Goal: Information Seeking & Learning: Learn about a topic

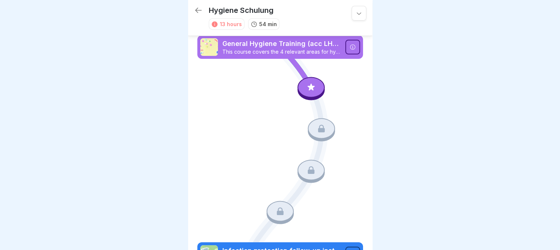
click at [309, 89] on icon at bounding box center [310, 87] width 7 height 7
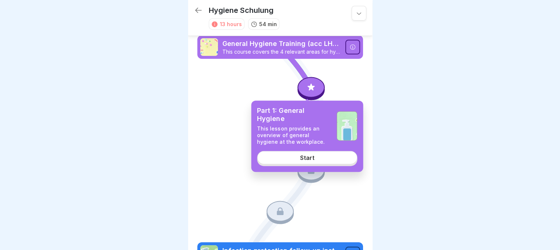
click at [296, 162] on link "Start" at bounding box center [307, 157] width 100 height 13
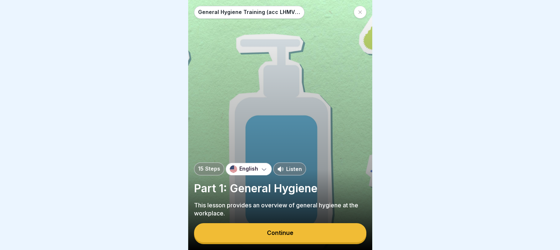
click at [421, 110] on div at bounding box center [280, 125] width 560 height 250
click at [290, 234] on button "Continue" at bounding box center [280, 232] width 172 height 19
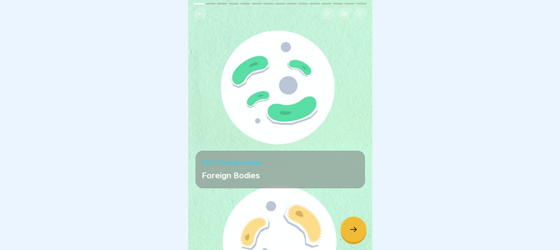
click at [292, 187] on div "Part 1: Foreign bodies Foreign Bodies" at bounding box center [279, 170] width 169 height 38
click at [296, 176] on p "Foreign Bodies" at bounding box center [280, 175] width 157 height 10
click at [349, 234] on icon at bounding box center [353, 229] width 9 height 9
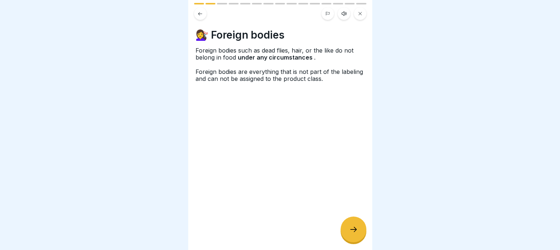
click at [354, 230] on div at bounding box center [353, 230] width 26 height 26
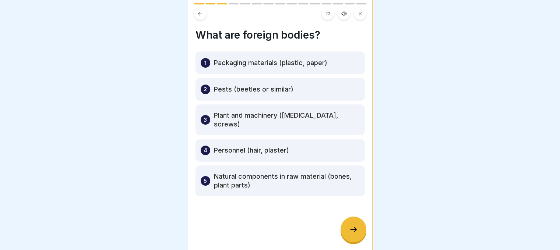
click at [286, 69] on div "1 Packaging materials (plastic, paper)" at bounding box center [279, 63] width 169 height 23
click at [353, 232] on icon at bounding box center [353, 229] width 9 height 9
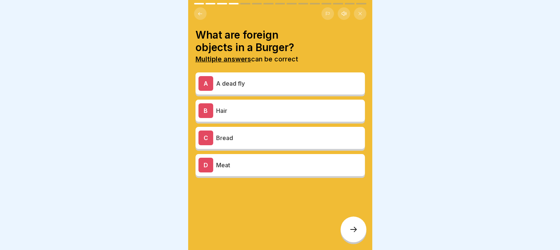
click at [300, 81] on p "A dead fly" at bounding box center [289, 83] width 146 height 9
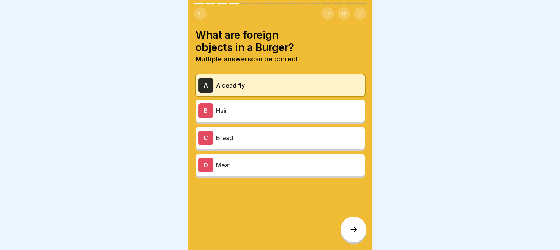
click at [296, 114] on p "Hair" at bounding box center [289, 110] width 146 height 9
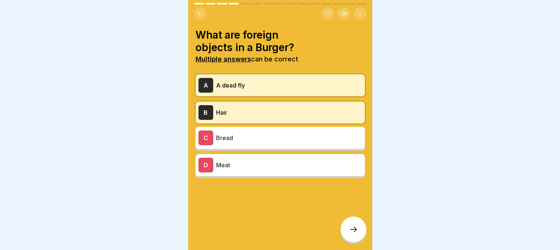
click at [346, 235] on div at bounding box center [353, 230] width 26 height 26
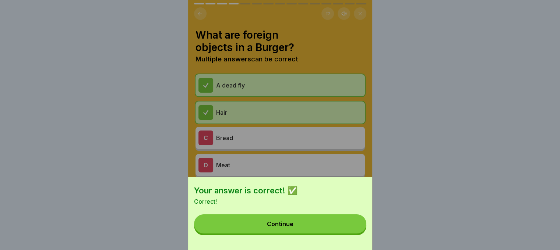
click at [319, 225] on button "Continue" at bounding box center [280, 224] width 172 height 19
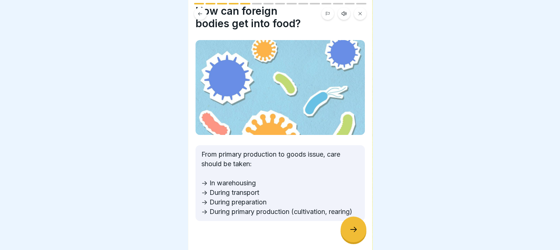
scroll to position [45, 0]
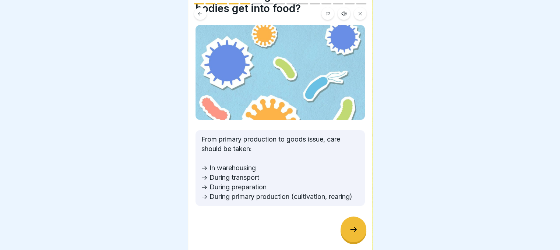
click at [356, 240] on div at bounding box center [353, 230] width 26 height 26
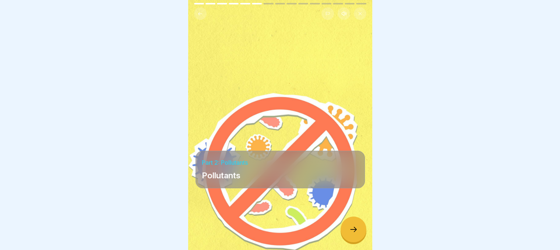
click at [357, 232] on icon at bounding box center [353, 229] width 9 height 9
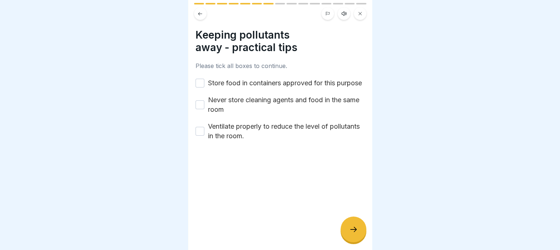
click at [199, 84] on button "Store food in containers approved for this purpose" at bounding box center [199, 83] width 9 height 9
click at [198, 109] on button "Never store cleaning agents and food in the same room" at bounding box center [199, 104] width 9 height 9
click at [202, 136] on button "Ventilate properly to reduce the level of pollutants in the room." at bounding box center [199, 131] width 9 height 9
click at [351, 234] on icon at bounding box center [353, 229] width 9 height 9
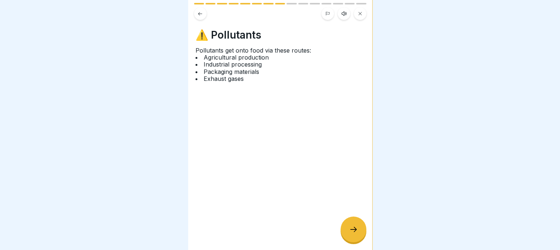
click at [357, 234] on icon at bounding box center [353, 229] width 9 height 9
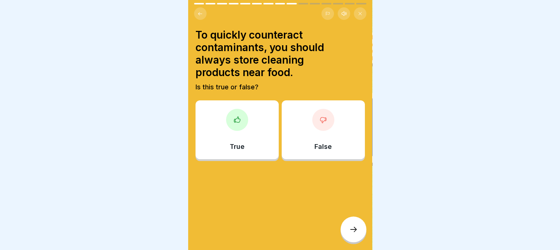
click at [261, 144] on div "True" at bounding box center [236, 129] width 83 height 59
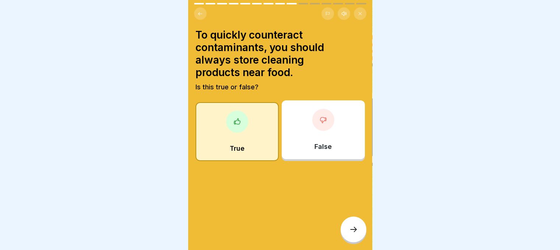
click at [352, 231] on div at bounding box center [353, 230] width 26 height 26
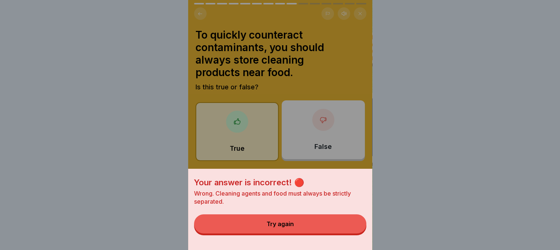
click at [321, 230] on button "Try again" at bounding box center [280, 224] width 172 height 19
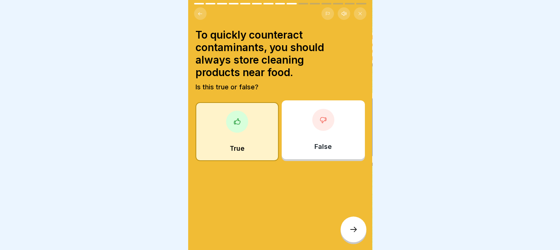
click at [314, 147] on p "False" at bounding box center [322, 147] width 17 height 8
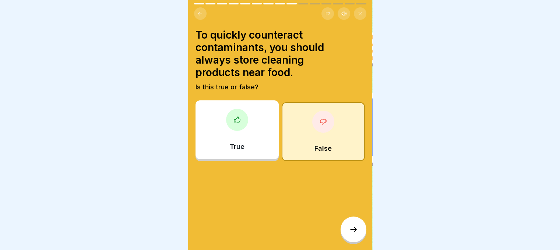
click at [348, 237] on div at bounding box center [353, 230] width 26 height 26
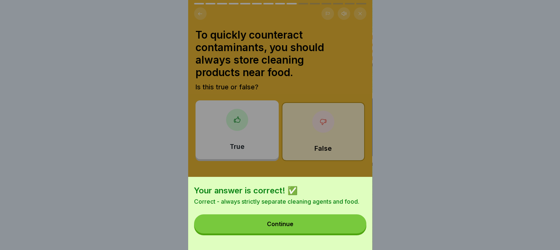
click at [334, 227] on button "Continue" at bounding box center [280, 224] width 172 height 19
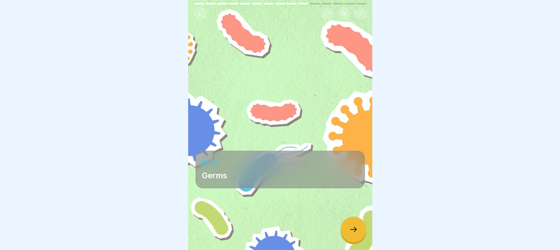
click at [354, 232] on icon at bounding box center [353, 229] width 9 height 9
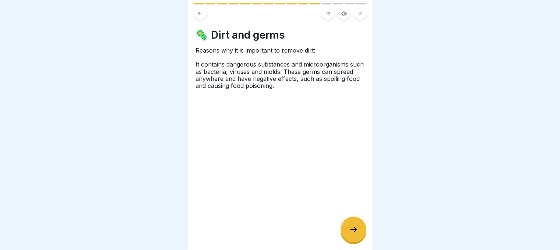
click at [354, 232] on icon at bounding box center [353, 229] width 9 height 9
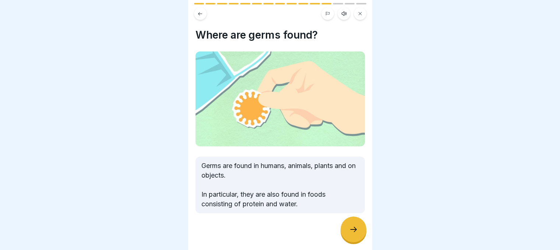
click at [354, 234] on icon at bounding box center [353, 229] width 9 height 9
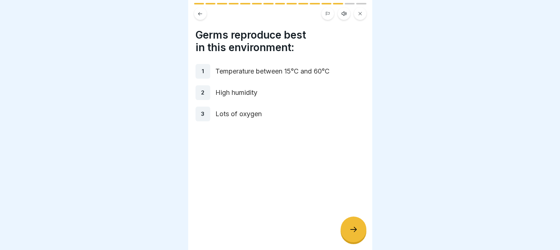
click at [354, 234] on icon at bounding box center [353, 229] width 9 height 9
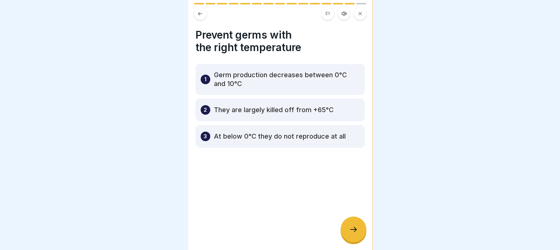
click at [356, 230] on div at bounding box center [353, 230] width 26 height 26
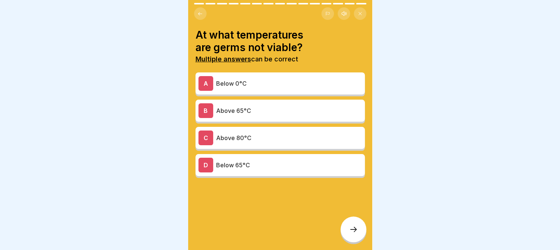
click at [325, 86] on p "Below 0°C" at bounding box center [289, 83] width 146 height 9
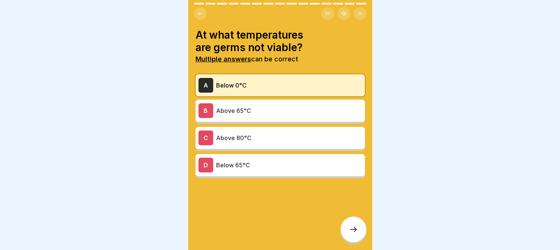
click at [348, 227] on div at bounding box center [353, 230] width 26 height 26
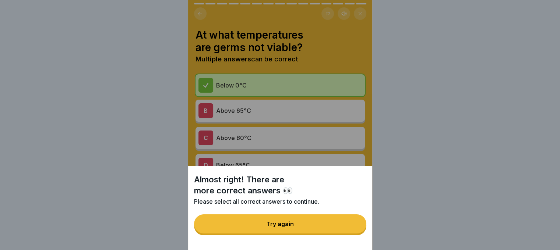
click at [333, 226] on button "Try again" at bounding box center [280, 224] width 172 height 19
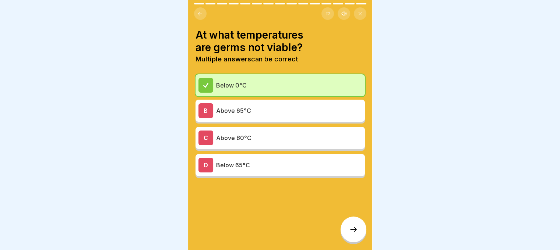
click at [290, 159] on div "D Below 65°C" at bounding box center [279, 165] width 163 height 15
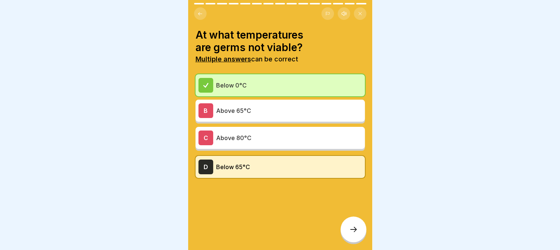
click at [298, 112] on p "Above 65°C" at bounding box center [289, 110] width 146 height 9
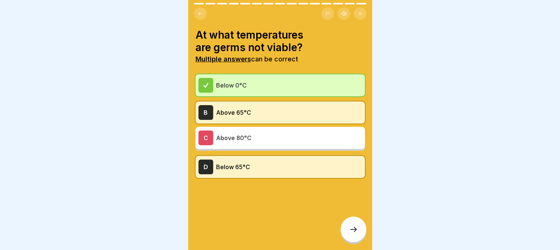
click at [243, 139] on p "Above 80°C" at bounding box center [289, 138] width 146 height 9
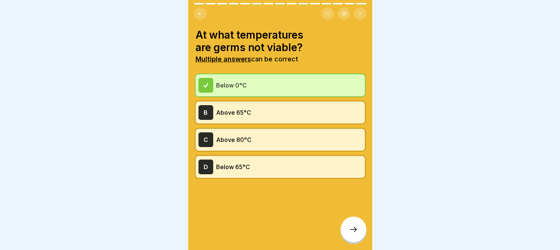
click at [232, 163] on p "Below 65°C" at bounding box center [289, 167] width 146 height 9
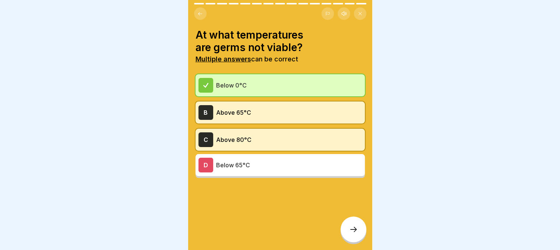
click at [248, 112] on p "Above 65°C" at bounding box center [289, 112] width 146 height 9
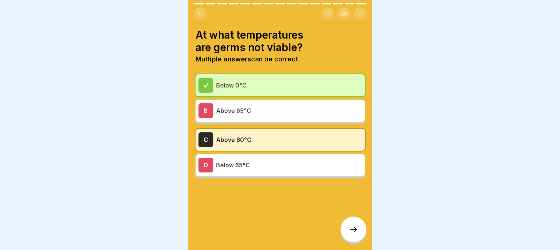
click at [242, 134] on div "C Above 80°C" at bounding box center [279, 140] width 163 height 15
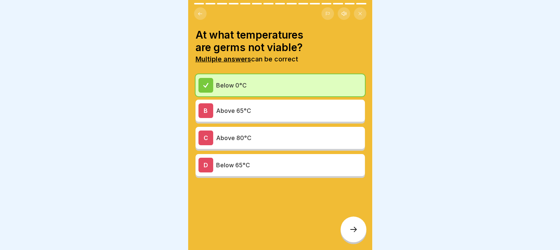
click at [244, 116] on div "B Above 65°C" at bounding box center [279, 110] width 163 height 15
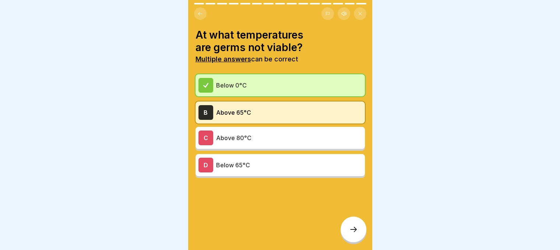
click at [244, 116] on p "Above 65°C" at bounding box center [289, 112] width 146 height 9
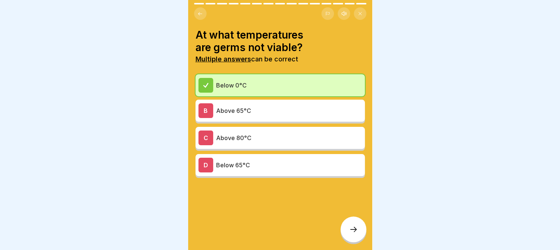
click at [241, 128] on div "C Above 80°C" at bounding box center [279, 138] width 169 height 22
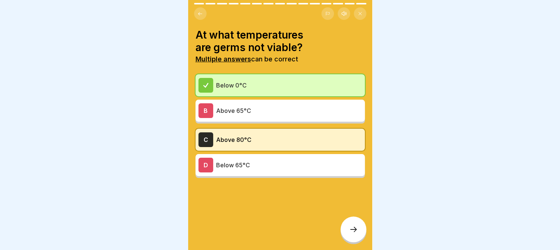
click at [235, 165] on p "Below 65°C" at bounding box center [289, 165] width 146 height 9
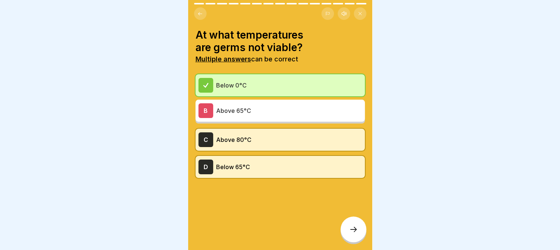
click at [348, 237] on div at bounding box center [353, 230] width 26 height 26
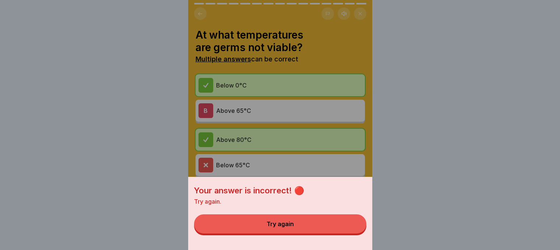
click at [311, 229] on button "Try again" at bounding box center [280, 224] width 172 height 19
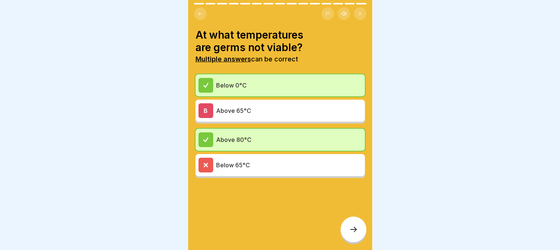
click at [353, 243] on div at bounding box center [353, 230] width 26 height 26
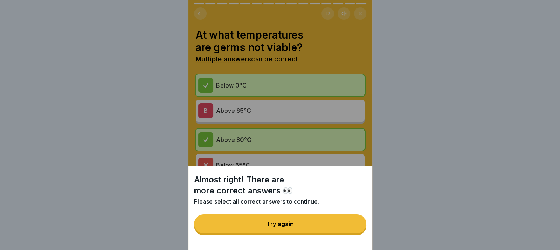
click at [320, 229] on button "Try again" at bounding box center [280, 224] width 172 height 19
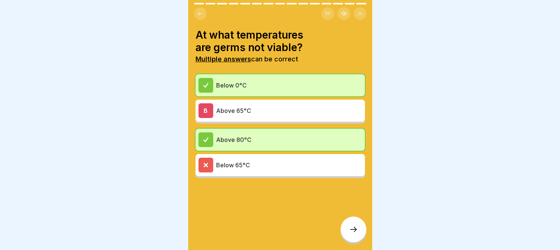
click at [265, 173] on div "Below 65°C" at bounding box center [279, 165] width 169 height 22
click at [268, 165] on p "Below 65°C" at bounding box center [289, 165] width 146 height 9
click at [243, 159] on div "Below 65°C" at bounding box center [279, 165] width 163 height 15
click at [234, 110] on p "Above 65°C" at bounding box center [289, 110] width 146 height 9
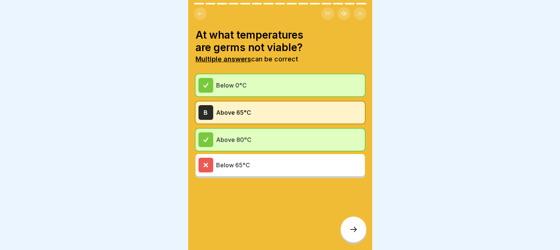
click at [349, 234] on icon at bounding box center [353, 229] width 9 height 9
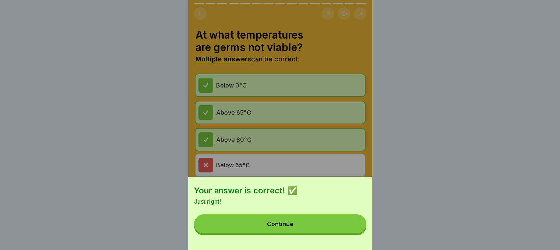
click at [323, 227] on button "Continue" at bounding box center [280, 224] width 172 height 19
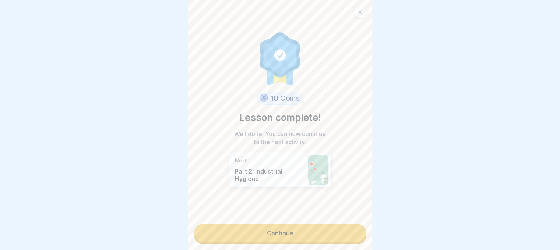
click at [290, 236] on link "Continue" at bounding box center [280, 233] width 172 height 18
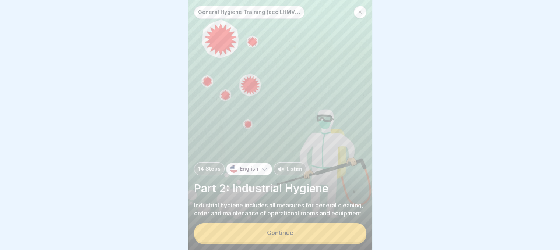
click at [293, 237] on button "Continue" at bounding box center [280, 232] width 172 height 19
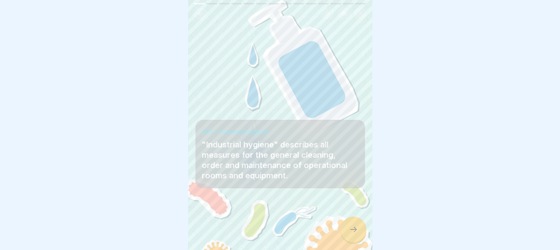
click at [351, 234] on icon at bounding box center [353, 229] width 9 height 9
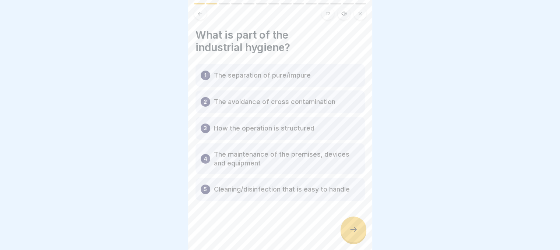
click at [359, 238] on div at bounding box center [353, 230] width 26 height 26
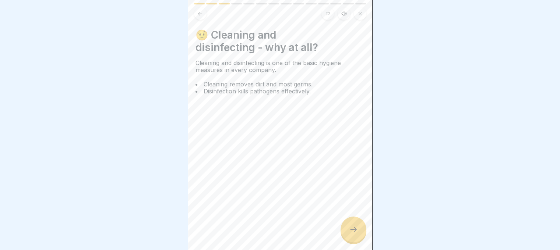
click at [350, 243] on div at bounding box center [353, 230] width 26 height 26
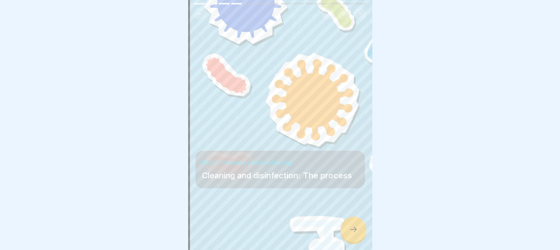
click at [350, 243] on div at bounding box center [353, 230] width 26 height 26
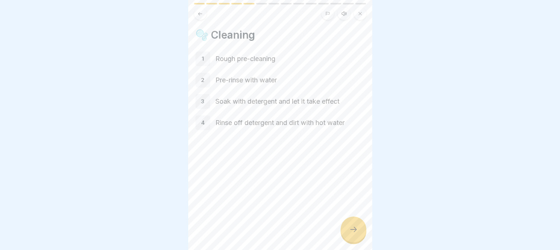
click at [350, 234] on icon at bounding box center [353, 229] width 9 height 9
click at [357, 234] on icon at bounding box center [353, 229] width 9 height 9
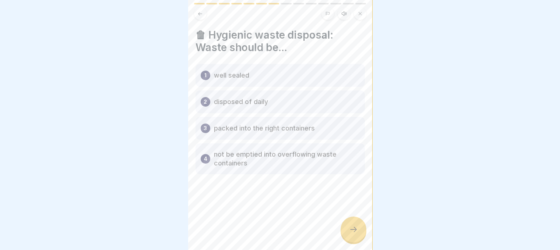
click at [355, 234] on icon at bounding box center [353, 229] width 9 height 9
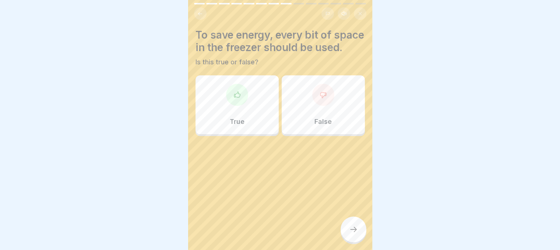
click at [265, 130] on div "True" at bounding box center [236, 104] width 83 height 59
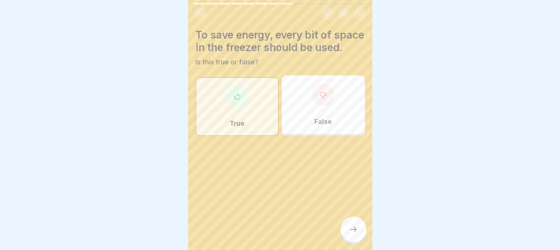
click at [352, 234] on icon at bounding box center [353, 229] width 9 height 9
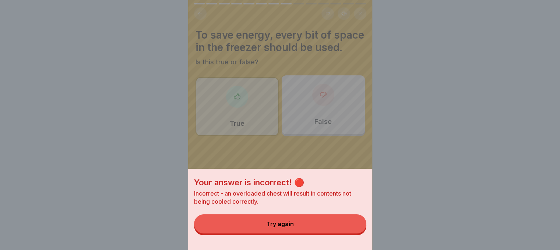
click at [324, 223] on button "Try again" at bounding box center [280, 224] width 172 height 19
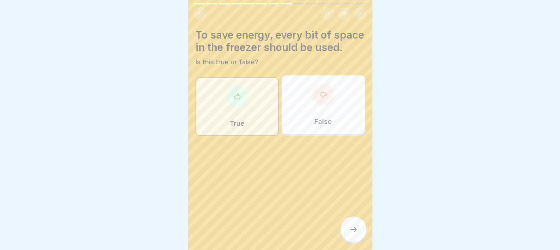
click at [327, 134] on div "False" at bounding box center [323, 104] width 83 height 59
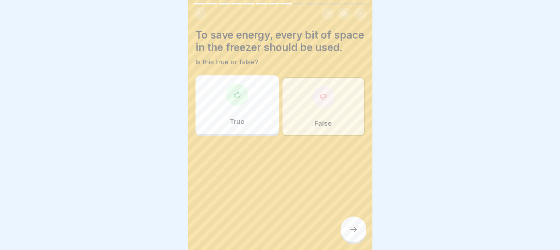
click at [345, 231] on div at bounding box center [353, 230] width 26 height 26
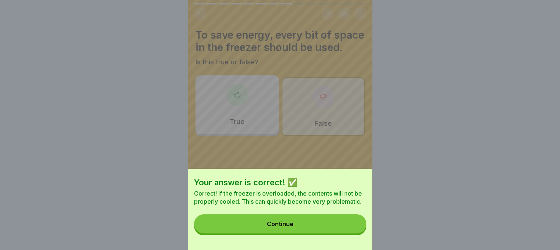
click at [338, 225] on button "Continue" at bounding box center [280, 224] width 172 height 19
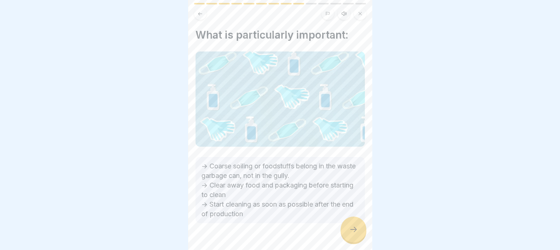
click at [349, 234] on icon at bounding box center [353, 229] width 9 height 9
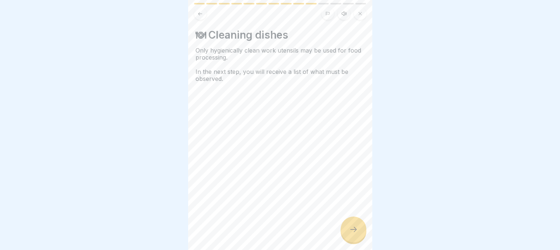
click at [349, 234] on icon at bounding box center [353, 229] width 9 height 9
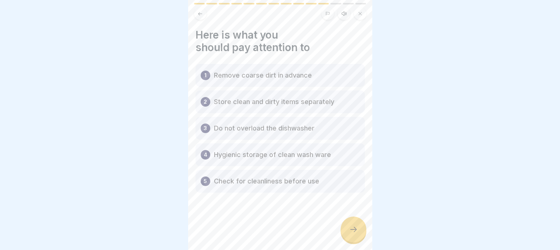
click at [349, 234] on icon at bounding box center [353, 229] width 9 height 9
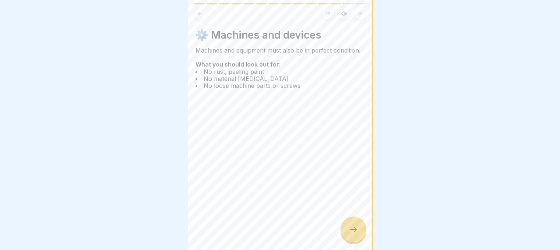
click at [353, 229] on div at bounding box center [353, 230] width 26 height 26
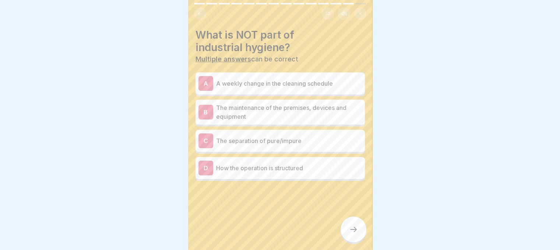
click at [278, 167] on p "How the operation is structured" at bounding box center [289, 168] width 146 height 9
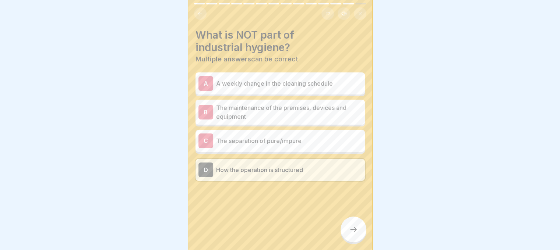
click at [350, 229] on div at bounding box center [353, 230] width 26 height 26
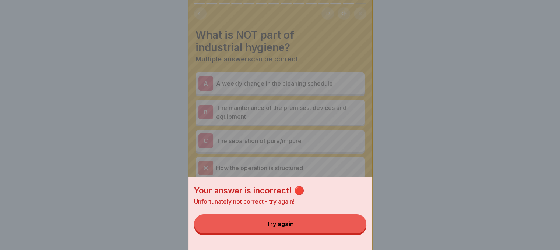
click at [306, 221] on button "Try again" at bounding box center [280, 224] width 172 height 19
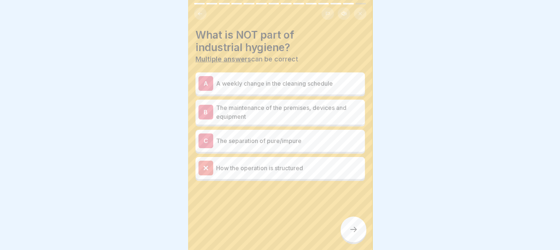
click at [286, 131] on div "C The separation of pure/impure" at bounding box center [279, 141] width 169 height 22
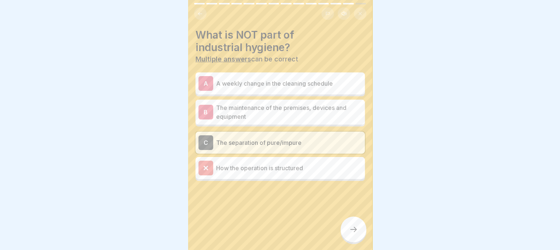
click at [349, 241] on div at bounding box center [353, 230] width 26 height 26
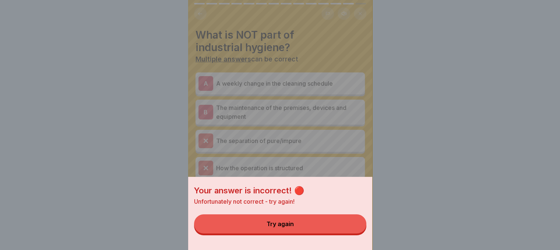
click at [315, 234] on button "Try again" at bounding box center [280, 224] width 172 height 19
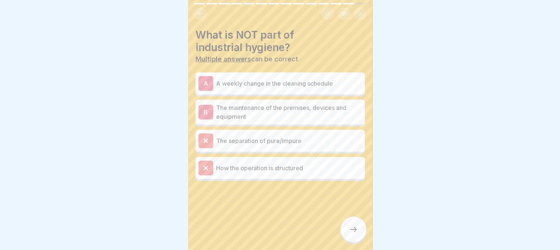
click at [309, 85] on p "A weekly change in the cleaning schedule" at bounding box center [289, 83] width 146 height 9
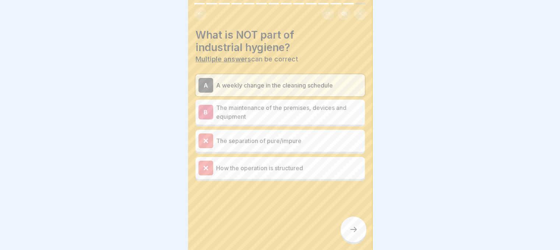
click at [356, 234] on icon at bounding box center [353, 229] width 9 height 9
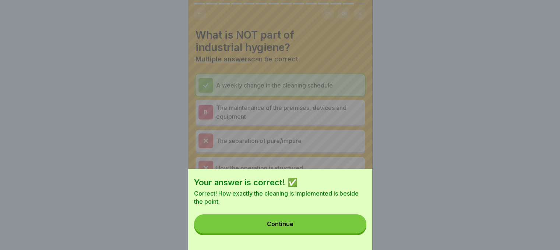
click at [320, 231] on button "Continue" at bounding box center [280, 224] width 172 height 19
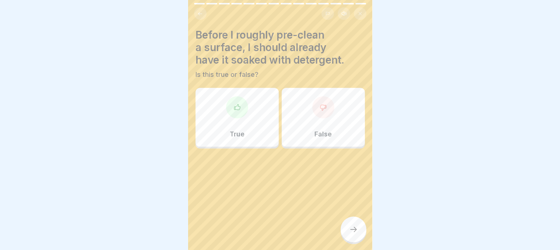
click at [245, 101] on div "True" at bounding box center [236, 117] width 83 height 59
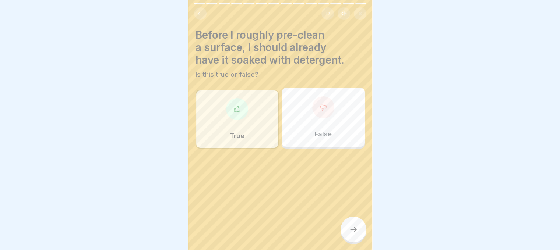
click at [349, 234] on icon at bounding box center [353, 229] width 9 height 9
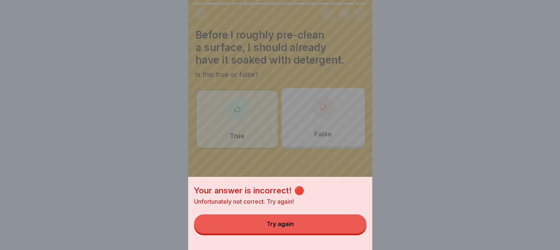
click at [337, 229] on button "Try again" at bounding box center [280, 224] width 172 height 19
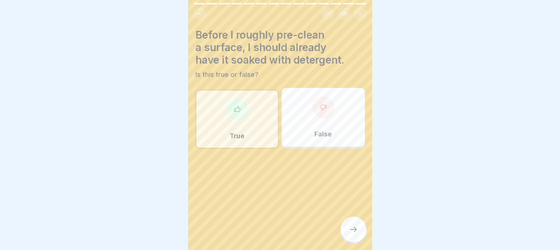
click at [331, 132] on div "False" at bounding box center [323, 117] width 83 height 59
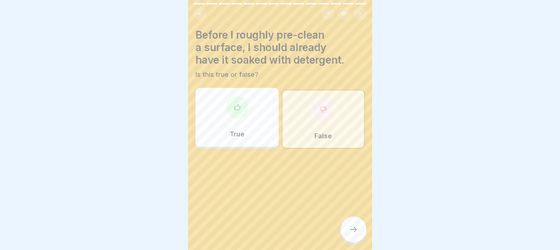
click at [352, 229] on div at bounding box center [353, 230] width 26 height 26
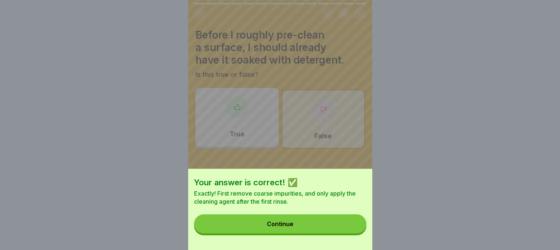
click at [331, 226] on button "Continue" at bounding box center [280, 224] width 172 height 19
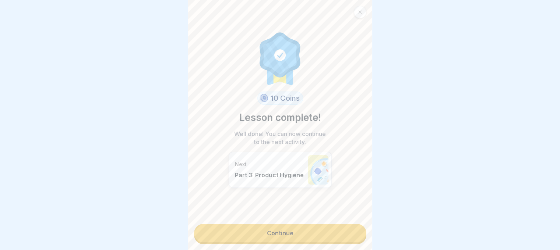
click at [283, 232] on link "Continue" at bounding box center [280, 233] width 172 height 18
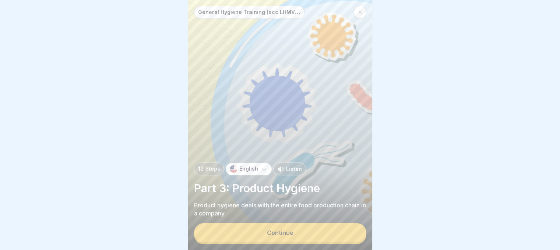
click at [283, 233] on button "Continue" at bounding box center [280, 232] width 172 height 19
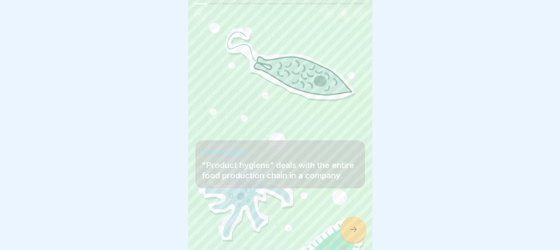
click at [346, 233] on div at bounding box center [353, 230] width 26 height 26
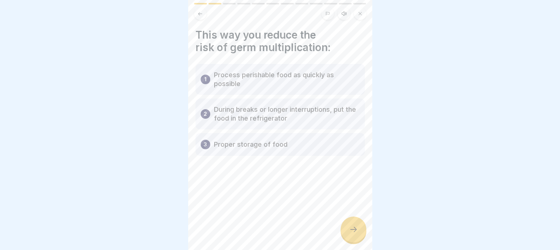
click at [346, 233] on div at bounding box center [353, 230] width 26 height 26
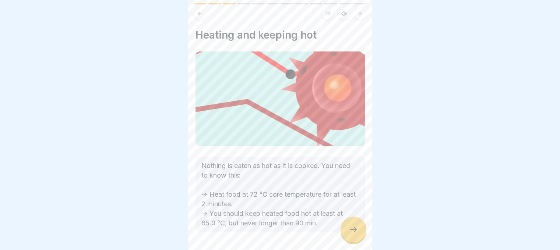
click at [346, 233] on div at bounding box center [353, 230] width 26 height 26
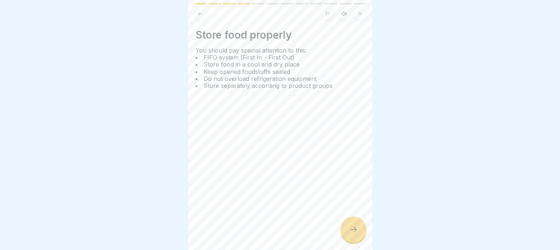
click at [346, 233] on div at bounding box center [353, 230] width 26 height 26
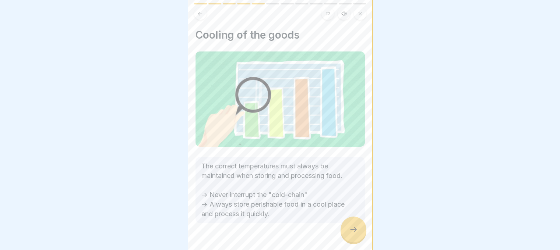
click at [346, 233] on div at bounding box center [353, 230] width 26 height 26
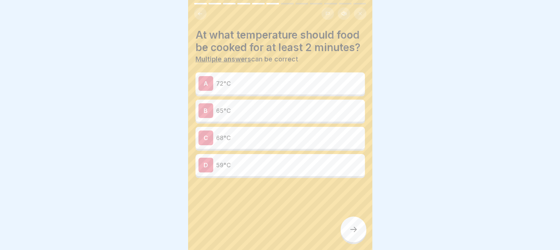
click at [346, 233] on div at bounding box center [353, 230] width 26 height 26
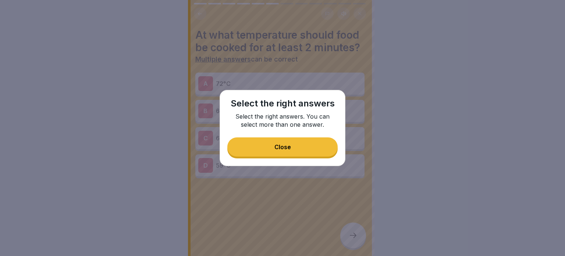
click at [303, 151] on button "Close" at bounding box center [282, 146] width 110 height 19
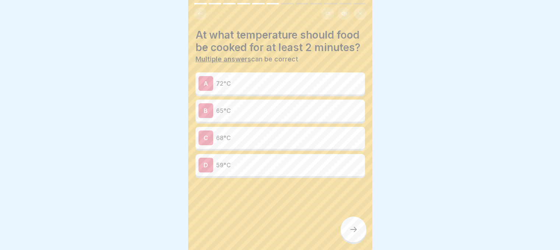
click at [268, 78] on div "At what temperature should food be cooked for at least 2 minutes? Multiple answ…" at bounding box center [279, 103] width 169 height 149
click at [267, 87] on div "A 72°C" at bounding box center [279, 84] width 169 height 22
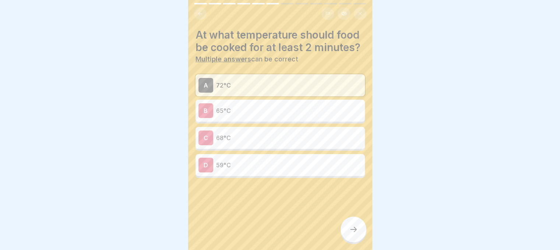
click at [347, 233] on div at bounding box center [353, 230] width 26 height 26
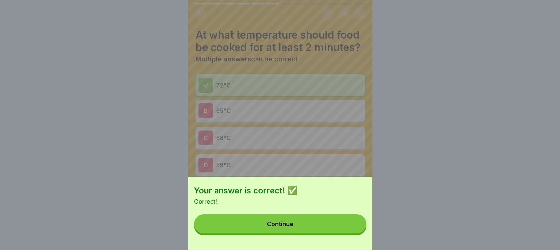
click at [341, 232] on button "Continue" at bounding box center [280, 224] width 172 height 19
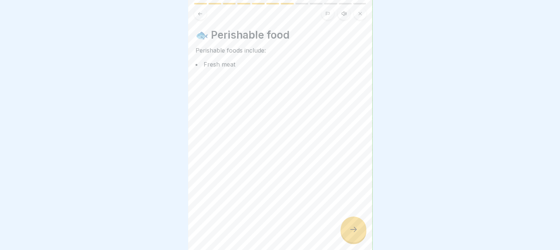
click at [347, 236] on div at bounding box center [353, 230] width 26 height 26
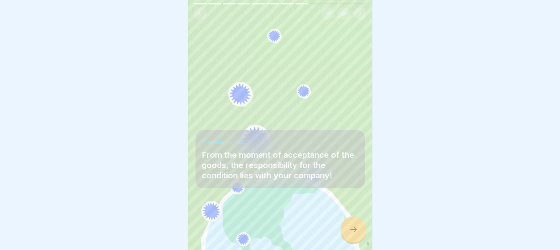
click at [347, 236] on div at bounding box center [353, 230] width 26 height 26
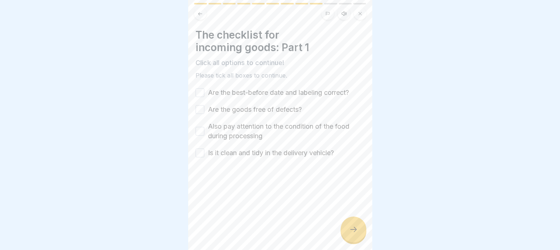
click at [198, 92] on button "Are the best-before date and labeling correct?" at bounding box center [199, 92] width 9 height 9
click at [201, 109] on button "Are the goods free of defects?" at bounding box center [199, 109] width 9 height 9
click at [202, 130] on button "Also pay attention to the condition of the food during processing" at bounding box center [199, 131] width 9 height 9
click at [201, 149] on button "Is it clean and tidy in the delivery vehicle?" at bounding box center [199, 153] width 9 height 9
click at [360, 222] on div "The checklist for incoming goods: Part 1 Click all options to continue! Please …" at bounding box center [280, 125] width 184 height 250
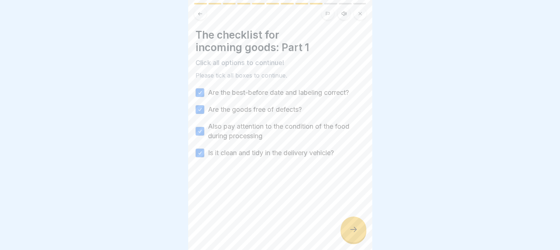
click at [360, 222] on div "The checklist for incoming goods: Part 1 Click all options to continue! Please …" at bounding box center [280, 125] width 184 height 250
click at [357, 228] on div at bounding box center [353, 230] width 26 height 26
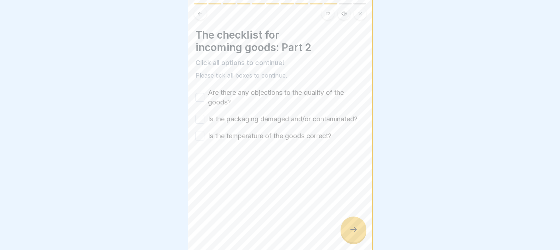
click at [197, 98] on button "Are there any objections to the quality of the goods?" at bounding box center [199, 97] width 9 height 9
click at [199, 121] on button "Is the packaging damaged and/or contaminated?" at bounding box center [199, 119] width 9 height 9
click at [198, 141] on button "Is the temperature of the goods correct?" at bounding box center [199, 136] width 9 height 9
click at [355, 240] on div at bounding box center [353, 230] width 26 height 26
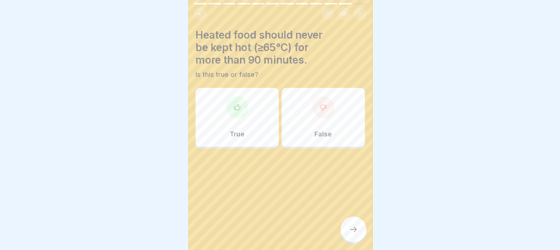
click at [213, 133] on div "True" at bounding box center [236, 117] width 83 height 59
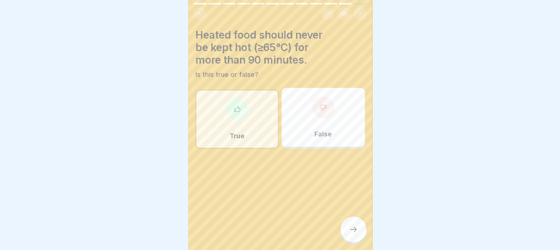
click at [321, 114] on div at bounding box center [323, 107] width 22 height 22
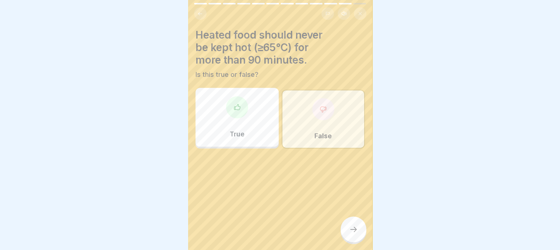
click at [350, 229] on div at bounding box center [353, 230] width 26 height 26
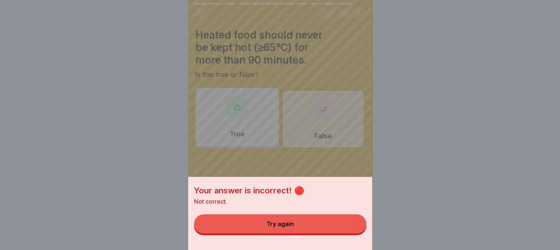
click at [334, 226] on button "Try again" at bounding box center [280, 224] width 172 height 19
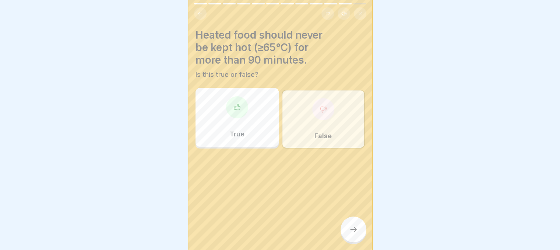
click at [251, 123] on div "True" at bounding box center [236, 117] width 83 height 59
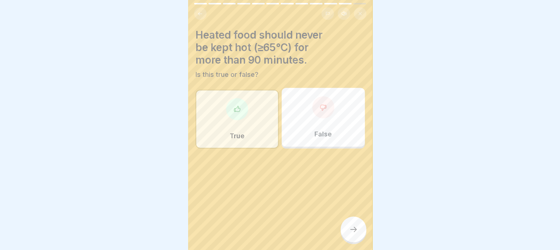
click at [355, 232] on icon at bounding box center [353, 229] width 7 height 5
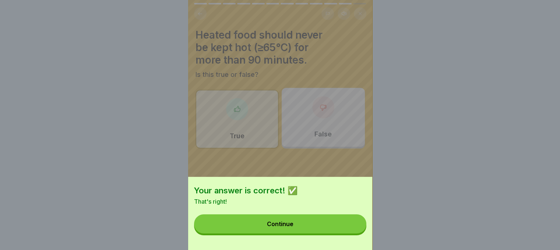
click at [347, 228] on button "Continue" at bounding box center [280, 224] width 172 height 19
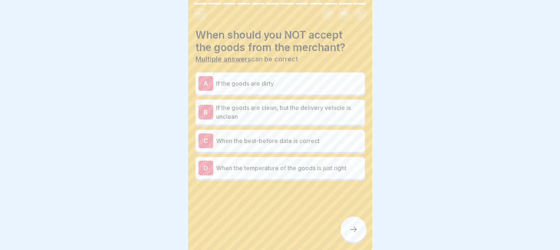
click at [258, 92] on div "A If the goods are dirty" at bounding box center [279, 84] width 169 height 22
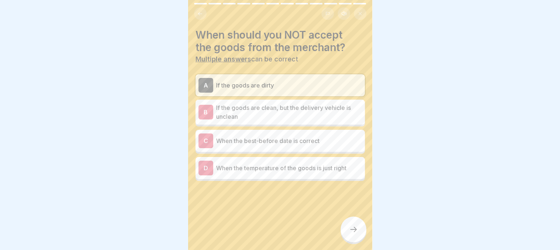
click at [271, 114] on p "If the goods are clean, but the delivery vehicle is unclean" at bounding box center [289, 112] width 146 height 18
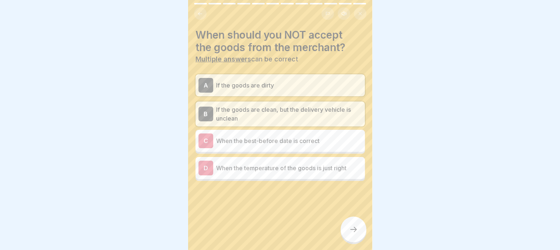
click at [343, 230] on div at bounding box center [353, 230] width 26 height 26
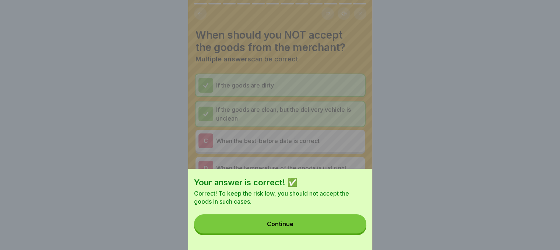
click at [334, 229] on button "Continue" at bounding box center [280, 224] width 172 height 19
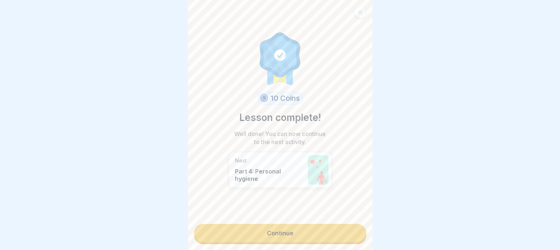
click at [308, 231] on link "Continue" at bounding box center [280, 233] width 172 height 18
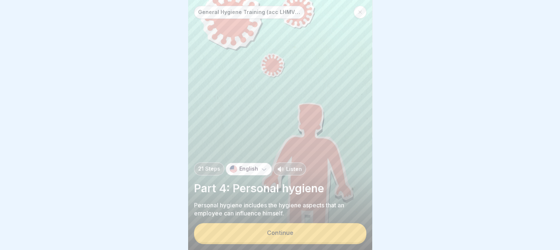
click at [303, 236] on button "Continue" at bounding box center [280, 232] width 172 height 19
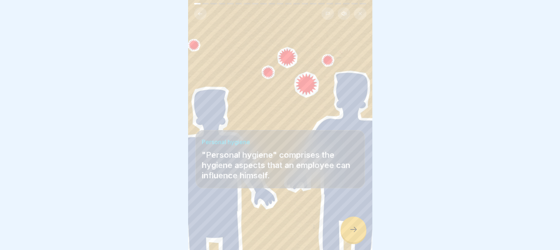
click at [346, 240] on div at bounding box center [353, 230] width 26 height 26
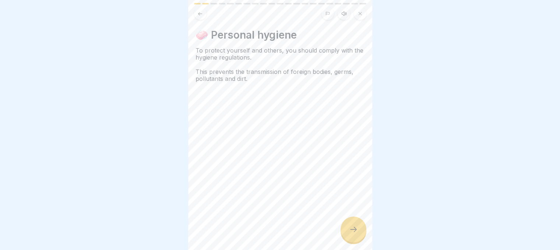
click at [346, 240] on div at bounding box center [353, 230] width 26 height 26
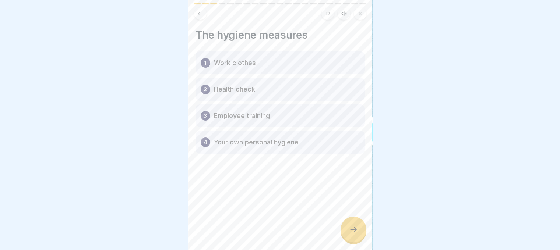
click at [353, 233] on icon at bounding box center [353, 229] width 9 height 9
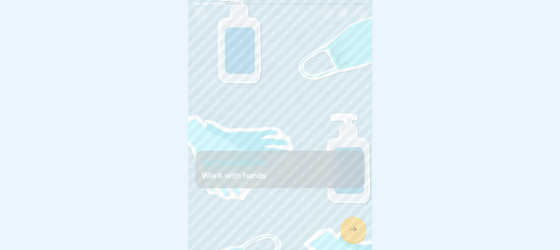
click at [353, 233] on icon at bounding box center [353, 229] width 9 height 9
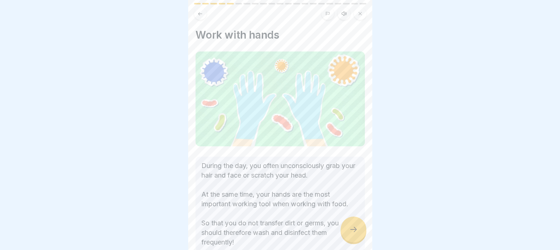
click at [353, 233] on icon at bounding box center [353, 229] width 9 height 9
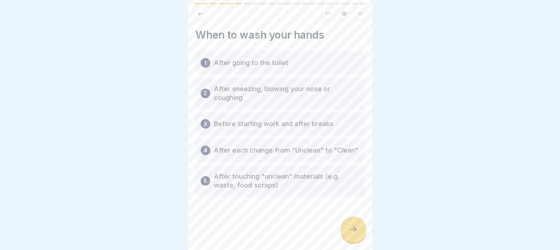
click at [353, 233] on icon at bounding box center [353, 229] width 9 height 9
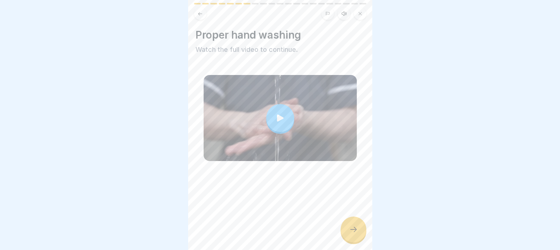
click at [284, 126] on div at bounding box center [280, 118] width 28 height 28
click at [347, 229] on div at bounding box center [353, 230] width 26 height 26
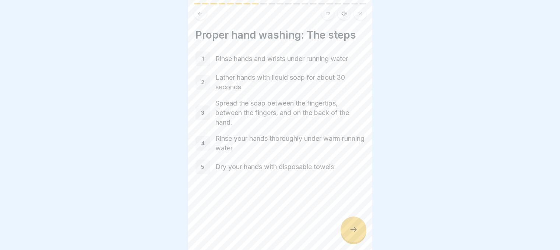
click at [350, 234] on icon at bounding box center [353, 229] width 9 height 9
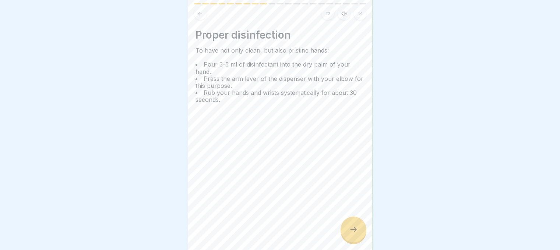
click at [350, 234] on icon at bounding box center [353, 229] width 9 height 9
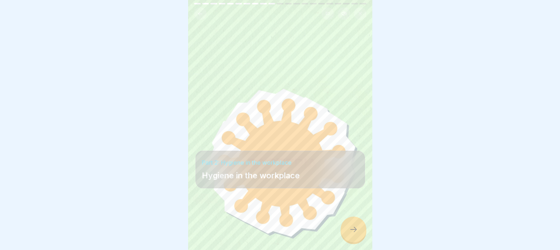
click at [350, 234] on icon at bounding box center [353, 229] width 9 height 9
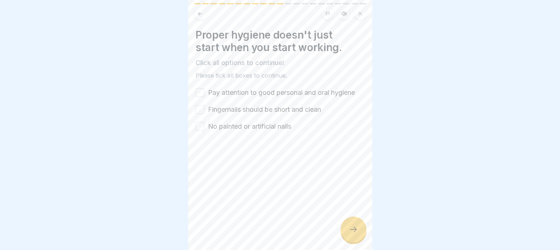
click at [350, 234] on icon at bounding box center [353, 229] width 9 height 9
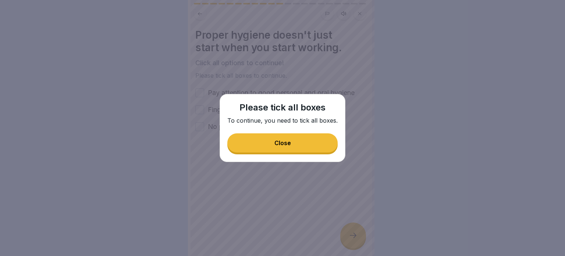
click at [306, 148] on button "Close" at bounding box center [282, 142] width 110 height 19
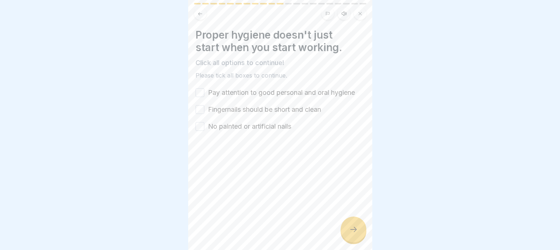
click at [200, 95] on button "Pay attention to good personal and oral hygiene" at bounding box center [199, 92] width 9 height 9
click at [196, 112] on button "Fingernails should be short and clean" at bounding box center [199, 109] width 9 height 9
click at [200, 127] on button "No painted or artificial nails" at bounding box center [199, 126] width 9 height 9
click at [347, 238] on div at bounding box center [353, 230] width 26 height 26
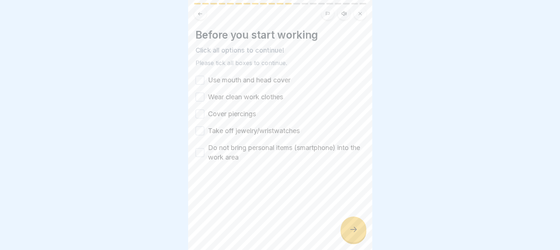
click at [200, 80] on button "Use mouth and head cover" at bounding box center [199, 80] width 9 height 9
click at [198, 97] on button "Wear clean work clothes" at bounding box center [199, 97] width 9 height 9
click at [201, 113] on button "Cover piercings" at bounding box center [199, 114] width 9 height 9
click at [201, 131] on button "Take off jewelry/wristwatches" at bounding box center [199, 131] width 9 height 9
click at [204, 151] on div "Do not bring personal items (smartphone) into the work area" at bounding box center [279, 152] width 169 height 19
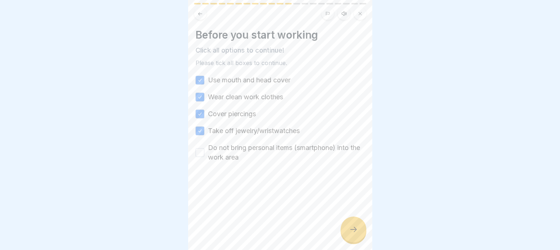
click at [200, 153] on button "Do not bring personal items (smartphone) into the work area" at bounding box center [199, 152] width 9 height 9
click at [352, 234] on icon at bounding box center [353, 229] width 9 height 9
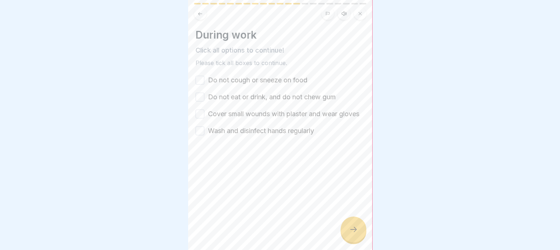
click at [199, 81] on button "Do not cough or sneeze on food" at bounding box center [199, 80] width 9 height 9
click at [197, 99] on button "Do not eat or drink, and do not chew gum" at bounding box center [199, 97] width 9 height 9
click at [197, 119] on button "Cover small wounds with plaster and wear gloves" at bounding box center [199, 114] width 9 height 9
click at [200, 135] on button "Wash and disinfect hands regularly" at bounding box center [199, 131] width 9 height 9
click at [352, 243] on div at bounding box center [353, 230] width 26 height 26
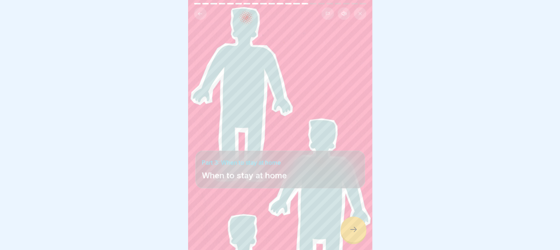
click at [350, 241] on div at bounding box center [353, 230] width 26 height 26
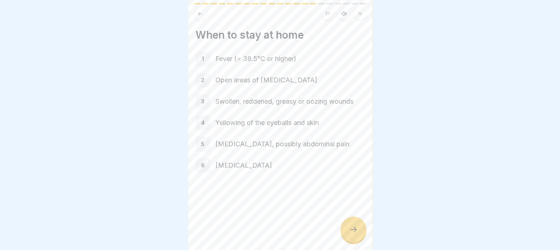
click at [355, 232] on icon at bounding box center [353, 229] width 7 height 5
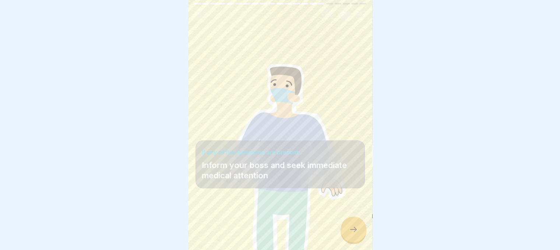
click at [355, 232] on icon at bounding box center [353, 229] width 7 height 5
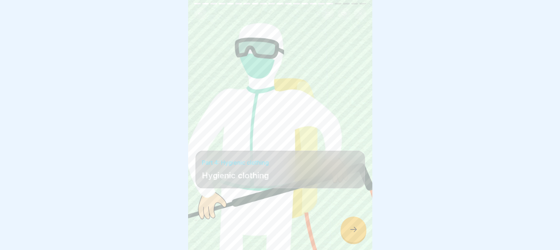
click at [355, 232] on icon at bounding box center [353, 229] width 7 height 5
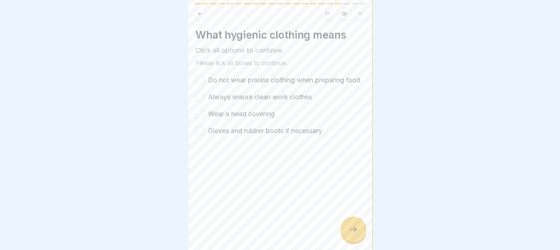
click at [193, 82] on div "What hygienic clothing means Click all options to continue Please tick all boxe…" at bounding box center [280, 125] width 184 height 250
click at [198, 84] on button "Do not wear private clothing when preparing food" at bounding box center [199, 80] width 9 height 9
click at [198, 102] on button "Always ensure clean work clothes" at bounding box center [199, 97] width 9 height 9
click at [201, 119] on button "Wear a head covering" at bounding box center [199, 114] width 9 height 9
click at [198, 135] on button "Gloves and rubber boots if necessary" at bounding box center [199, 131] width 9 height 9
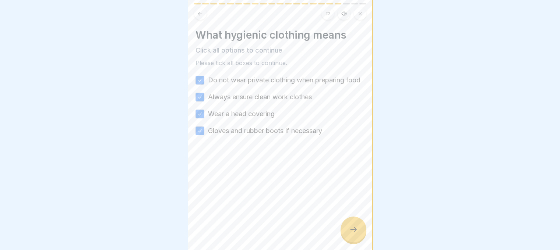
click at [350, 234] on icon at bounding box center [353, 229] width 9 height 9
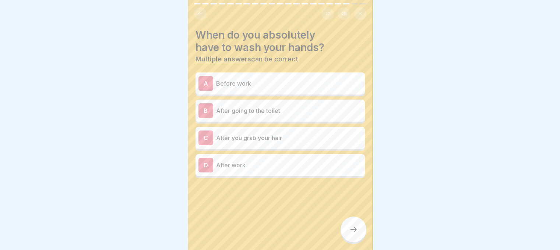
click at [281, 81] on p "Before work" at bounding box center [289, 83] width 146 height 9
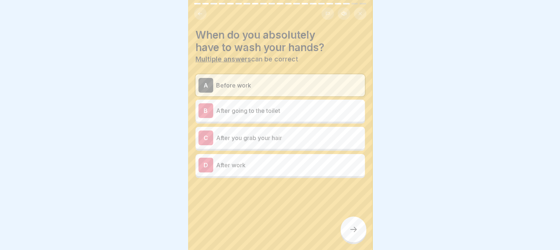
click at [269, 115] on div "B After going to the toilet" at bounding box center [279, 110] width 163 height 15
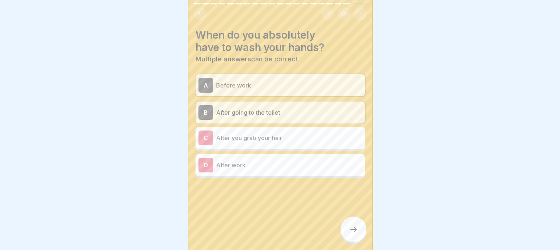
click at [265, 138] on p "After you grab your hair" at bounding box center [289, 138] width 146 height 9
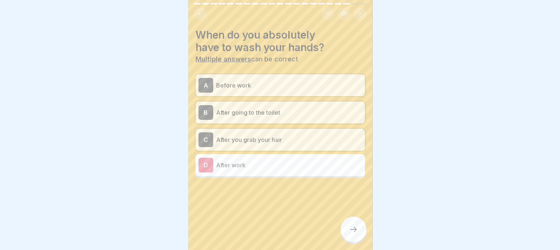
click at [262, 156] on div "D After work" at bounding box center [279, 165] width 169 height 22
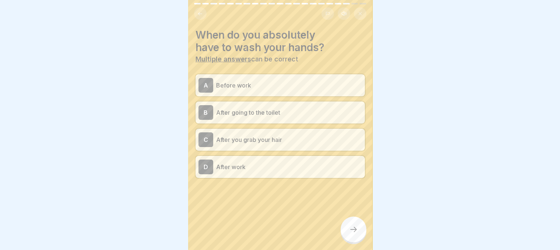
click at [352, 232] on div at bounding box center [353, 230] width 26 height 26
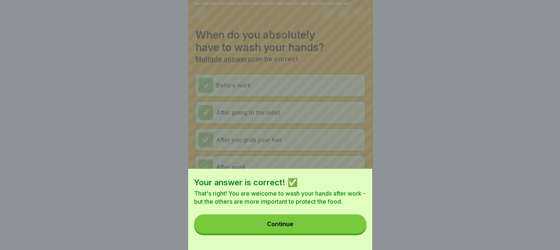
click at [341, 234] on button "Continue" at bounding box center [280, 224] width 172 height 19
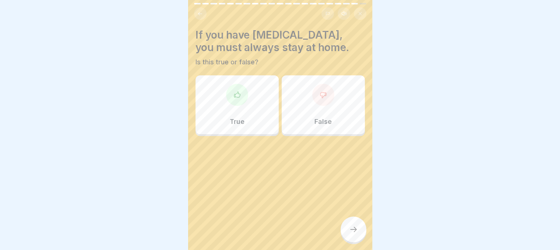
click at [255, 98] on div "True" at bounding box center [236, 104] width 83 height 59
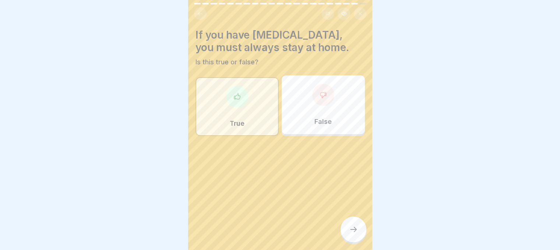
click at [353, 234] on icon at bounding box center [353, 229] width 9 height 9
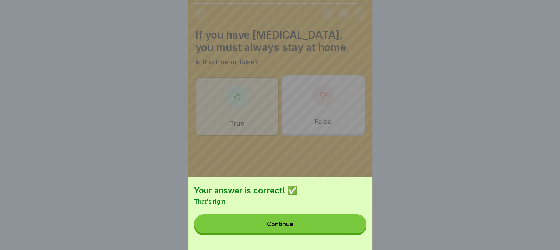
click at [330, 223] on button "Continue" at bounding box center [280, 224] width 172 height 19
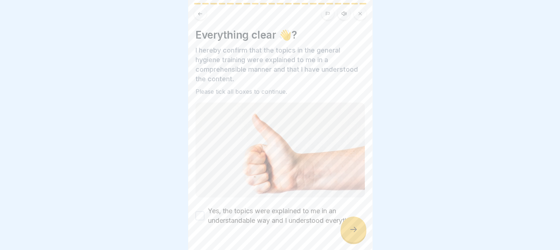
click at [202, 218] on button "Yes, the topics were explained to me in an understandable way and I understood …" at bounding box center [199, 216] width 9 height 9
click at [353, 240] on div at bounding box center [353, 230] width 26 height 26
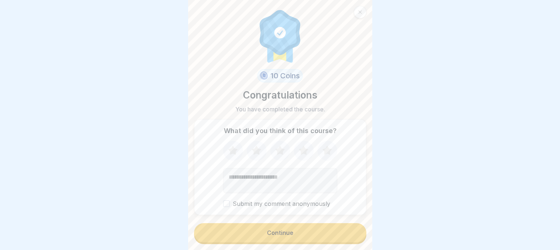
click at [232, 151] on icon at bounding box center [233, 150] width 20 height 19
click at [253, 155] on icon at bounding box center [256, 150] width 10 height 9
click at [275, 153] on icon at bounding box center [280, 150] width 10 height 9
click at [301, 155] on icon at bounding box center [304, 150] width 10 height 9
click at [318, 154] on icon at bounding box center [327, 150] width 20 height 19
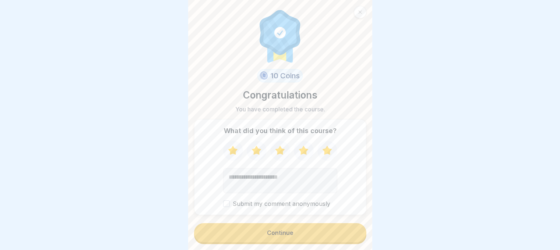
click at [227, 205] on label "Submit my comment anonymously" at bounding box center [280, 204] width 114 height 7
click at [227, 205] on button "Submit my comment anonymously" at bounding box center [226, 204] width 7 height 7
click at [261, 243] on button "Continue" at bounding box center [280, 232] width 172 height 19
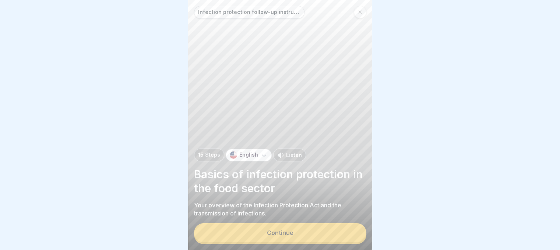
click at [261, 243] on button "Continue" at bounding box center [280, 232] width 172 height 19
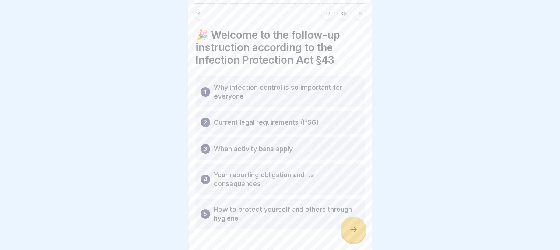
click at [349, 231] on div at bounding box center [353, 230] width 26 height 26
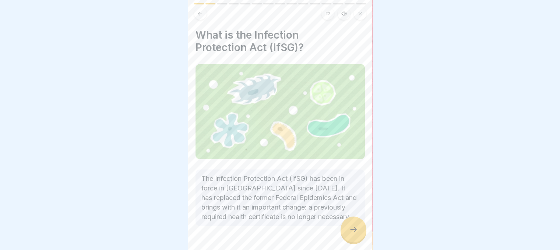
click at [349, 231] on div at bounding box center [353, 230] width 26 height 26
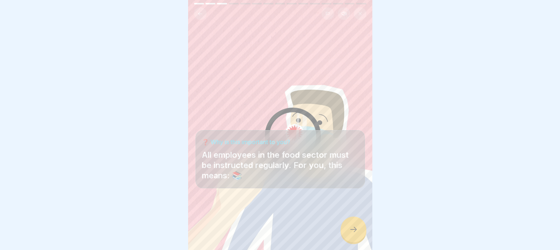
click at [349, 231] on div at bounding box center [353, 230] width 26 height 26
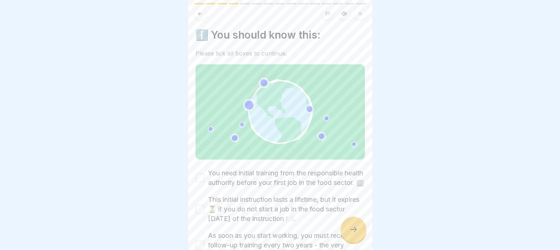
click at [196, 181] on button "You need initial training from the responsible health authority before your fir…" at bounding box center [199, 178] width 9 height 9
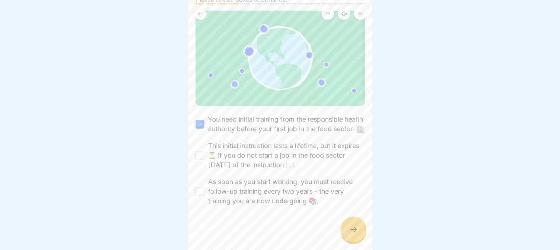
click at [192, 158] on div "ℹ️ You should know this: Please tick all boxes to continue. You need initial tr…" at bounding box center [280, 125] width 184 height 250
click at [199, 158] on button "This initial instruction lasts a lifetime, but it expires ⏳ if you do not start…" at bounding box center [199, 155] width 9 height 9
click at [197, 195] on button "As soon as you start working, you must receive follow-up training every two yea…" at bounding box center [199, 191] width 9 height 9
click at [352, 234] on icon at bounding box center [353, 229] width 9 height 9
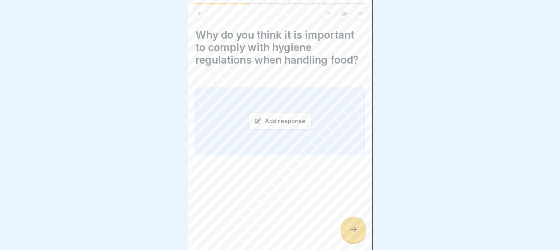
click at [197, 14] on button at bounding box center [200, 13] width 13 height 13
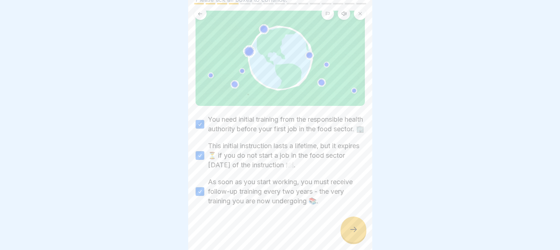
click at [350, 240] on div at bounding box center [353, 230] width 26 height 26
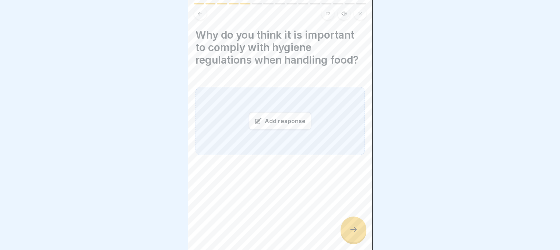
click at [269, 123] on div "Add response" at bounding box center [280, 121] width 62 height 18
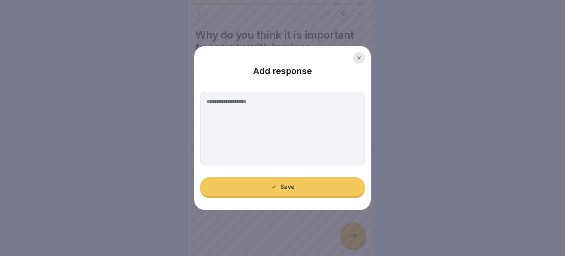
click at [273, 115] on textarea at bounding box center [282, 129] width 165 height 74
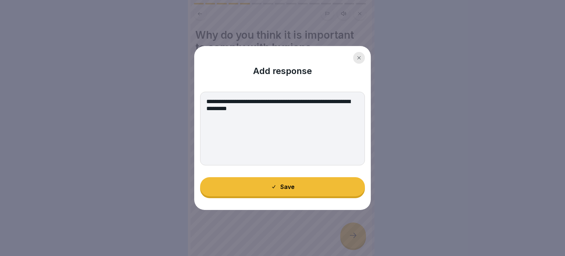
click at [279, 109] on textarea "**********" at bounding box center [282, 129] width 165 height 74
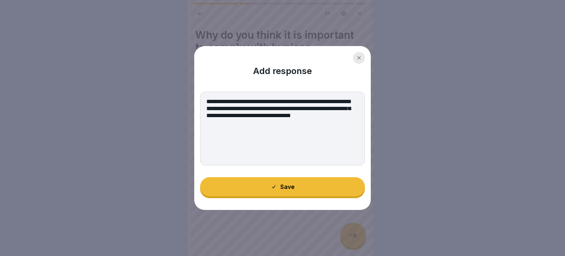
click at [272, 115] on textarea "**********" at bounding box center [282, 129] width 165 height 74
type textarea "**********"
click at [283, 183] on button "Save" at bounding box center [282, 186] width 165 height 19
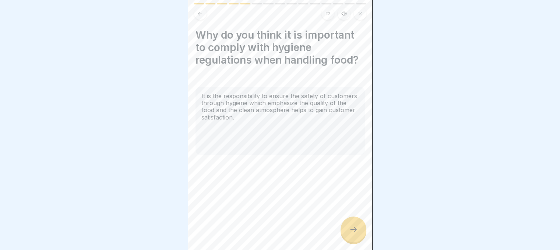
click at [355, 229] on div at bounding box center [353, 230] width 26 height 26
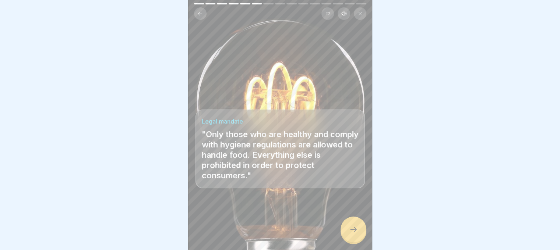
click at [356, 234] on icon at bounding box center [353, 229] width 9 height 9
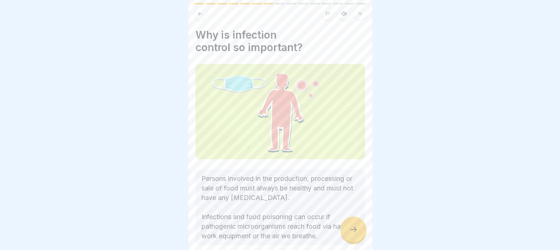
click at [356, 234] on icon at bounding box center [353, 229] width 9 height 9
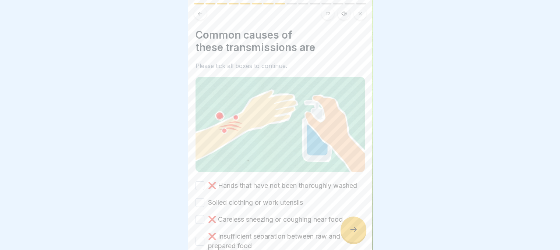
scroll to position [51, 0]
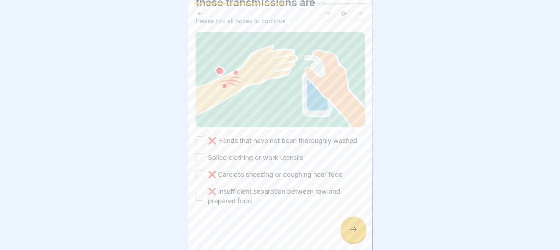
click at [200, 137] on button "❌ Hands that have not been thoroughly washed" at bounding box center [199, 141] width 9 height 9
click at [202, 154] on button "Soiled clothing or work utensils" at bounding box center [199, 157] width 9 height 9
click at [200, 166] on div "❌ Hands that have not been thoroughly washed Soiled clothing or work utensils ❌…" at bounding box center [279, 171] width 169 height 70
click at [201, 176] on button "❌ Careless sneezing or coughing near food" at bounding box center [199, 174] width 9 height 9
click at [204, 197] on div "❌ Insufficient separation between raw and prepared food" at bounding box center [279, 196] width 169 height 19
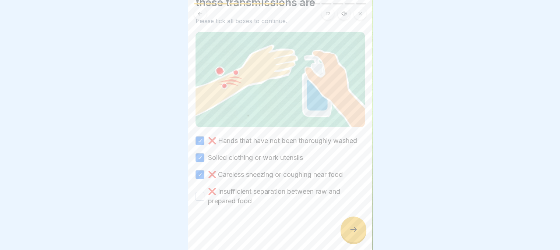
click at [202, 197] on button "❌ Insufficient separation between raw and prepared food" at bounding box center [199, 196] width 9 height 9
click at [356, 232] on icon at bounding box center [353, 229] width 9 height 9
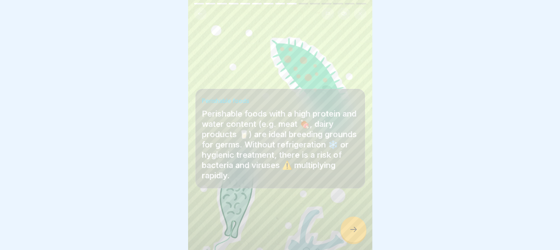
click at [356, 234] on icon at bounding box center [353, 229] width 9 height 9
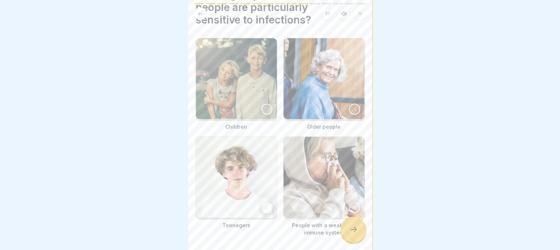
scroll to position [47, 0]
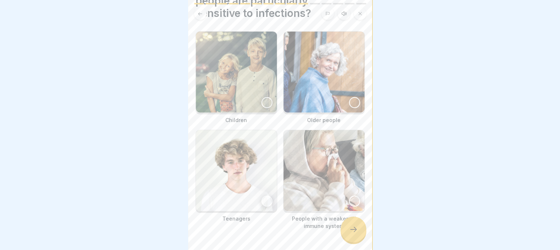
click at [319, 141] on img at bounding box center [323, 170] width 81 height 81
click at [311, 72] on img at bounding box center [323, 72] width 81 height 81
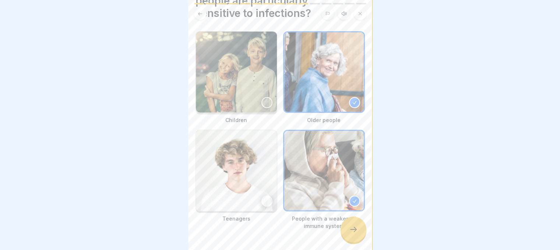
click at [251, 81] on img at bounding box center [236, 72] width 81 height 81
click at [357, 233] on icon at bounding box center [353, 229] width 9 height 9
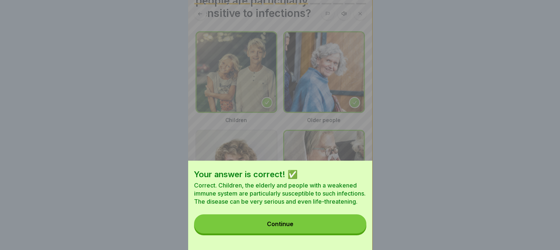
click at [342, 232] on button "Continue" at bounding box center [280, 224] width 172 height 19
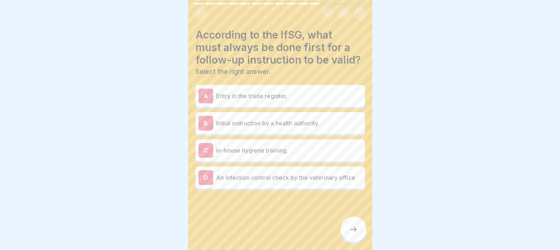
click at [262, 126] on p "Initial instruction by a health authority." at bounding box center [289, 123] width 146 height 9
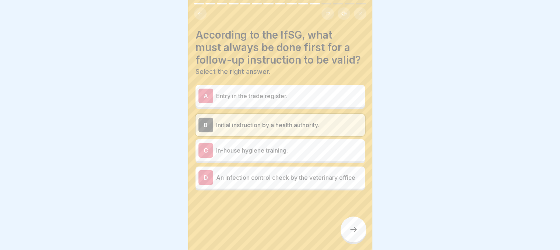
click at [258, 144] on div "C In-house hygiene training." at bounding box center [279, 150] width 163 height 15
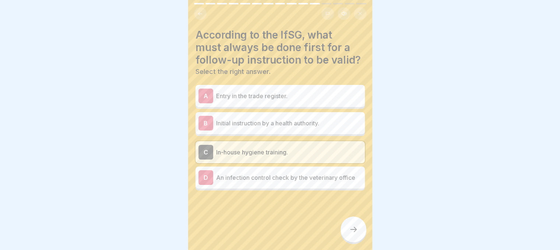
click at [357, 234] on icon at bounding box center [353, 229] width 9 height 9
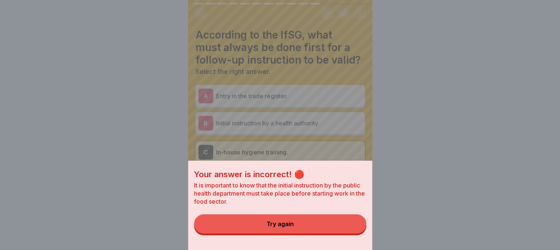
click at [329, 225] on button "Try again" at bounding box center [280, 224] width 172 height 19
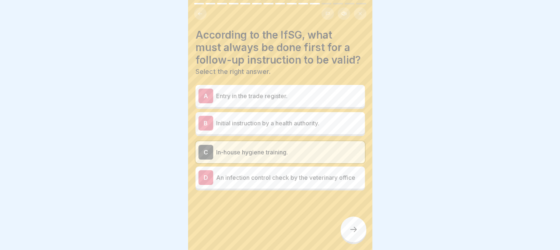
click at [301, 119] on p "Initial instruction by a health authority." at bounding box center [289, 123] width 146 height 9
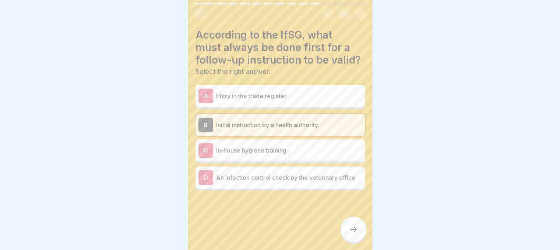
click at [352, 230] on div at bounding box center [353, 230] width 26 height 26
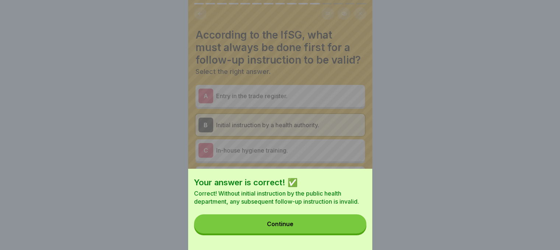
click at [330, 224] on button "Continue" at bounding box center [280, 224] width 172 height 19
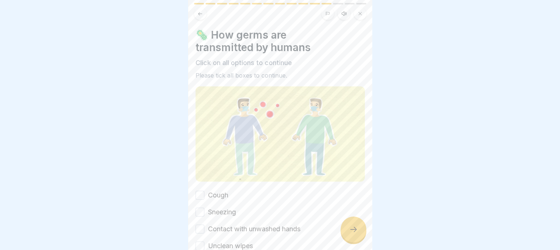
scroll to position [35, 0]
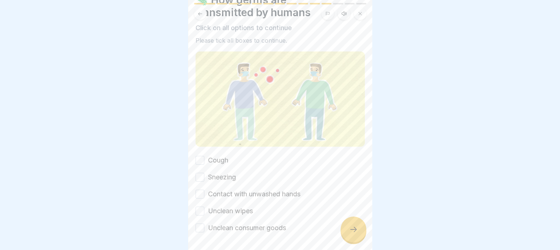
click at [200, 158] on button "Cough" at bounding box center [199, 160] width 9 height 9
click at [202, 173] on button "Sneezing" at bounding box center [199, 177] width 9 height 9
click at [202, 190] on div "Contact with unwashed hands" at bounding box center [247, 195] width 105 height 10
click at [202, 190] on button "Contact with unwashed hands" at bounding box center [199, 194] width 9 height 9
click at [201, 207] on button "Unclean wipes" at bounding box center [199, 211] width 9 height 9
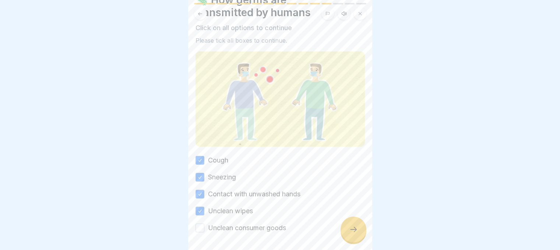
click at [203, 224] on button "Unclean consumer goods" at bounding box center [199, 228] width 9 height 9
click at [359, 231] on div at bounding box center [353, 230] width 26 height 26
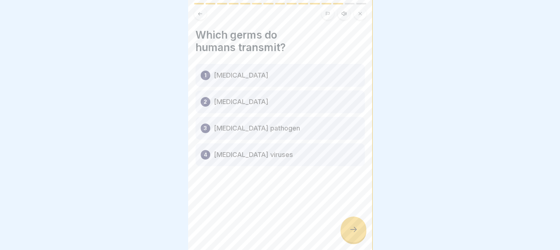
click at [239, 137] on div "3 Cholera pathogen" at bounding box center [279, 128] width 169 height 23
click at [248, 129] on p "Cholera pathogen" at bounding box center [257, 128] width 86 height 9
click at [347, 233] on div at bounding box center [353, 230] width 26 height 26
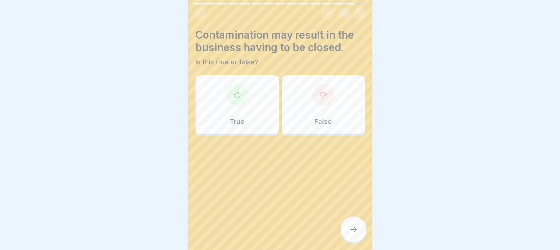
click at [251, 91] on div "True" at bounding box center [236, 104] width 83 height 59
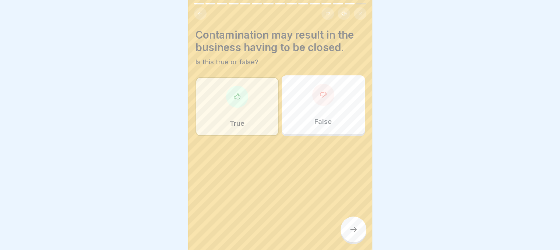
click at [348, 234] on div at bounding box center [353, 230] width 26 height 26
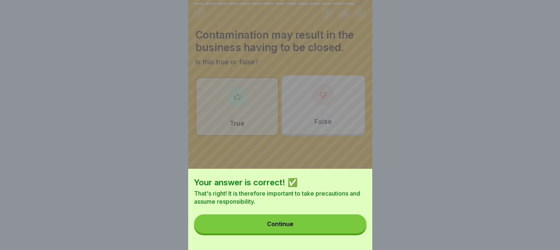
click at [346, 233] on button "Continue" at bounding box center [280, 224] width 172 height 19
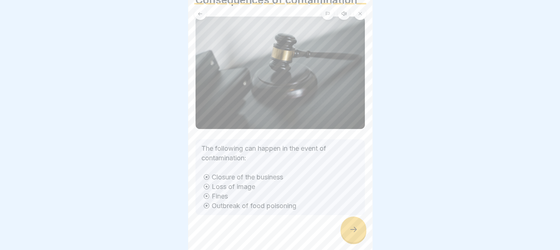
click at [350, 231] on div at bounding box center [353, 230] width 26 height 26
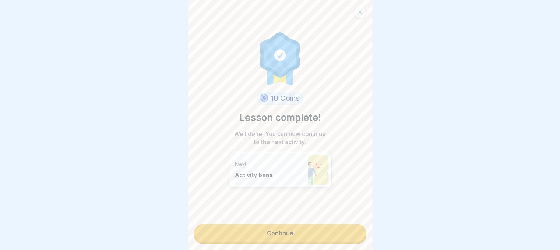
click at [313, 232] on link "Continue" at bounding box center [280, 233] width 172 height 18
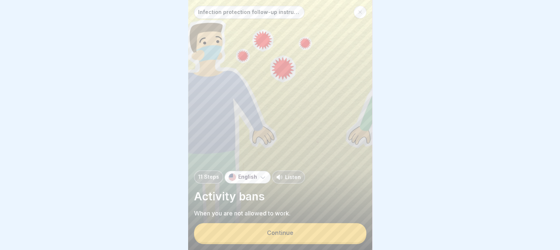
click at [313, 232] on button "Continue" at bounding box center [280, 232] width 172 height 19
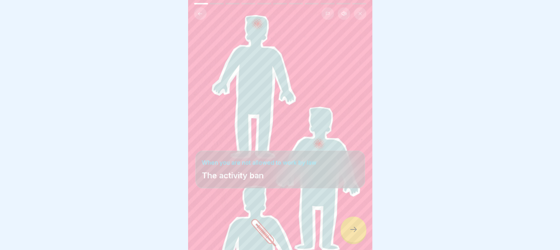
click at [359, 243] on div at bounding box center [353, 230] width 26 height 26
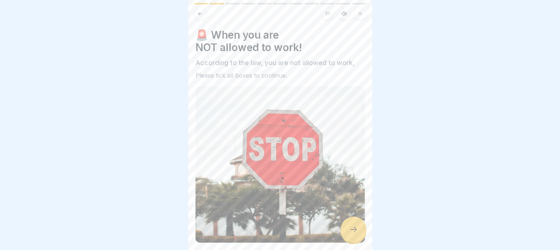
click at [359, 243] on div at bounding box center [353, 230] width 26 height 26
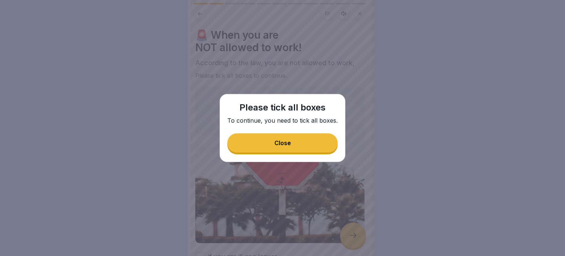
click at [314, 151] on button "Close" at bounding box center [282, 142] width 110 height 19
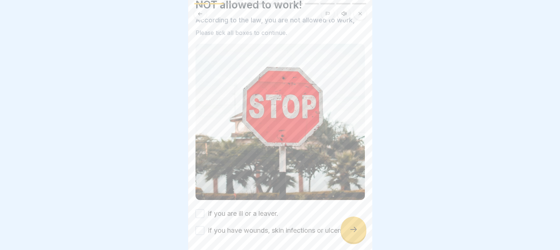
scroll to position [67, 0]
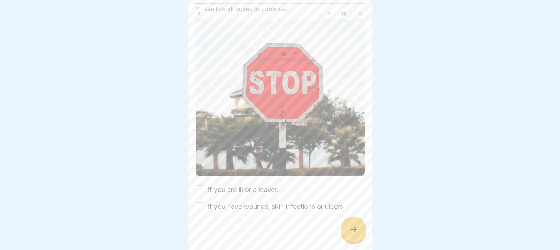
click at [201, 186] on button "if you are ill or a leaver." at bounding box center [199, 190] width 9 height 9
click at [202, 202] on button "if you have wounds, skin infections or ulcers." at bounding box center [199, 206] width 9 height 9
click at [353, 234] on icon at bounding box center [353, 229] width 9 height 9
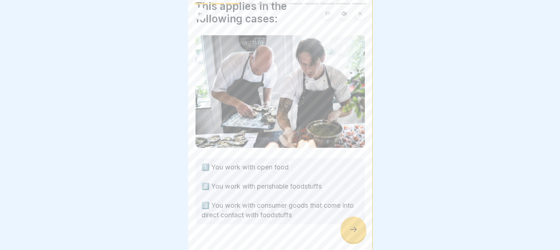
scroll to position [32, 0]
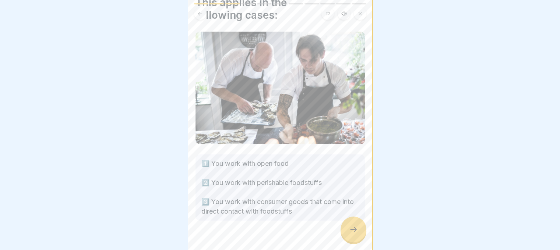
click at [355, 232] on icon at bounding box center [353, 229] width 7 height 5
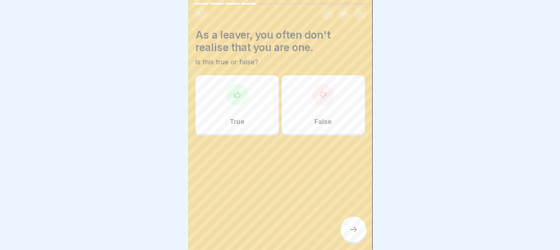
click at [215, 85] on div "True" at bounding box center [236, 104] width 83 height 59
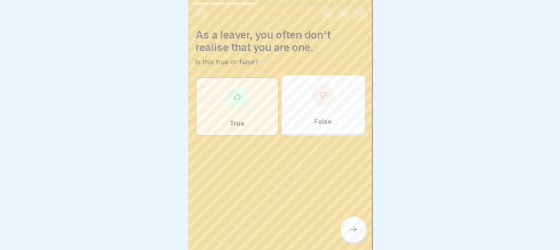
click at [358, 234] on div at bounding box center [353, 230] width 26 height 26
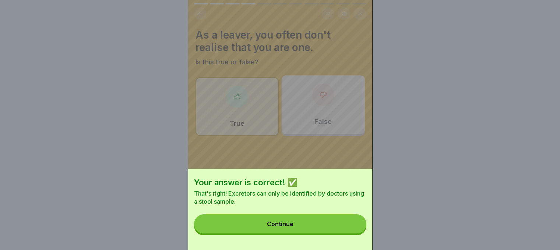
click at [336, 230] on button "Continue" at bounding box center [280, 224] width 172 height 19
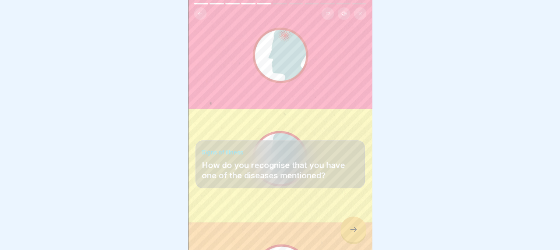
click at [352, 240] on div at bounding box center [353, 230] width 26 height 26
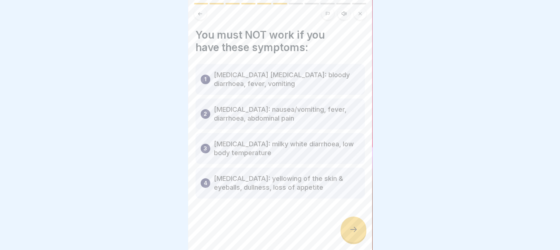
click at [352, 240] on div at bounding box center [353, 230] width 26 height 26
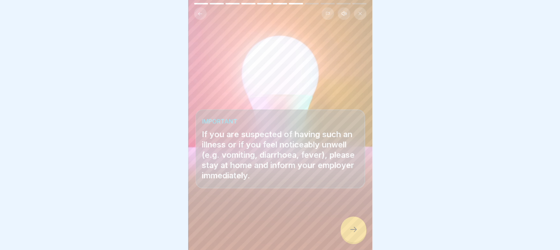
click at [352, 240] on div at bounding box center [353, 230] width 26 height 26
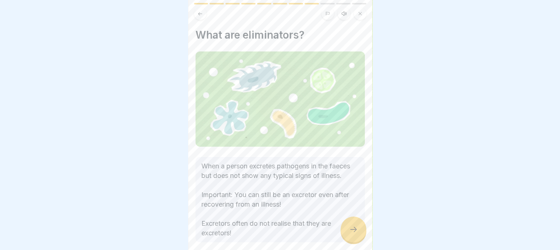
click at [352, 240] on div at bounding box center [353, 230] width 26 height 26
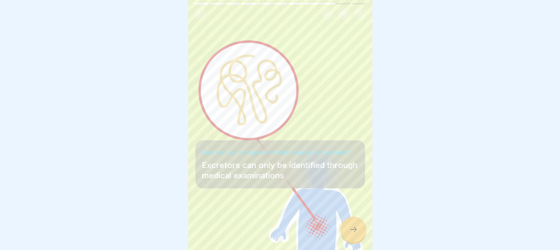
click at [352, 232] on icon at bounding box center [353, 229] width 9 height 9
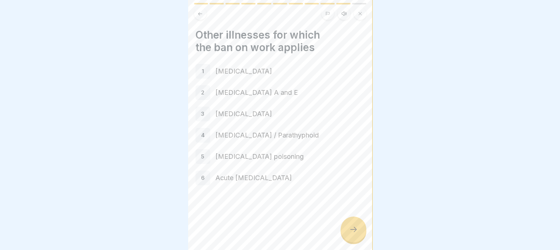
click at [352, 232] on icon at bounding box center [353, 229] width 9 height 9
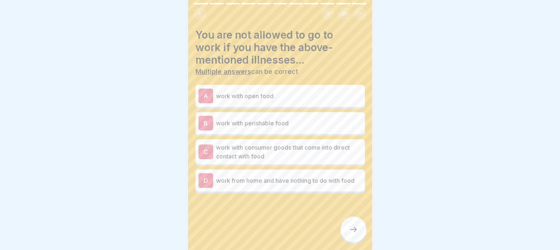
click at [280, 145] on p "work with consumer goods that come into direct contact with food" at bounding box center [289, 152] width 146 height 18
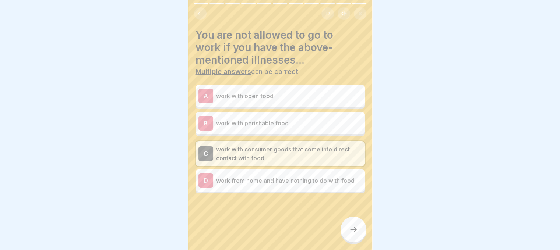
click at [314, 100] on div "A work with open food" at bounding box center [279, 96] width 163 height 15
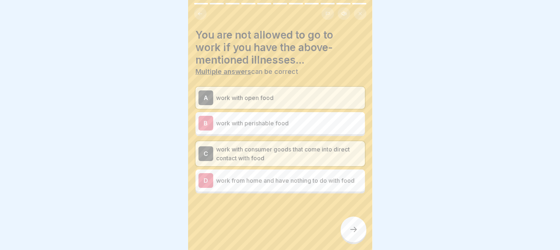
click at [347, 237] on div at bounding box center [353, 230] width 26 height 26
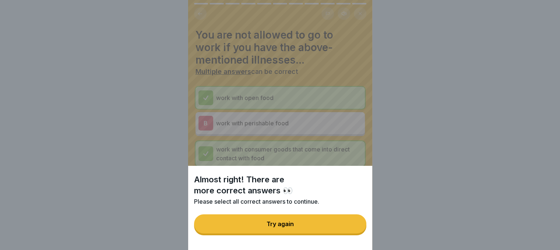
click at [340, 232] on button "Try again" at bounding box center [280, 224] width 172 height 19
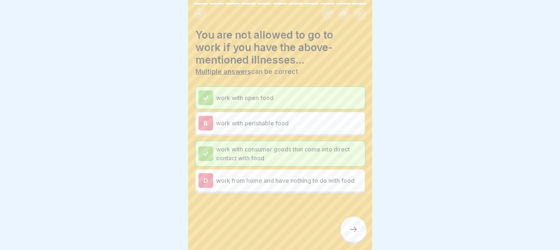
click at [345, 233] on div at bounding box center [353, 230] width 26 height 26
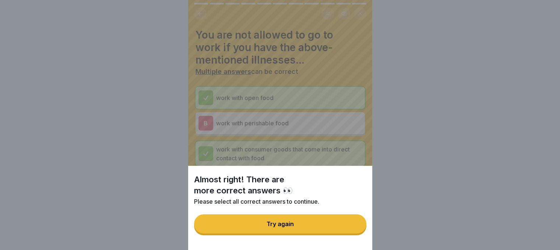
click at [317, 234] on button "Try again" at bounding box center [280, 224] width 172 height 19
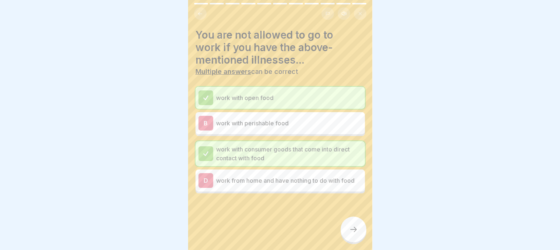
click at [296, 133] on div "B work with perishable food" at bounding box center [279, 123] width 169 height 22
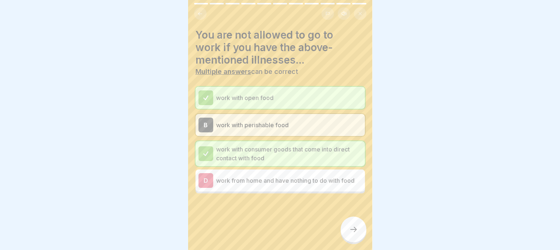
click at [350, 241] on div at bounding box center [353, 230] width 26 height 26
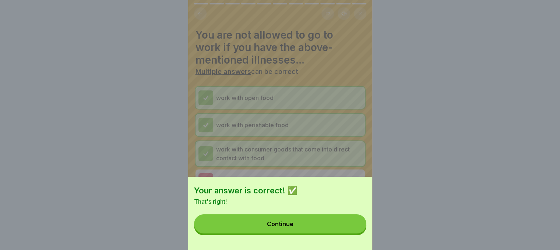
click at [346, 233] on button "Continue" at bounding box center [280, 224] width 172 height 19
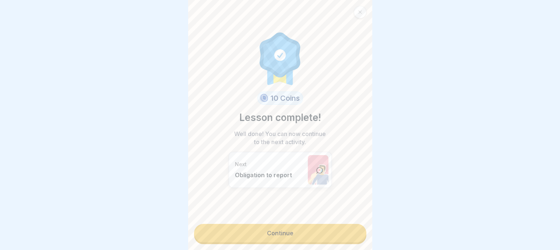
click at [300, 235] on link "Continue" at bounding box center [280, 233] width 172 height 18
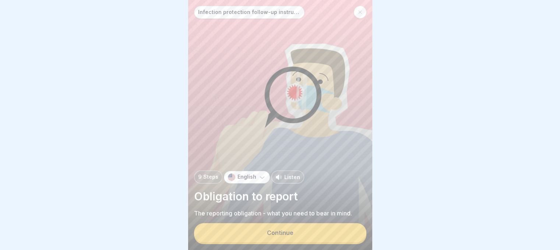
click at [296, 236] on button "Continue" at bounding box center [280, 232] width 172 height 19
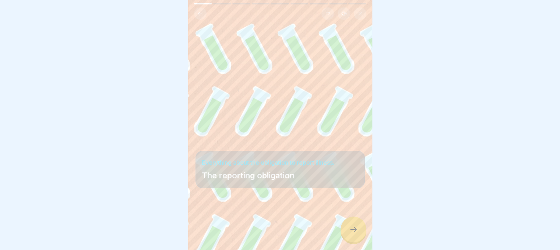
click at [345, 234] on div at bounding box center [353, 230] width 26 height 26
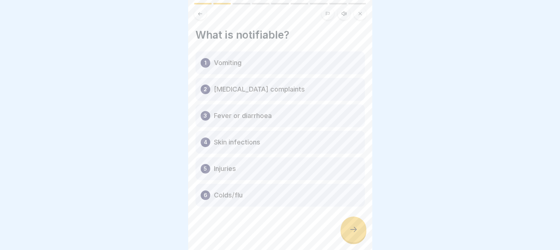
click at [345, 234] on div at bounding box center [353, 230] width 26 height 26
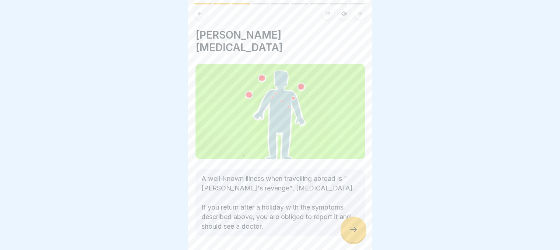
click at [345, 234] on div at bounding box center [353, 230] width 26 height 26
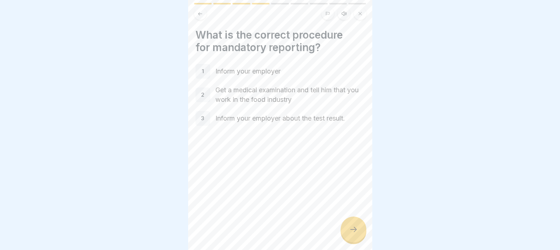
click at [345, 234] on div at bounding box center [353, 230] width 26 height 26
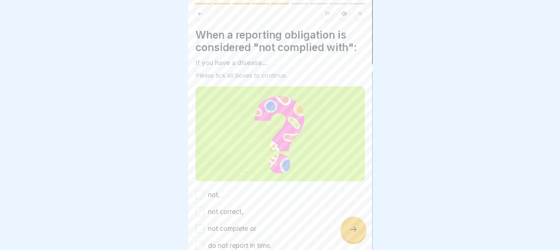
scroll to position [41, 0]
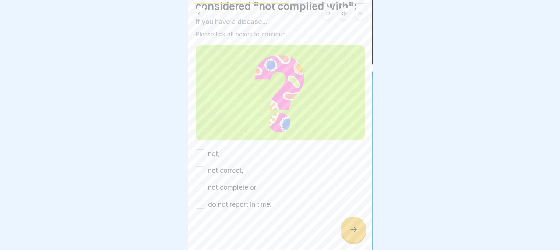
click at [197, 153] on button "not," at bounding box center [199, 153] width 9 height 9
click at [197, 166] on button "not correct," at bounding box center [199, 170] width 9 height 9
click at [197, 183] on button "not complete or" at bounding box center [199, 187] width 9 height 9
click at [200, 200] on button "do not report in time." at bounding box center [199, 204] width 9 height 9
click at [343, 235] on div at bounding box center [353, 230] width 26 height 26
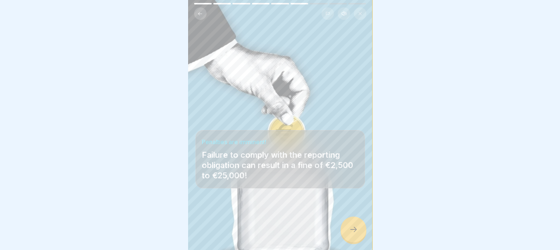
click at [357, 231] on div at bounding box center [353, 230] width 26 height 26
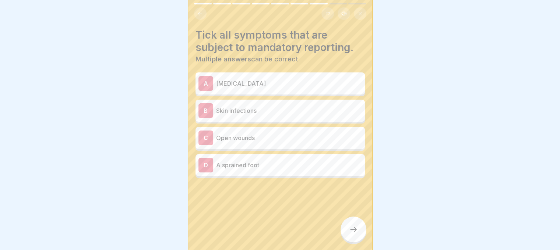
click at [275, 87] on p "Nausea and vomiting" at bounding box center [289, 83] width 146 height 9
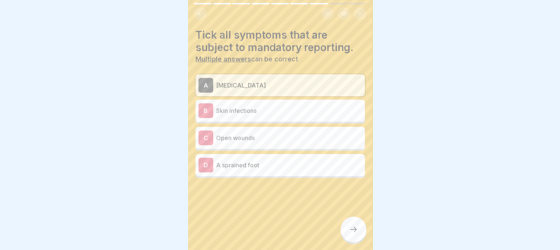
click at [243, 110] on p "Skin infections" at bounding box center [289, 110] width 146 height 9
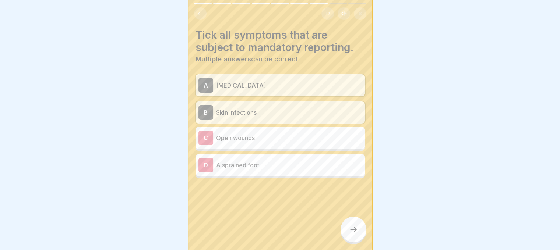
click at [234, 134] on p "Open wounds" at bounding box center [289, 138] width 146 height 9
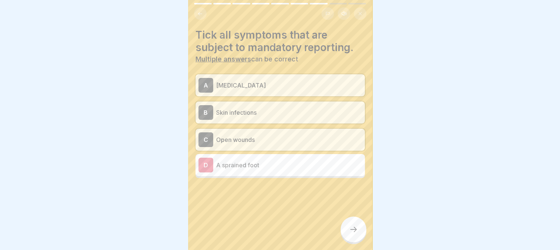
click at [350, 234] on icon at bounding box center [353, 229] width 9 height 9
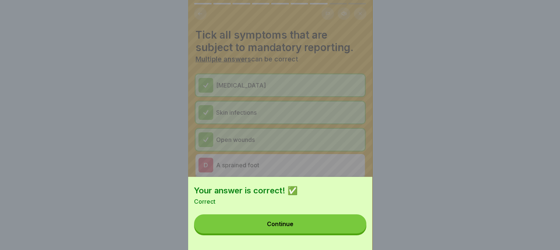
click at [350, 234] on button "Continue" at bounding box center [280, 224] width 172 height 19
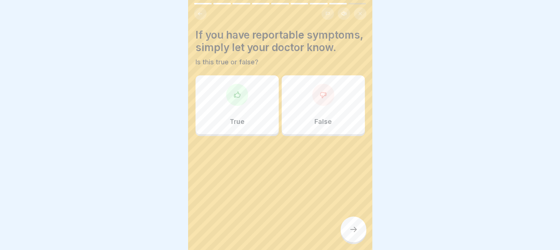
click at [246, 112] on div "True" at bounding box center [236, 104] width 83 height 59
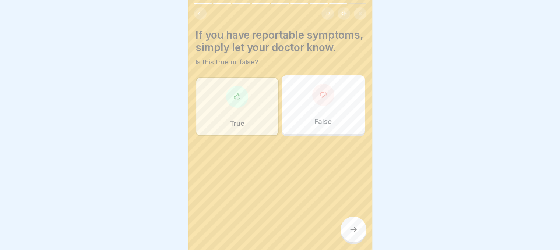
click at [353, 234] on icon at bounding box center [353, 229] width 9 height 9
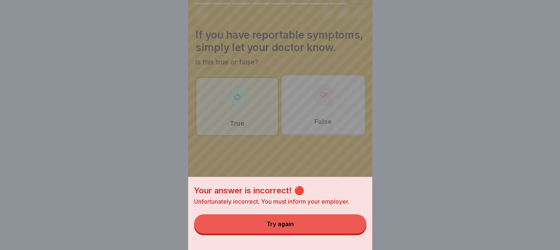
click at [343, 234] on button "Try again" at bounding box center [280, 224] width 172 height 19
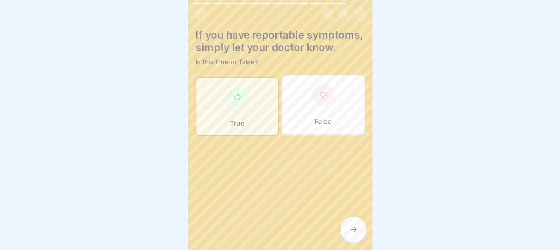
click at [327, 126] on p "False" at bounding box center [322, 122] width 17 height 8
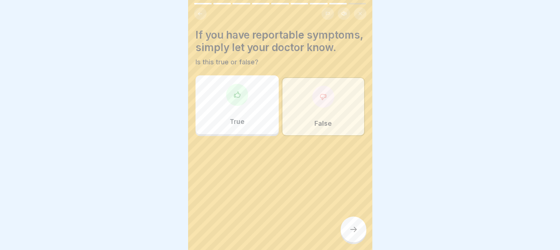
click at [264, 114] on div "True" at bounding box center [236, 104] width 83 height 59
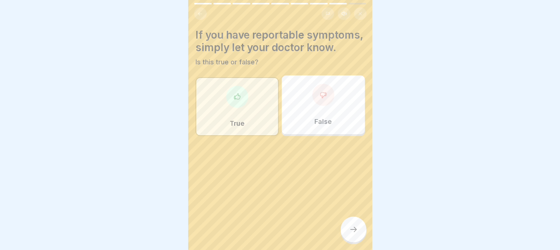
click at [349, 234] on icon at bounding box center [353, 229] width 9 height 9
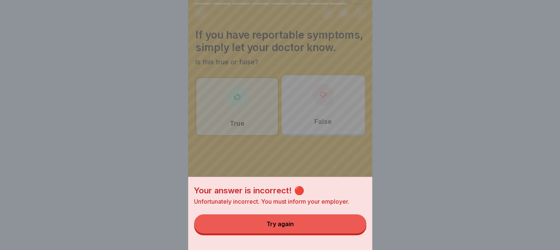
click at [318, 218] on div "Your answer is incorrect! 🔴 Unfortunately incorrect. You must inform your emplo…" at bounding box center [280, 213] width 184 height 73
click at [317, 223] on button "Try again" at bounding box center [280, 224] width 172 height 19
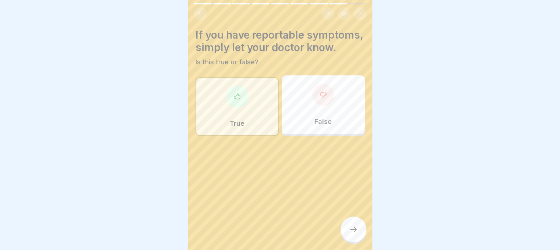
click at [306, 128] on div "False" at bounding box center [323, 104] width 83 height 59
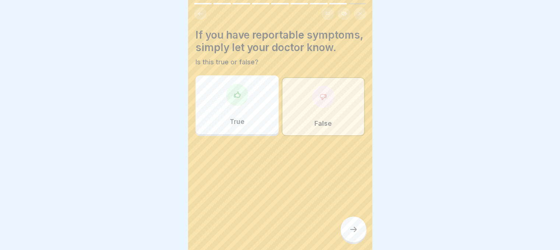
click at [355, 234] on icon at bounding box center [353, 229] width 9 height 9
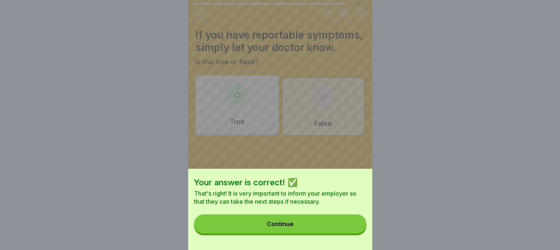
click at [351, 234] on button "Continue" at bounding box center [280, 224] width 172 height 19
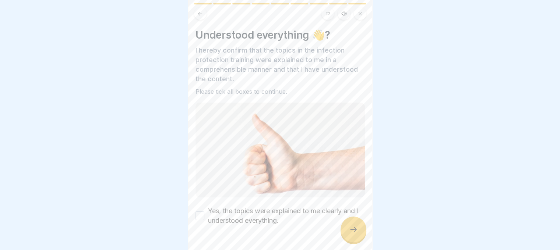
click at [196, 214] on button "Yes, the topics were explained to me clearly and I understood everything." at bounding box center [199, 216] width 9 height 9
click at [352, 234] on icon at bounding box center [353, 229] width 9 height 9
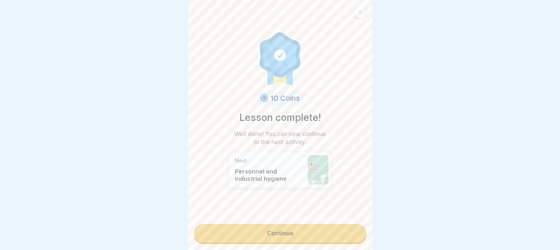
click at [342, 235] on link "Continue" at bounding box center [280, 233] width 172 height 18
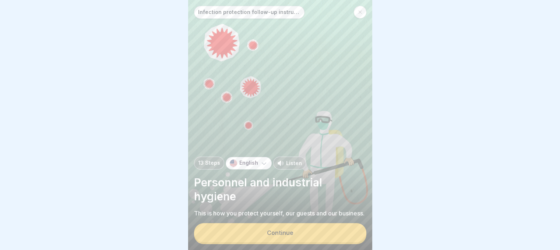
click at [342, 235] on button "Continue" at bounding box center [280, 232] width 172 height 19
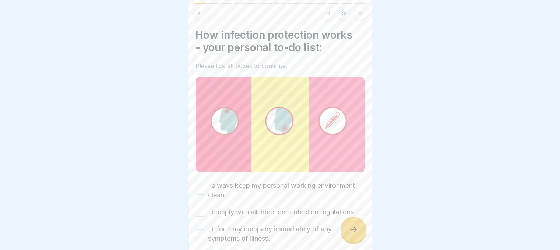
click at [188, 235] on div "Infection protection follow-up instruction (according to §43 IfSG) 13 Steps Eng…" at bounding box center [96, 125] width 184 height 250
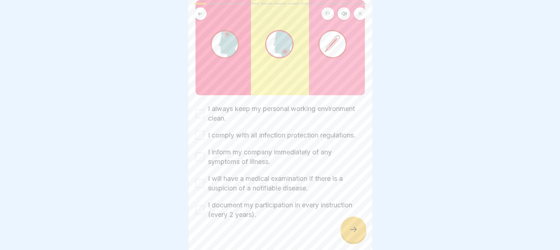
scroll to position [97, 0]
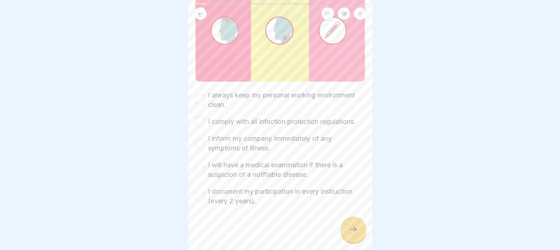
click at [199, 96] on button "I always keep my personal working environment clean." at bounding box center [199, 100] width 9 height 9
click at [199, 117] on button "I comply with all infection protection regulations." at bounding box center [199, 121] width 9 height 9
click at [198, 141] on button "I inform my company immediately of any symptoms of illness." at bounding box center [199, 143] width 9 height 9
click at [202, 170] on button "I will have a medical examination if there is a suspicion of a notifiable disea…" at bounding box center [199, 170] width 9 height 9
click at [199, 195] on button "I document my participation in every instruction (every 2 years)." at bounding box center [199, 196] width 9 height 9
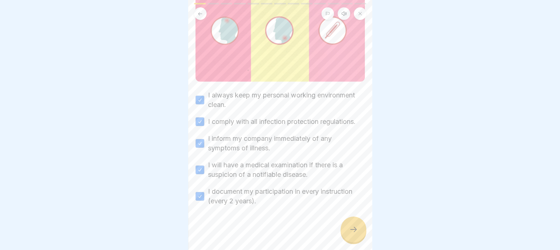
click at [354, 226] on div at bounding box center [353, 230] width 26 height 26
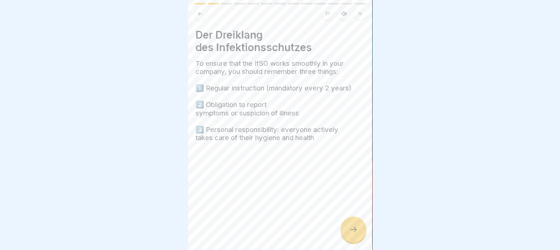
click at [354, 226] on div at bounding box center [353, 230] width 26 height 26
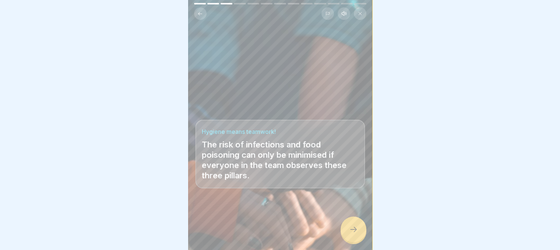
click at [354, 226] on div at bounding box center [353, 230] width 26 height 26
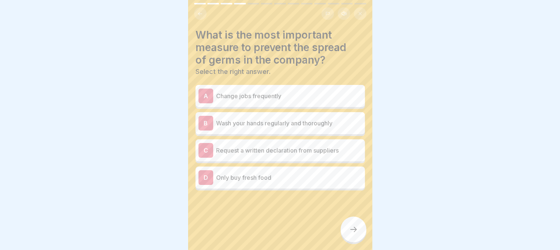
click at [290, 119] on p "Wash your hands regularly and thoroughly" at bounding box center [289, 123] width 146 height 9
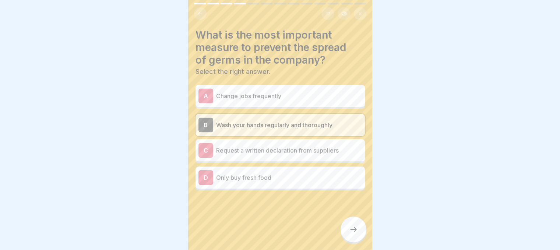
click at [355, 234] on icon at bounding box center [353, 229] width 9 height 9
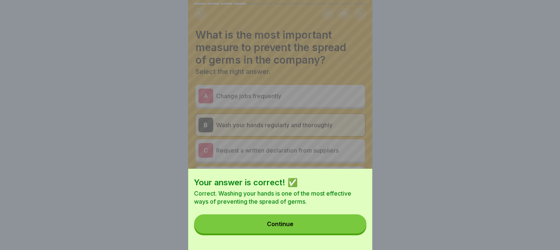
click at [350, 232] on button "Continue" at bounding box center [280, 224] width 172 height 19
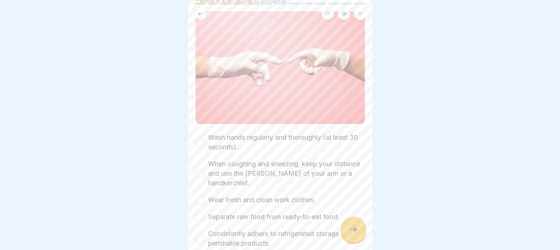
scroll to position [73, 0]
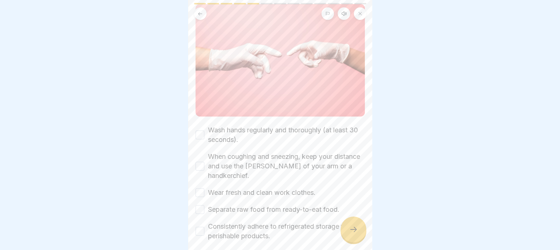
click at [196, 131] on button "Wash hands regularly and thoroughly (at least 30 seconds)." at bounding box center [199, 135] width 9 height 9
click at [199, 162] on button "When coughing and sneezing, keep your distance and use the crook of your arm or…" at bounding box center [199, 166] width 9 height 9
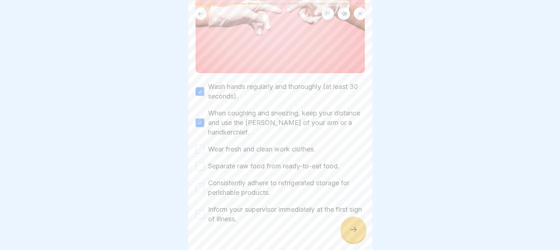
scroll to position [131, 0]
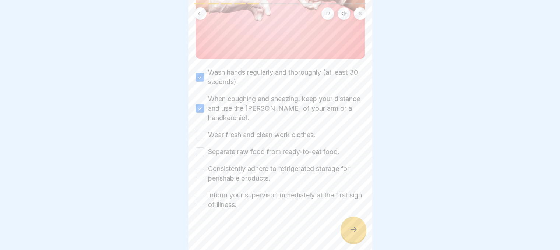
click at [202, 137] on div "Wash hands regularly and thoroughly (at least 30 seconds). When coughing and sn…" at bounding box center [279, 139] width 169 height 142
click at [200, 131] on button "Wear fresh and clean work clothes." at bounding box center [199, 135] width 9 height 9
click at [201, 148] on button "Separate raw food from ready-to-eat food." at bounding box center [199, 152] width 9 height 9
click at [201, 171] on button "Consistently adhere to refrigerated storage for perishable products." at bounding box center [199, 173] width 9 height 9
click at [203, 196] on button "Inform your supervisor immediately at the first sign of illness." at bounding box center [199, 200] width 9 height 9
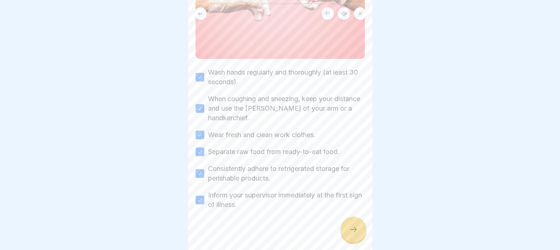
click at [360, 241] on div at bounding box center [353, 230] width 26 height 26
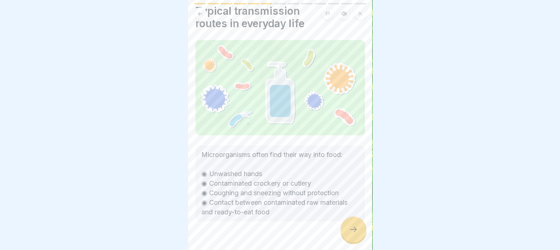
scroll to position [36, 0]
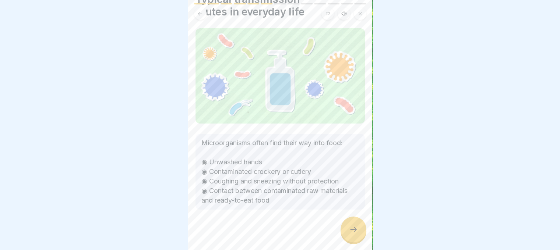
click at [343, 234] on div at bounding box center [353, 230] width 26 height 26
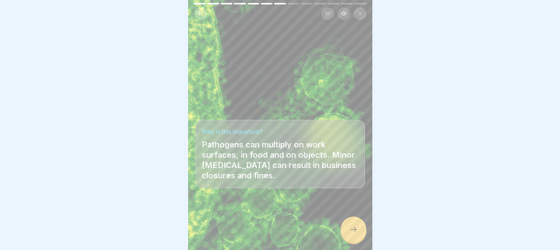
click at [352, 225] on div at bounding box center [353, 230] width 26 height 26
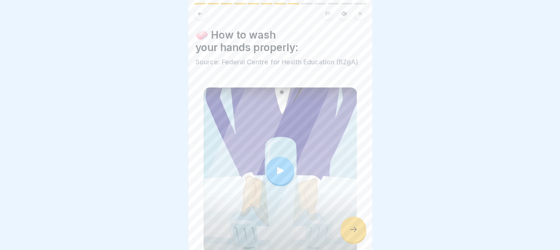
click at [352, 225] on div at bounding box center [353, 230] width 26 height 26
click at [358, 233] on div at bounding box center [353, 230] width 26 height 26
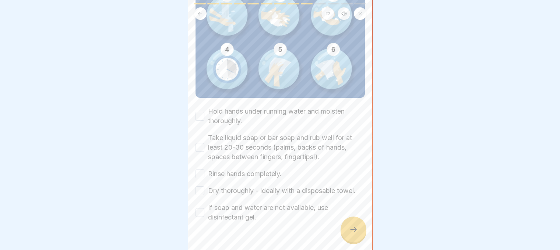
scroll to position [117, 0]
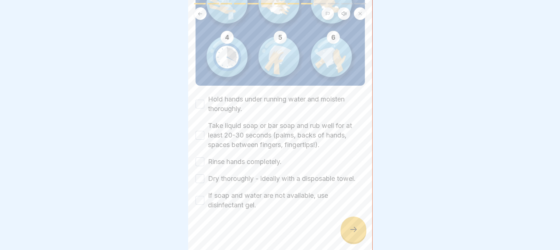
click at [199, 102] on button "Hold hands under running water and moisten thoroughly." at bounding box center [199, 104] width 9 height 9
click at [197, 132] on button "Take liquid soap or bar soap and rub well for at least 20-30 seconds (palms, ba…" at bounding box center [199, 135] width 9 height 9
click at [199, 158] on button "Rinse hands completely." at bounding box center [199, 162] width 9 height 9
click at [200, 174] on button "Dry thoroughly - ideally with a disposable towel." at bounding box center [199, 178] width 9 height 9
click at [200, 197] on button "If soap and water are not available, use disinfectant gel." at bounding box center [199, 200] width 9 height 9
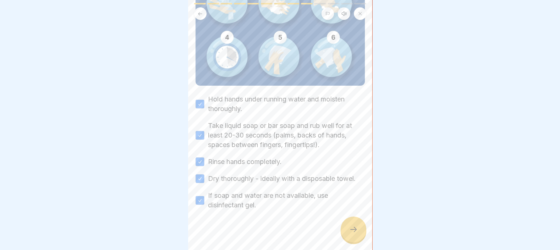
click at [347, 232] on div at bounding box center [353, 230] width 26 height 26
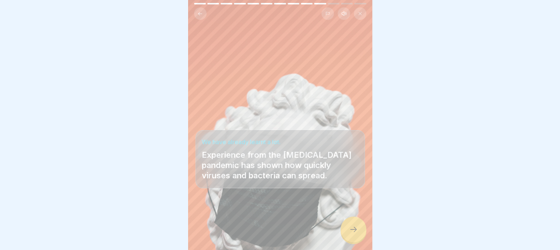
click at [359, 228] on div at bounding box center [353, 230] width 26 height 26
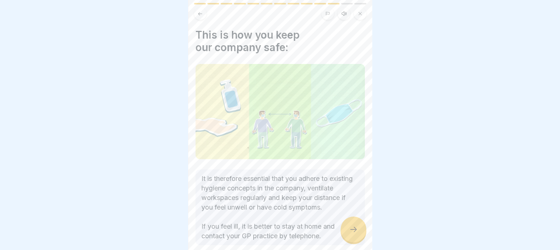
scroll to position [46, 0]
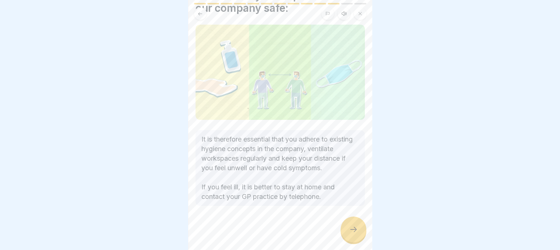
click at [359, 232] on div at bounding box center [353, 230] width 26 height 26
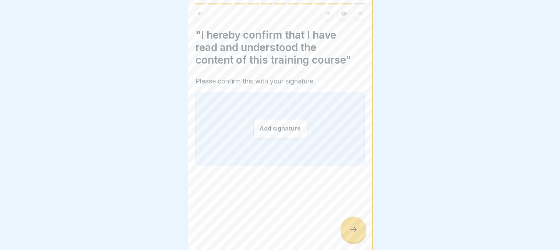
click at [272, 132] on button "Add signature" at bounding box center [280, 129] width 54 height 20
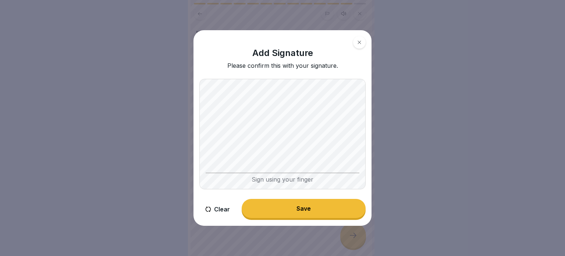
click at [258, 178] on div "Sign using your finger" at bounding box center [283, 178] width 154 height 10
click at [297, 66] on div "Please confirm this with your signature." at bounding box center [282, 65] width 111 height 7
click at [280, 219] on div "Clear Save" at bounding box center [283, 209] width 166 height 21
click at [284, 214] on button "Save" at bounding box center [304, 208] width 124 height 19
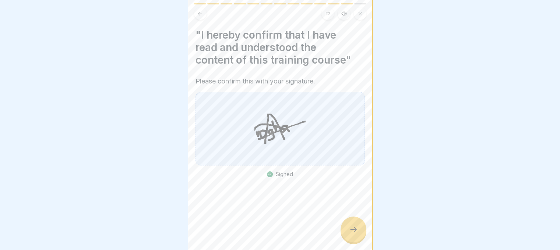
click at [356, 243] on div at bounding box center [353, 230] width 26 height 26
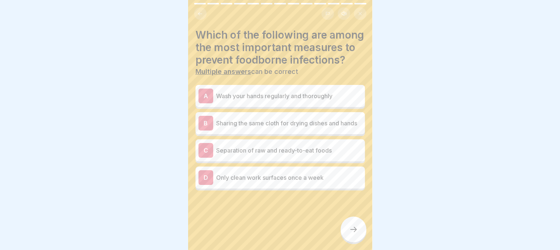
click at [235, 158] on div "C Separation of raw and ready-to-eat foods" at bounding box center [279, 150] width 163 height 15
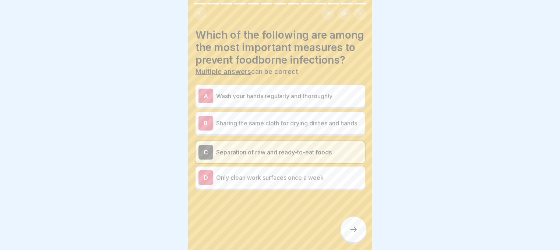
click at [355, 232] on icon at bounding box center [353, 229] width 7 height 5
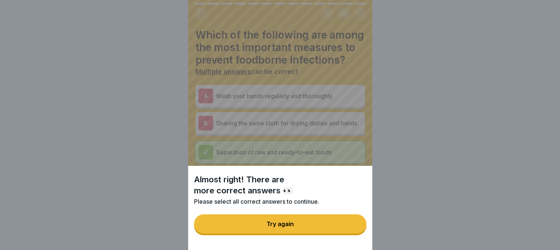
click at [334, 229] on button "Try again" at bounding box center [280, 224] width 172 height 19
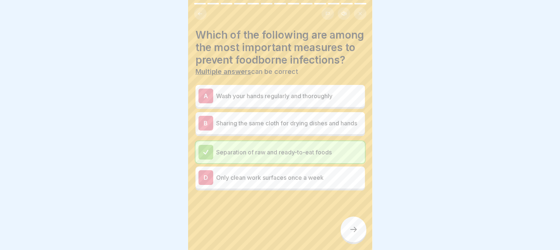
click at [297, 101] on div "A Wash your hands regularly and thoroughly" at bounding box center [279, 96] width 163 height 15
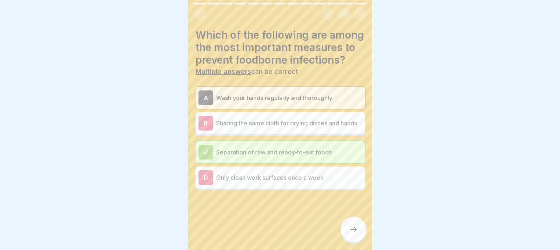
click at [348, 227] on div at bounding box center [353, 230] width 26 height 26
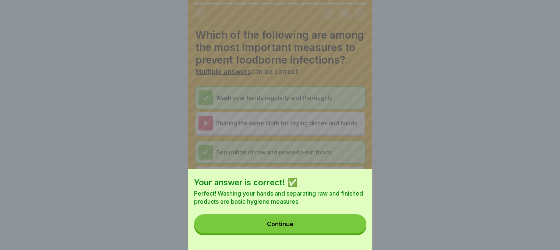
click at [325, 225] on button "Continue" at bounding box center [280, 224] width 172 height 19
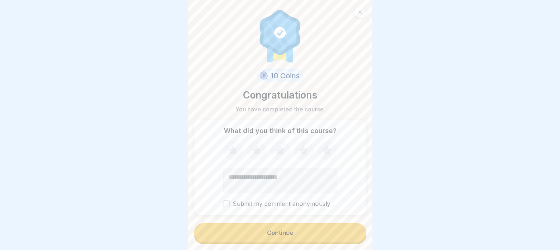
click at [225, 204] on button "Submit my comment anonymously" at bounding box center [226, 204] width 7 height 7
click at [241, 243] on button "Continue" at bounding box center [280, 232] width 172 height 19
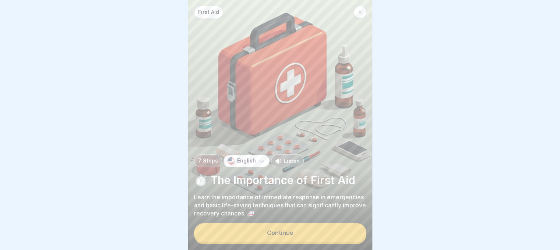
click at [256, 237] on button "Continue" at bounding box center [280, 232] width 172 height 19
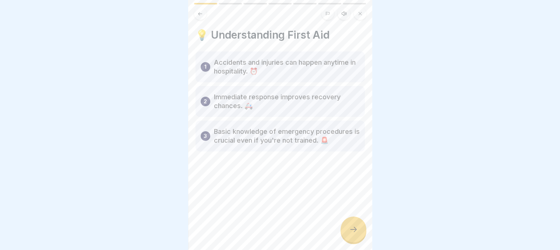
click at [352, 234] on icon at bounding box center [353, 229] width 9 height 9
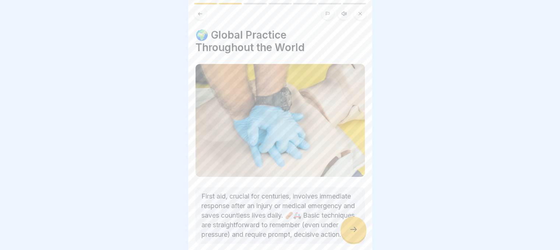
click at [352, 234] on icon at bounding box center [353, 229] width 9 height 9
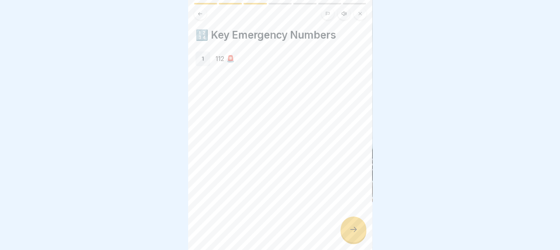
click at [352, 234] on icon at bounding box center [353, 229] width 9 height 9
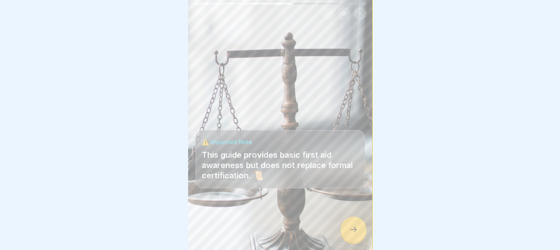
click at [352, 234] on icon at bounding box center [353, 229] width 9 height 9
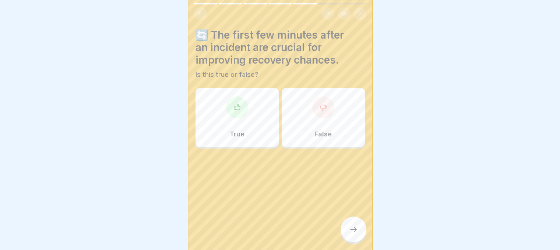
click at [249, 107] on div "True" at bounding box center [236, 117] width 83 height 59
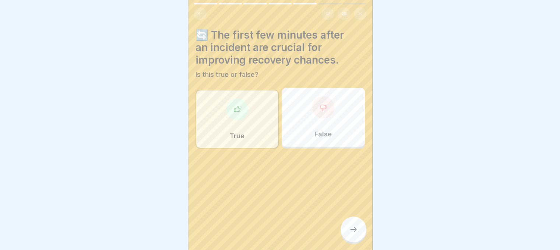
click at [353, 230] on div at bounding box center [353, 230] width 26 height 26
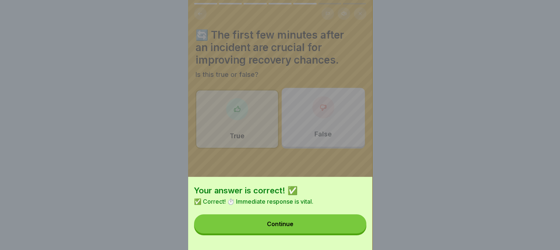
click at [353, 230] on button "Continue" at bounding box center [280, 224] width 172 height 19
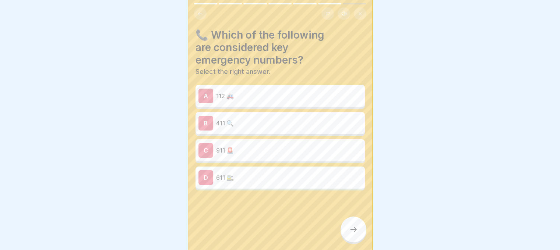
click at [306, 98] on p "112 🚑" at bounding box center [289, 96] width 146 height 9
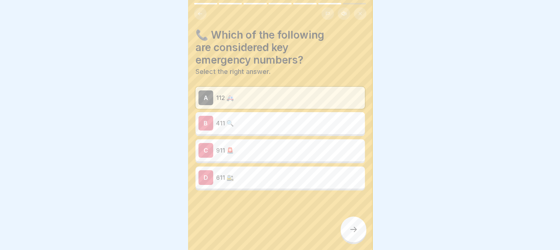
click at [349, 229] on div at bounding box center [353, 230] width 26 height 26
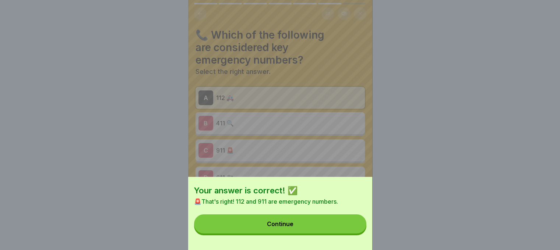
click at [349, 229] on button "Continue" at bounding box center [280, 224] width 172 height 19
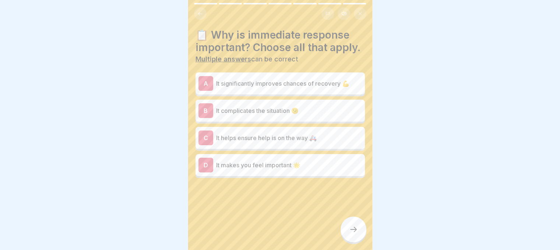
click at [261, 91] on div "A It significantly improves chances of recovery 💪" at bounding box center [279, 83] width 163 height 15
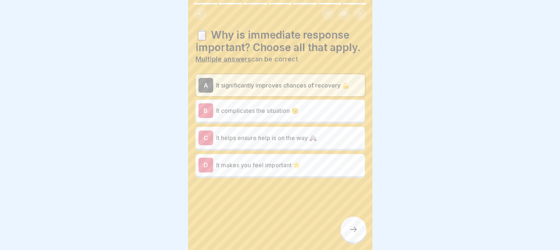
click at [348, 236] on div at bounding box center [353, 230] width 26 height 26
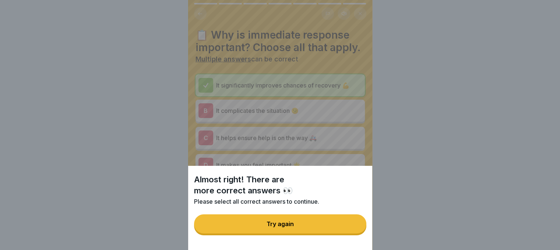
click at [348, 234] on button "Try again" at bounding box center [280, 224] width 172 height 19
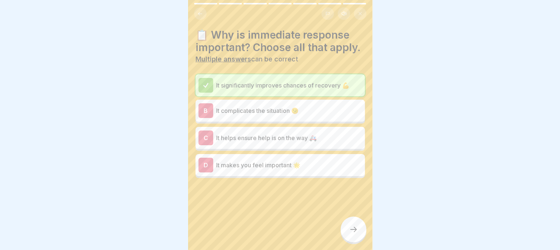
click at [287, 115] on p "It complicates the situation 😕" at bounding box center [289, 110] width 146 height 9
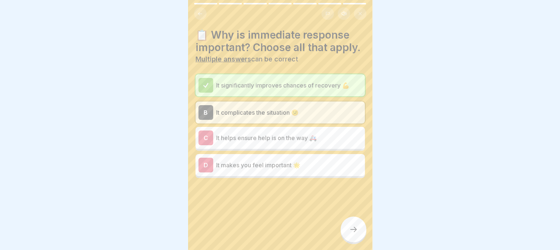
click at [287, 117] on p "It complicates the situation 😕" at bounding box center [289, 112] width 146 height 9
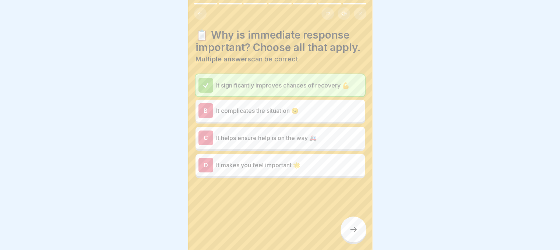
click at [278, 142] on p "It helps ensure help is on the way 🚑" at bounding box center [289, 138] width 146 height 9
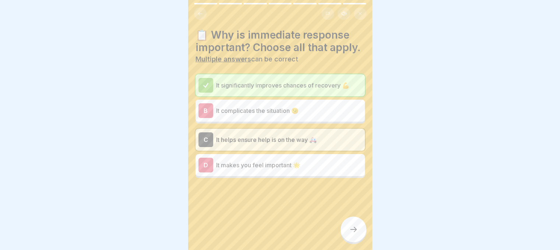
click at [349, 231] on div at bounding box center [353, 230] width 26 height 26
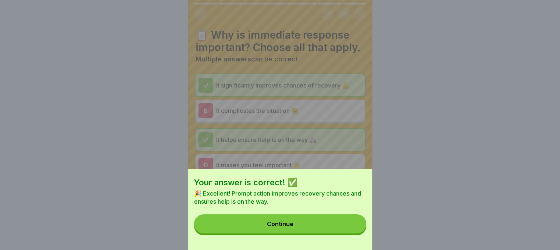
click at [349, 231] on button "Continue" at bounding box center [280, 224] width 172 height 19
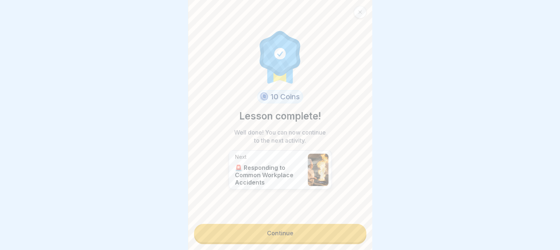
click at [308, 231] on link "Continue" at bounding box center [280, 233] width 172 height 18
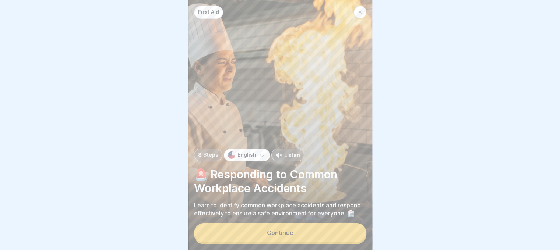
click at [289, 234] on button "Continue" at bounding box center [280, 232] width 172 height 19
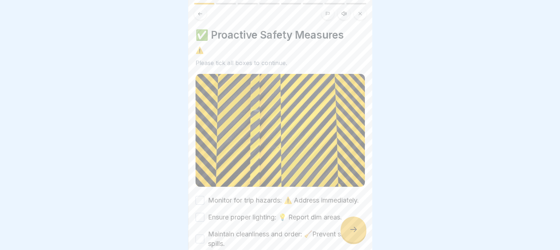
scroll to position [32, 0]
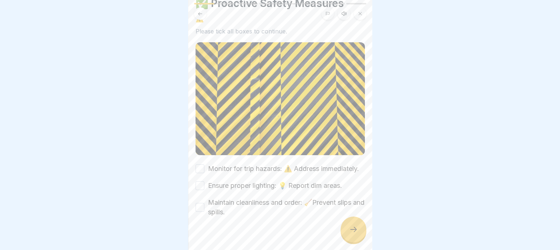
click at [199, 168] on button "Monitor for trip hazards: ⚠️ Address immediately." at bounding box center [199, 169] width 9 height 9
click at [199, 188] on button "Ensure proper lighting: 💡 Report dim areas." at bounding box center [199, 185] width 9 height 9
click at [202, 212] on button "Maintain cleanliness and order: 🧹Prevent slips and spills." at bounding box center [199, 207] width 9 height 9
click at [347, 239] on div at bounding box center [353, 230] width 26 height 26
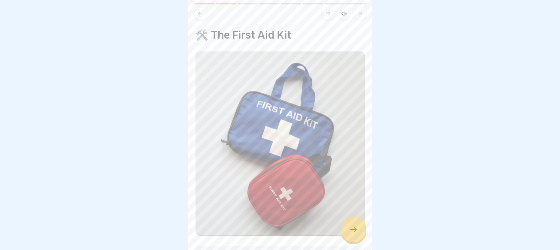
click at [347, 239] on div at bounding box center [353, 230] width 26 height 26
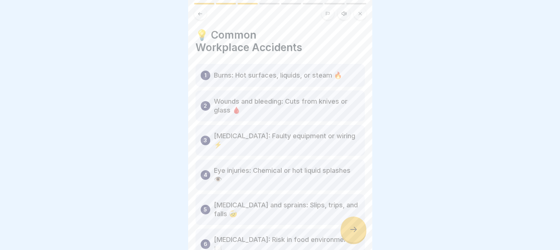
click at [347, 239] on div at bounding box center [353, 230] width 26 height 26
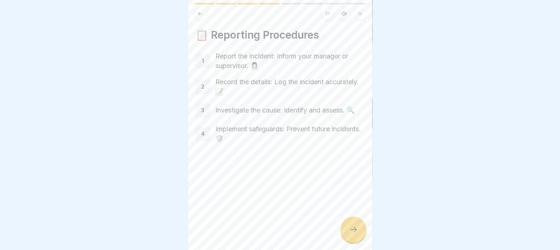
click at [347, 239] on div at bounding box center [353, 230] width 26 height 26
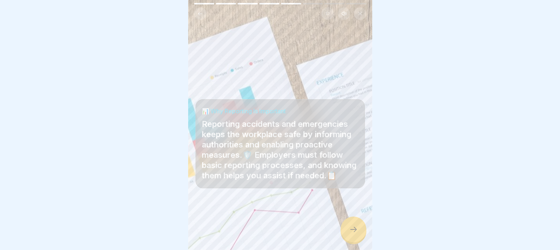
click at [347, 239] on div at bounding box center [353, 230] width 26 height 26
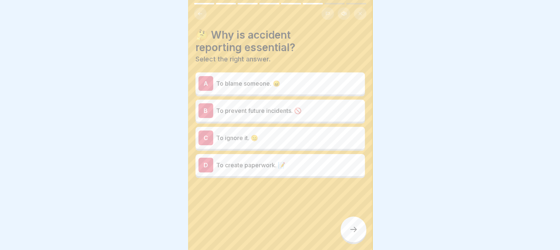
click at [274, 119] on div "B To prevent future incidents. 🚫" at bounding box center [279, 111] width 169 height 22
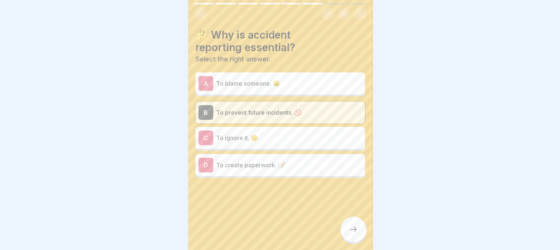
click at [353, 234] on icon at bounding box center [353, 229] width 9 height 9
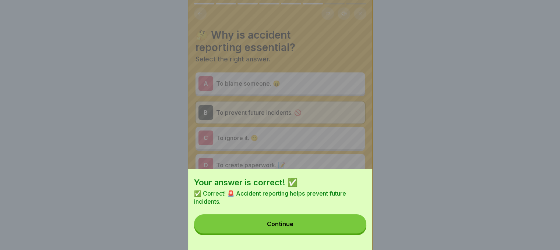
click at [348, 228] on button "Continue" at bounding box center [280, 224] width 172 height 19
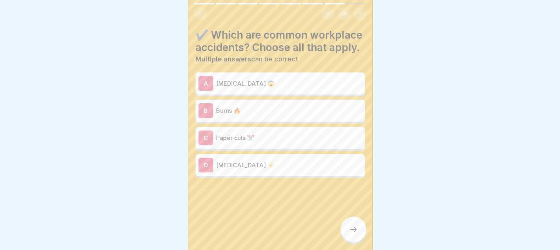
click at [299, 115] on p "Burns 🔥" at bounding box center [289, 110] width 146 height 9
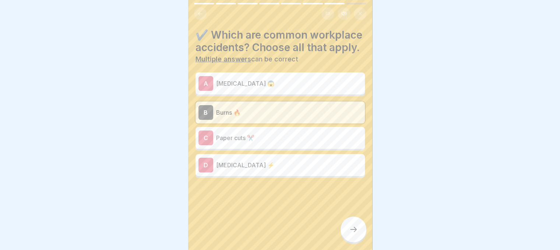
click at [314, 170] on p "Electric shock ⚡" at bounding box center [289, 165] width 146 height 9
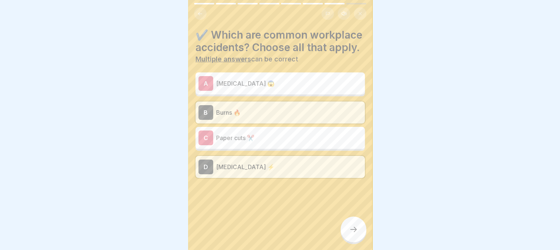
click at [359, 239] on div at bounding box center [353, 230] width 26 height 26
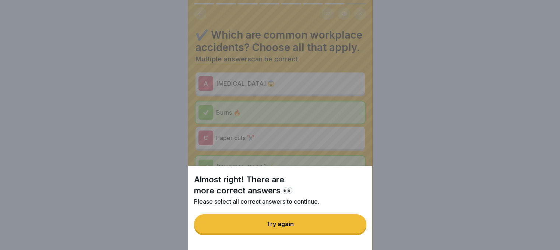
click at [354, 233] on button "Try again" at bounding box center [280, 224] width 172 height 19
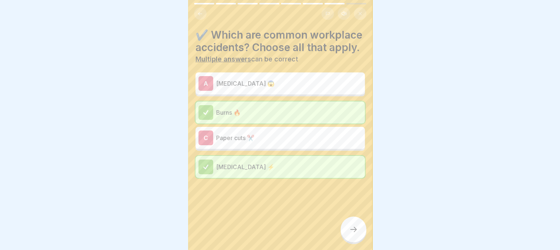
click at [286, 89] on div "A Choking 😱" at bounding box center [279, 83] width 163 height 15
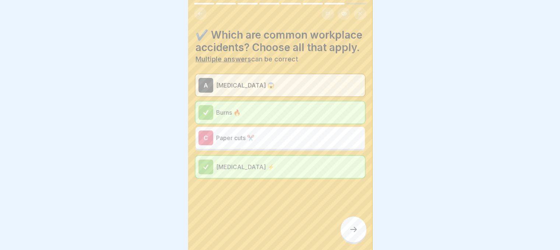
click at [360, 238] on div at bounding box center [353, 230] width 26 height 26
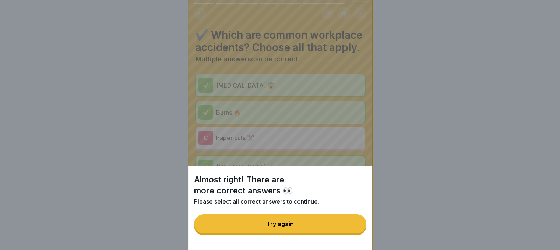
click at [360, 234] on button "Try again" at bounding box center [280, 224] width 172 height 19
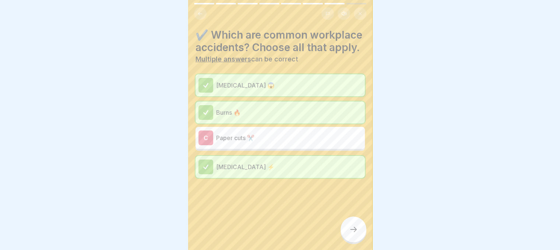
click at [315, 142] on p "Paper cuts ✂️" at bounding box center [289, 138] width 146 height 9
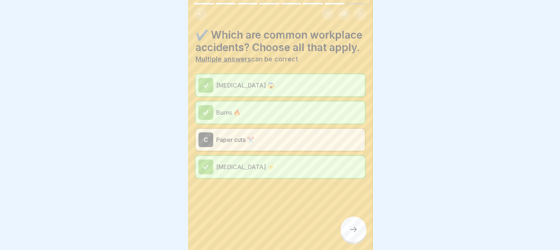
click at [353, 226] on div at bounding box center [353, 230] width 26 height 26
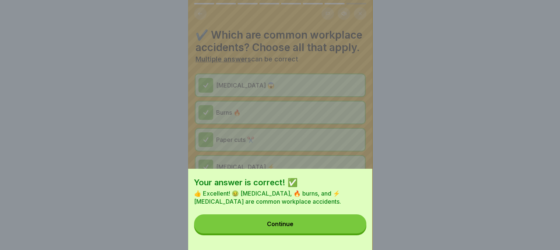
click at [353, 226] on button "Continue" at bounding box center [280, 224] width 172 height 19
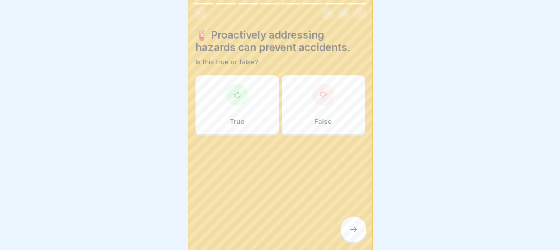
click at [254, 98] on div "True" at bounding box center [236, 104] width 83 height 59
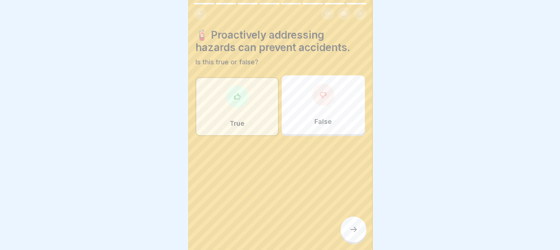
click at [353, 231] on div at bounding box center [353, 230] width 26 height 26
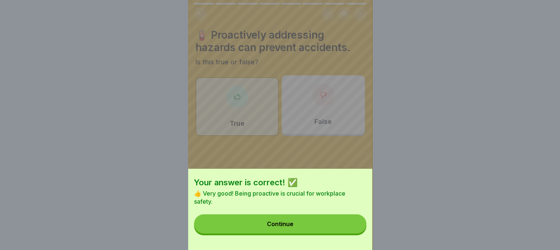
click at [353, 231] on button "Continue" at bounding box center [280, 224] width 172 height 19
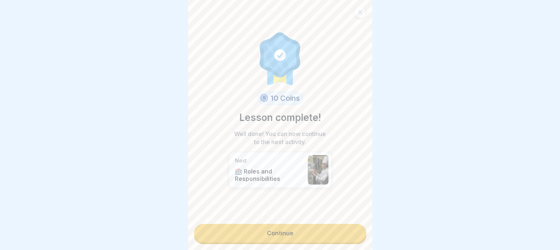
click at [330, 234] on link "Continue" at bounding box center [280, 233] width 172 height 18
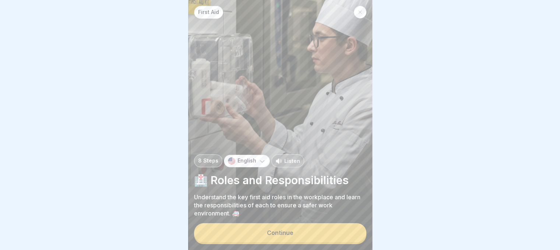
click at [308, 233] on button "Continue" at bounding box center [280, 232] width 172 height 19
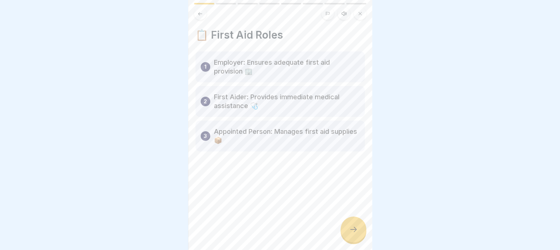
click at [346, 236] on div at bounding box center [353, 230] width 26 height 26
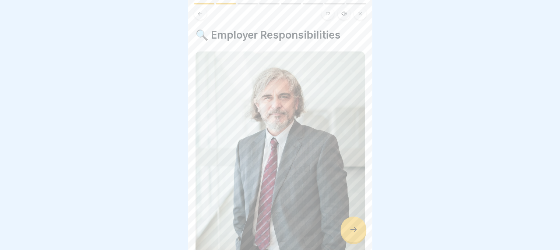
click at [346, 236] on div at bounding box center [353, 230] width 26 height 26
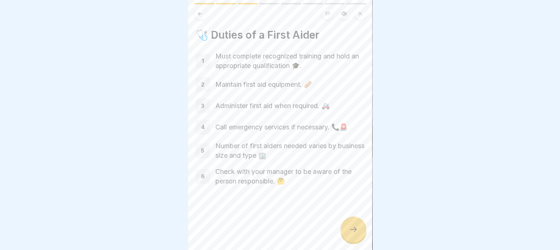
click at [346, 236] on div at bounding box center [353, 230] width 26 height 26
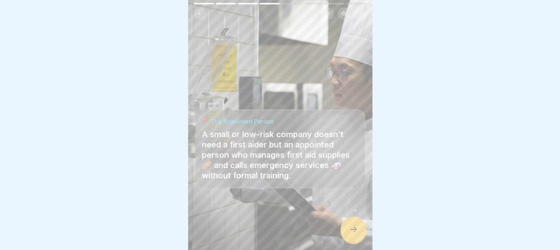
click at [346, 236] on div at bounding box center [353, 230] width 26 height 26
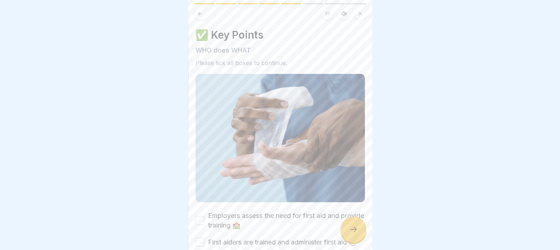
click at [346, 236] on div at bounding box center [353, 230] width 26 height 26
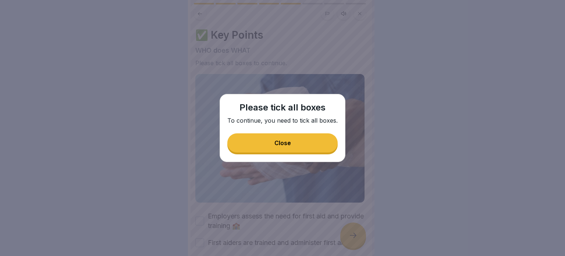
click at [293, 140] on button "Close" at bounding box center [282, 142] width 110 height 19
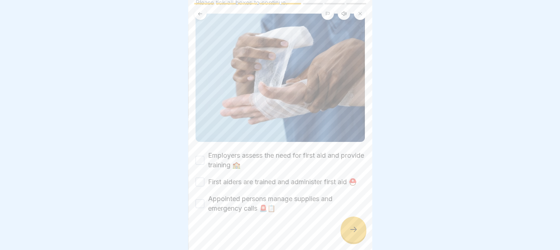
scroll to position [64, 0]
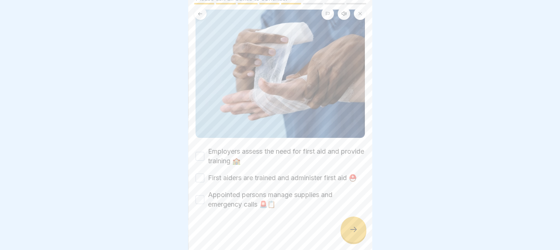
click at [201, 152] on button "Employers assess the need for first aid and provide training 🏫" at bounding box center [199, 156] width 9 height 9
click at [200, 179] on button "First aiders are trained and administer first aid ⛑️" at bounding box center [199, 178] width 9 height 9
click at [199, 204] on button "Appointed persons manage supplies and emergency calls 🚨📋" at bounding box center [199, 199] width 9 height 9
click at [350, 234] on icon at bounding box center [353, 229] width 9 height 9
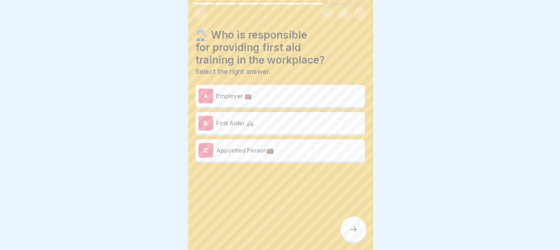
click at [257, 148] on p "Appointed Person💼" at bounding box center [289, 150] width 146 height 9
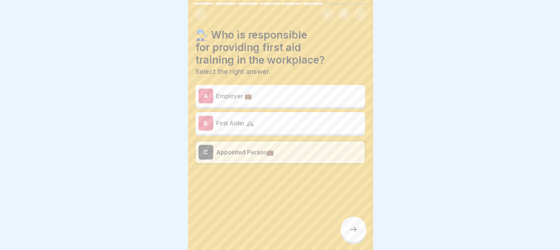
click at [345, 231] on div at bounding box center [353, 230] width 26 height 26
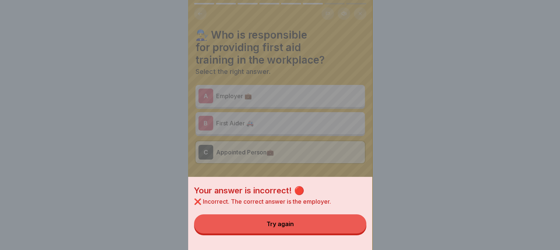
click at [342, 228] on button "Try again" at bounding box center [280, 224] width 172 height 19
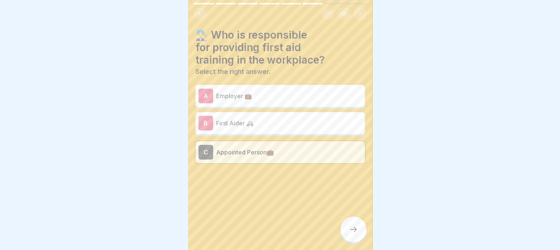
click at [318, 125] on p "First Aider 🚑" at bounding box center [289, 123] width 146 height 9
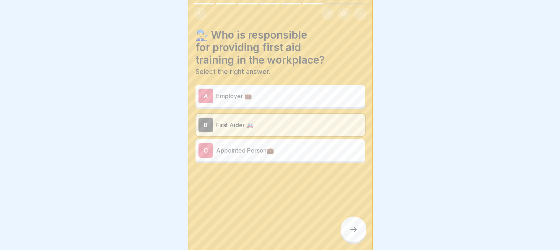
click at [358, 241] on div at bounding box center [353, 230] width 26 height 26
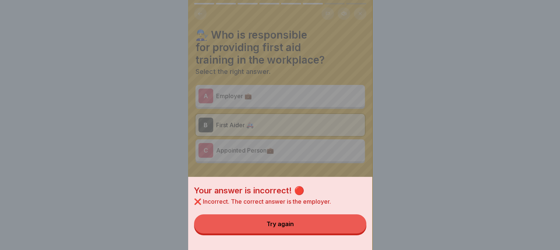
click at [311, 104] on div "Your answer is incorrect! 🔴 ❌ Incorrect. The correct answer is the employer. Tr…" at bounding box center [280, 125] width 184 height 250
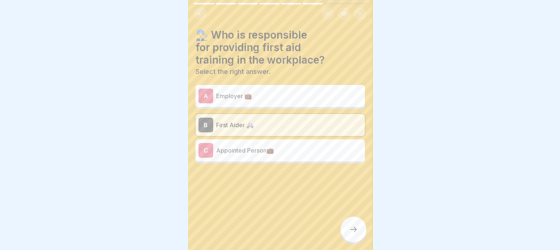
click at [309, 97] on p "Employer 💼" at bounding box center [289, 96] width 146 height 9
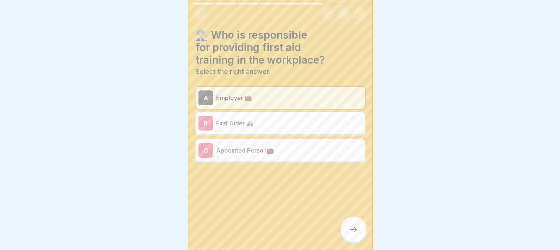
click at [352, 234] on icon at bounding box center [353, 229] width 9 height 9
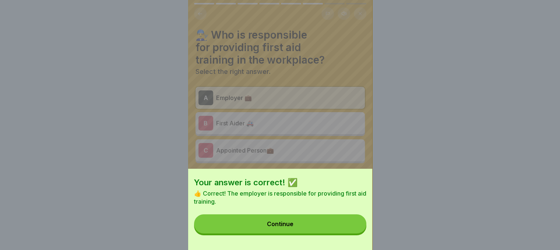
click at [340, 226] on button "Continue" at bounding box center [280, 224] width 172 height 19
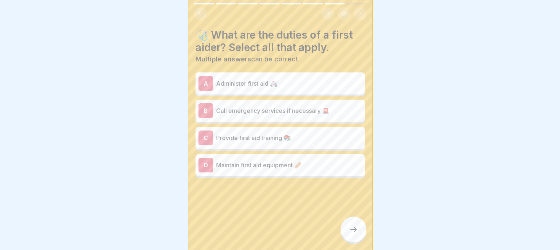
click at [255, 138] on p "Provide first aid training 📚" at bounding box center [289, 138] width 146 height 9
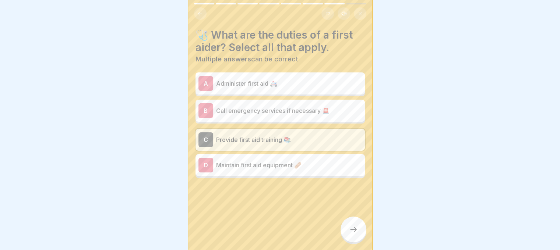
click at [255, 165] on p "Maintain first aid equipment 🩹" at bounding box center [289, 165] width 146 height 9
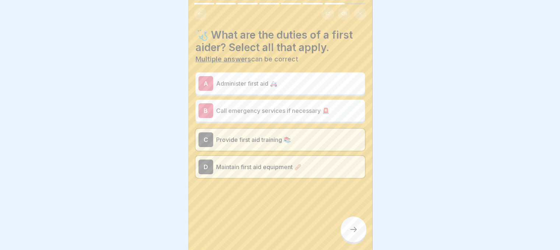
click at [347, 227] on div at bounding box center [353, 230] width 26 height 26
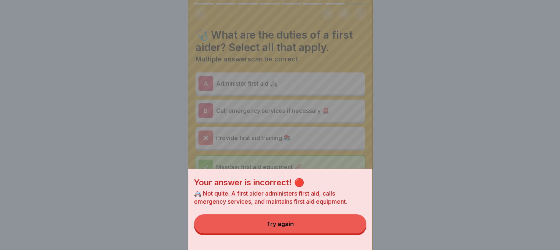
click at [325, 228] on button "Try again" at bounding box center [280, 224] width 172 height 19
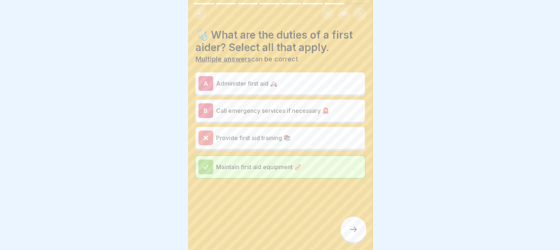
click at [349, 232] on icon at bounding box center [353, 229] width 9 height 9
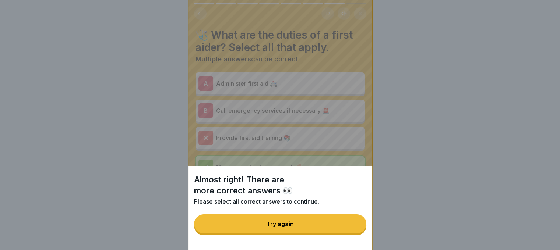
click at [300, 227] on button "Try again" at bounding box center [280, 224] width 172 height 19
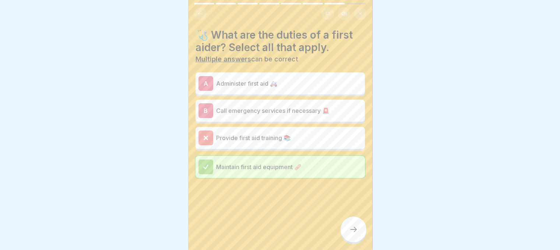
click at [293, 167] on p "Maintain first aid equipment 🩹" at bounding box center [289, 167] width 146 height 9
click at [345, 243] on div at bounding box center [353, 230] width 26 height 26
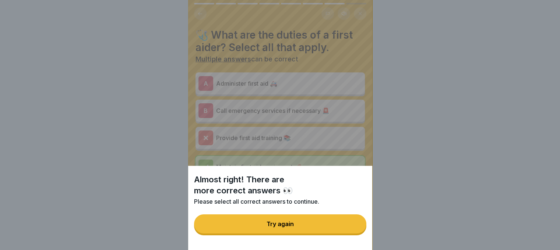
click at [322, 228] on button "Try again" at bounding box center [280, 224] width 172 height 19
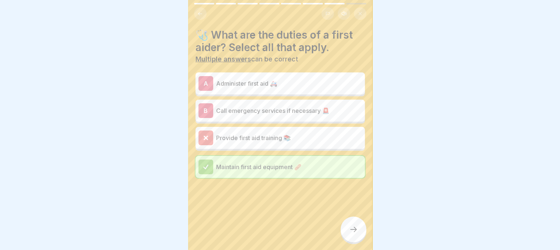
click at [270, 82] on p "Administer first aid 🚑" at bounding box center [289, 83] width 146 height 9
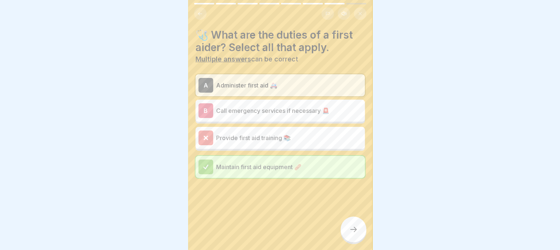
click at [343, 117] on div "B Call emergency services if necessary 🚨" at bounding box center [279, 110] width 163 height 15
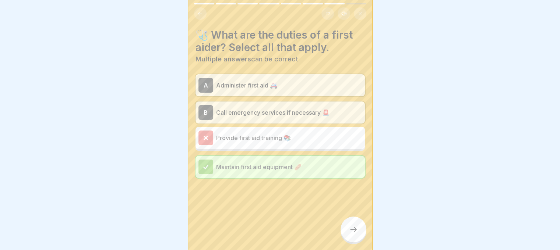
click at [287, 141] on p "Provide first aid training 📚" at bounding box center [289, 138] width 146 height 9
click at [311, 146] on div "Provide first aid training 📚" at bounding box center [279, 138] width 169 height 22
click at [353, 234] on icon at bounding box center [353, 229] width 9 height 9
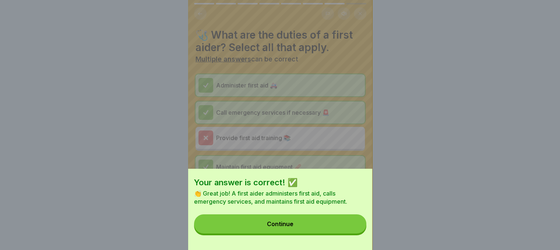
click at [341, 226] on button "Continue" at bounding box center [280, 224] width 172 height 19
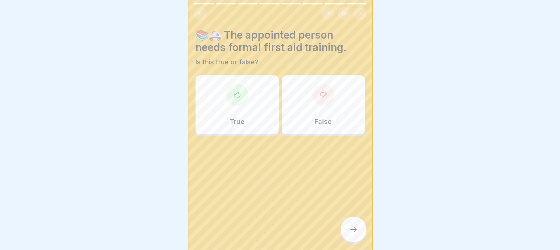
click at [256, 90] on div "True" at bounding box center [236, 104] width 83 height 59
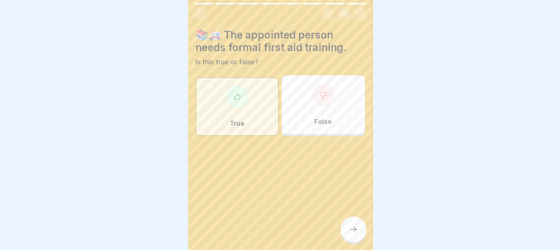
click at [352, 234] on icon at bounding box center [353, 229] width 9 height 9
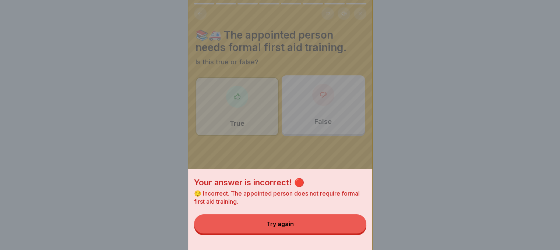
click at [348, 229] on button "Try again" at bounding box center [280, 224] width 172 height 19
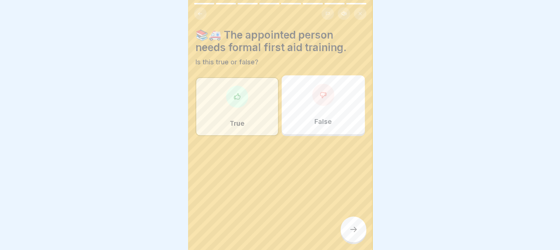
click at [317, 89] on div at bounding box center [323, 95] width 22 height 22
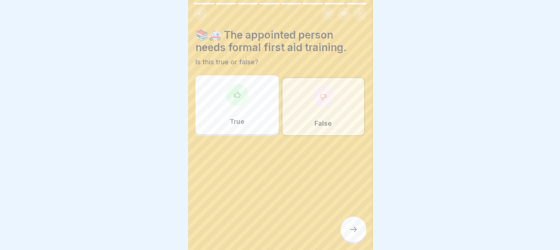
click at [351, 232] on icon at bounding box center [353, 229] width 9 height 9
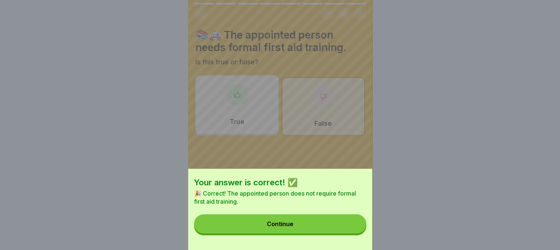
click at [351, 232] on button "Continue" at bounding box center [280, 224] width 172 height 19
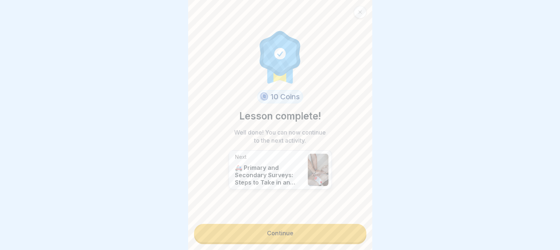
click at [309, 231] on link "Continue" at bounding box center [280, 233] width 172 height 18
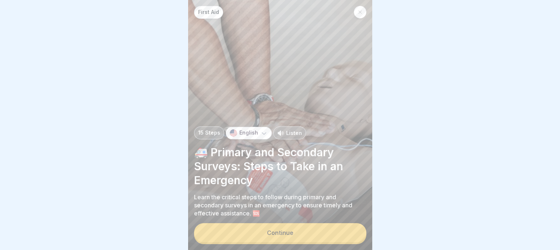
click at [309, 231] on button "Continue" at bounding box center [280, 232] width 172 height 19
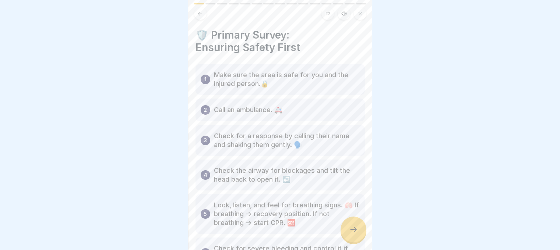
scroll to position [63, 0]
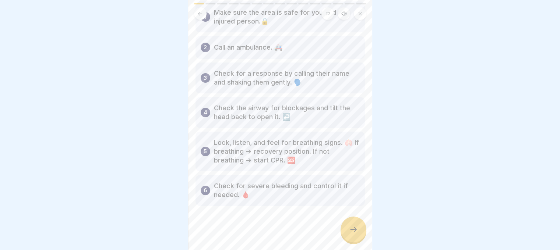
click at [349, 228] on div at bounding box center [353, 230] width 26 height 26
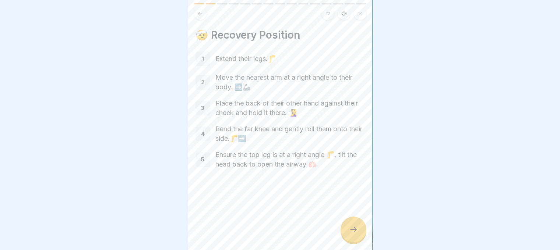
click at [349, 228] on div at bounding box center [353, 230] width 26 height 26
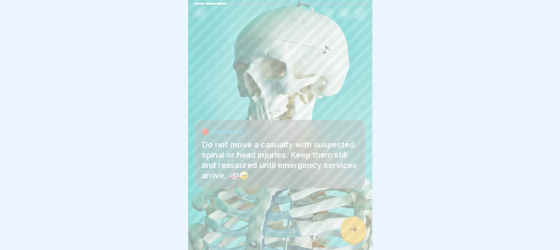
click at [349, 228] on div at bounding box center [353, 230] width 26 height 26
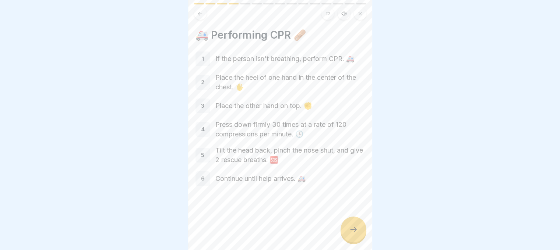
click at [349, 228] on div at bounding box center [353, 230] width 26 height 26
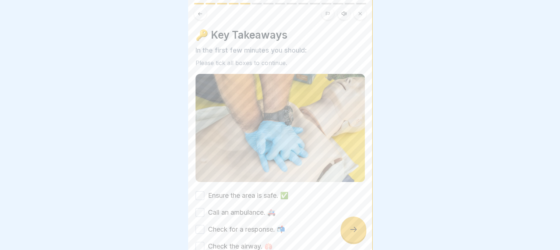
click at [349, 228] on div at bounding box center [353, 230] width 26 height 26
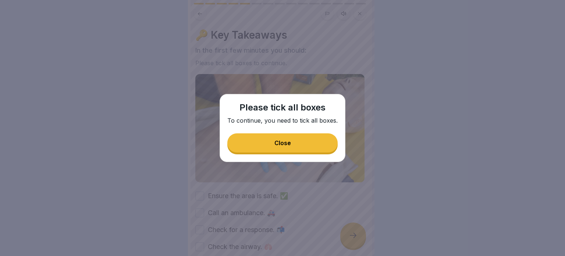
click at [299, 135] on button "Close" at bounding box center [282, 142] width 110 height 19
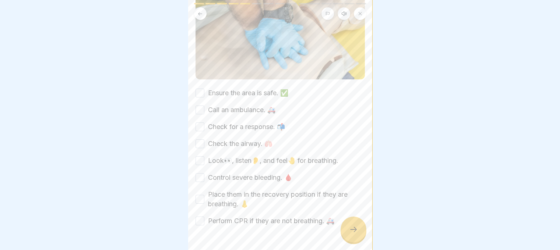
scroll to position [115, 0]
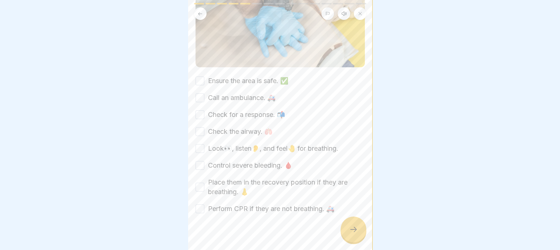
click at [204, 77] on button "Ensure the area is safe. ✅" at bounding box center [199, 81] width 9 height 9
click at [199, 96] on button "Call an ambulance. 🚑" at bounding box center [199, 97] width 9 height 9
click at [200, 116] on div "Ensure the area is safe. ✅ Call an ambulance. 🚑 Check for a response. 📬 Check t…" at bounding box center [279, 145] width 169 height 138
click at [200, 111] on button "Check for a response. 📬" at bounding box center [199, 114] width 9 height 9
click at [199, 132] on button "Check the airway. 🫁" at bounding box center [199, 131] width 9 height 9
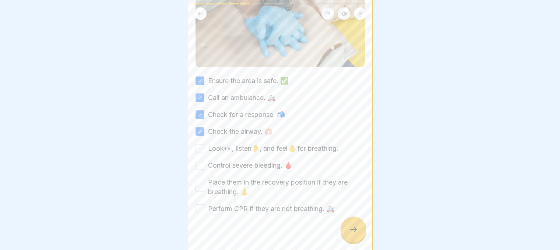
click at [199, 144] on button "Look👀, listen👂, and feel🤚 for breathing." at bounding box center [199, 148] width 9 height 9
click at [200, 161] on button "Control severe bleeding. 🩸" at bounding box center [199, 165] width 9 height 9
click at [201, 183] on button "Place them in the recovery position if they are breathing. 👃" at bounding box center [199, 187] width 9 height 9
click at [198, 206] on button "Perform CPR if they are not breathing. 🚑" at bounding box center [199, 209] width 9 height 9
click at [347, 232] on div at bounding box center [353, 230] width 26 height 26
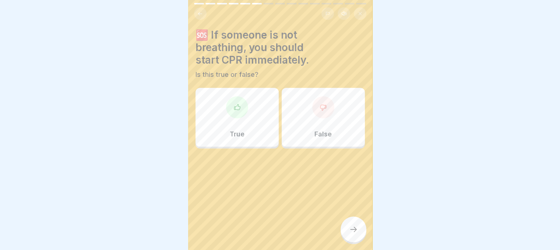
click at [313, 122] on div "False" at bounding box center [323, 117] width 83 height 59
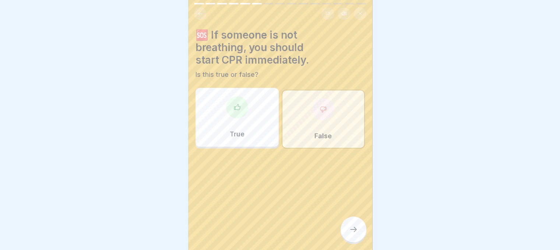
click at [222, 114] on div "True" at bounding box center [236, 117] width 83 height 59
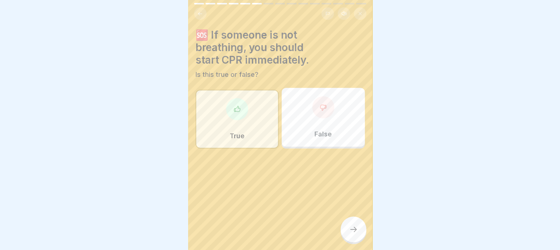
click at [320, 112] on div at bounding box center [323, 107] width 22 height 22
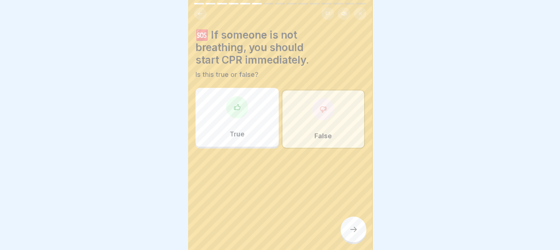
click at [352, 234] on icon at bounding box center [353, 229] width 9 height 9
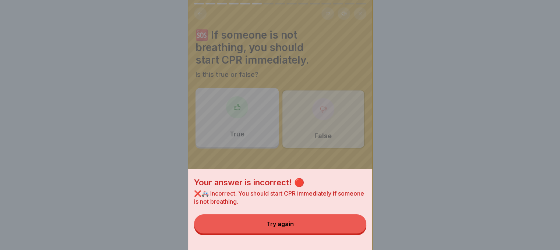
click at [242, 111] on div "Your answer is incorrect! 🔴 ❌🚑 Incorrect. You should start CPR immediately if s…" at bounding box center [280, 125] width 184 height 250
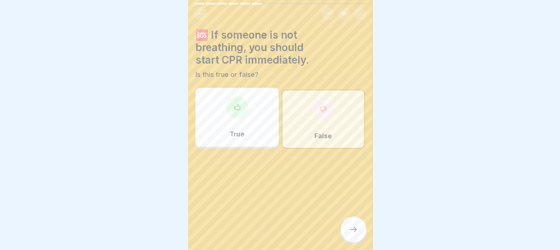
click at [247, 139] on div "True" at bounding box center [236, 117] width 83 height 59
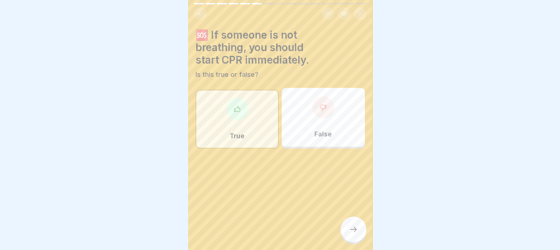
click at [348, 236] on div at bounding box center [353, 230] width 26 height 26
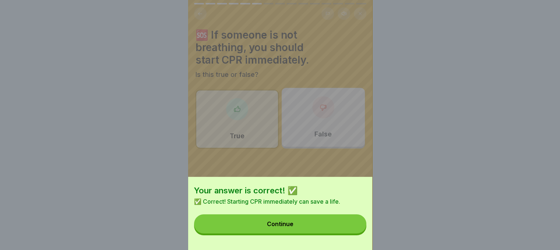
click at [348, 234] on button "Continue" at bounding box center [280, 224] width 172 height 19
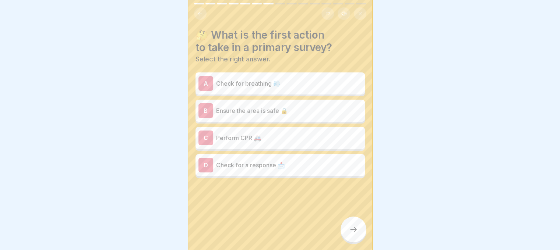
click at [265, 142] on div "C Perform CPR 🚑" at bounding box center [279, 138] width 163 height 15
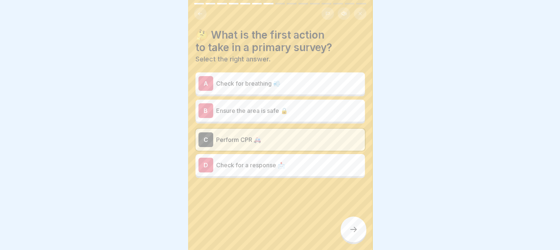
click at [350, 234] on icon at bounding box center [353, 229] width 9 height 9
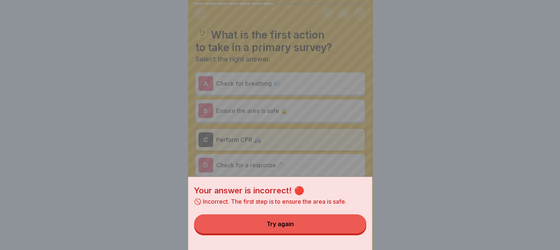
click at [345, 225] on button "Try again" at bounding box center [280, 224] width 172 height 19
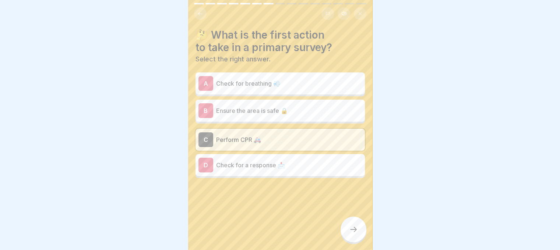
click at [318, 162] on p "Check for a response 📩" at bounding box center [289, 165] width 146 height 9
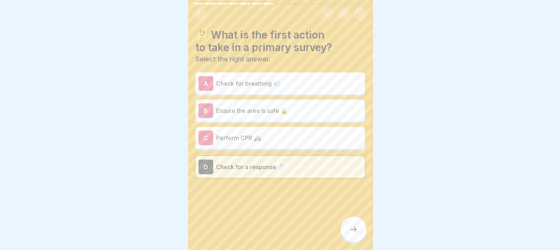
click at [352, 234] on icon at bounding box center [353, 229] width 9 height 9
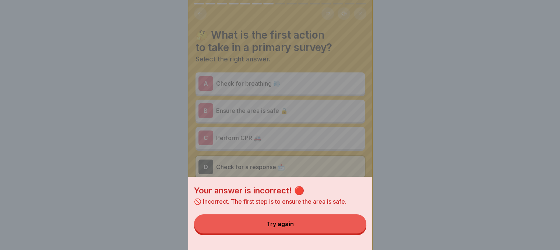
click at [310, 105] on div "Your answer is incorrect! 🔴 🚫 Incorrect. The first step is to ensure the area i…" at bounding box center [280, 125] width 184 height 250
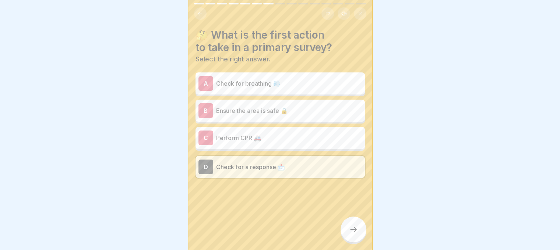
click at [306, 107] on p "Ensure the area is safe 🔒" at bounding box center [289, 110] width 146 height 9
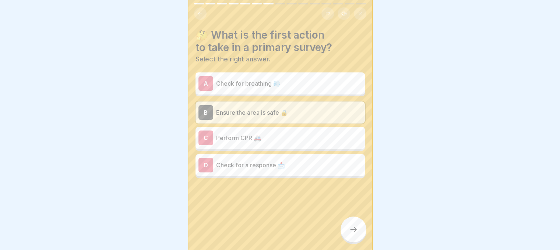
click at [352, 229] on div at bounding box center [353, 230] width 26 height 26
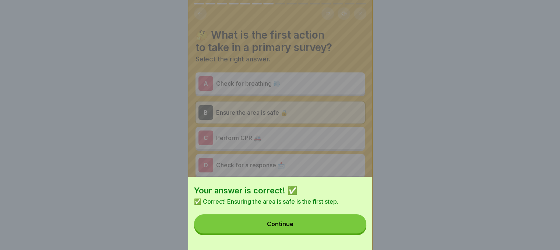
click at [352, 229] on button "Continue" at bounding box center [280, 224] width 172 height 19
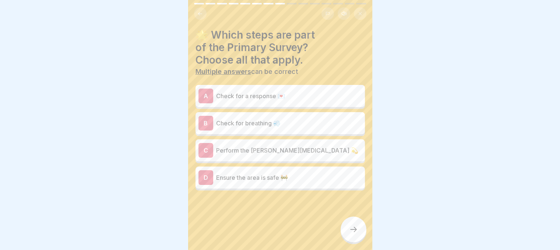
click at [274, 100] on p "Check for a response 💌" at bounding box center [289, 96] width 146 height 9
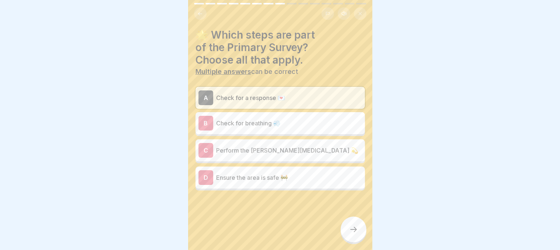
click at [352, 234] on icon at bounding box center [353, 229] width 9 height 9
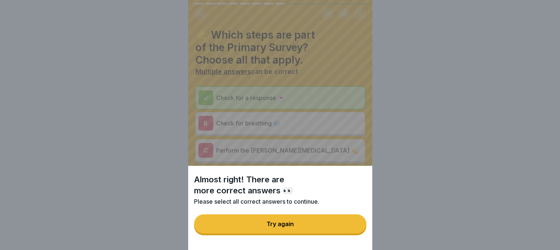
click at [337, 232] on button "Try again" at bounding box center [280, 224] width 172 height 19
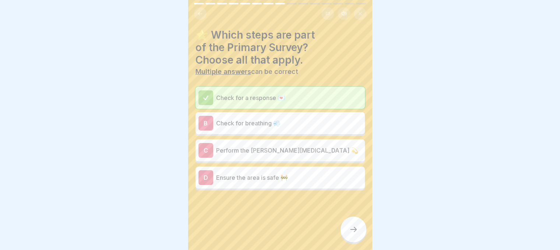
click at [275, 127] on p "Check for breathing 💨" at bounding box center [289, 123] width 146 height 9
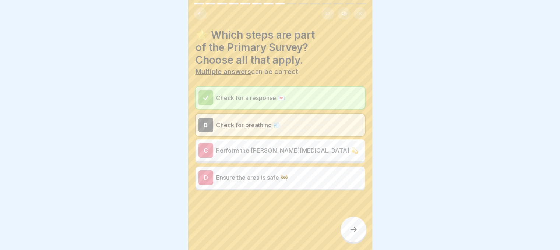
click at [346, 230] on div at bounding box center [353, 230] width 26 height 26
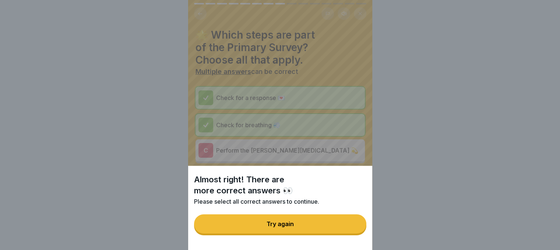
click at [346, 230] on button "Try again" at bounding box center [280, 224] width 172 height 19
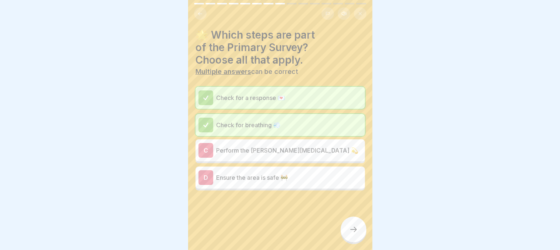
click at [302, 171] on div "D Ensure the area is safe 🚧" at bounding box center [279, 177] width 163 height 15
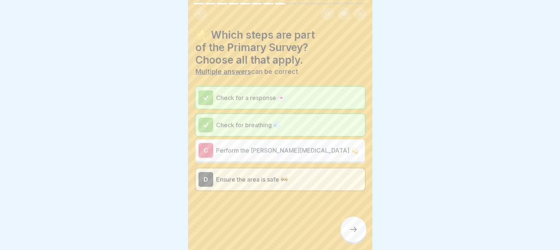
click at [356, 234] on icon at bounding box center [353, 229] width 9 height 9
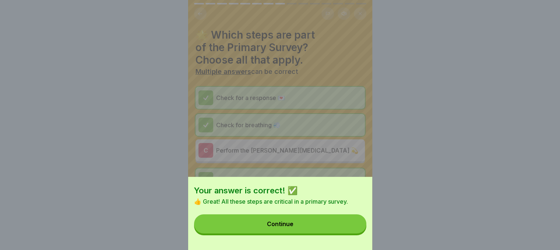
click at [356, 234] on button "Continue" at bounding box center [280, 224] width 172 height 19
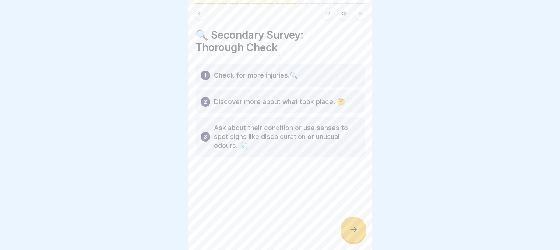
click at [353, 234] on icon at bounding box center [353, 229] width 9 height 9
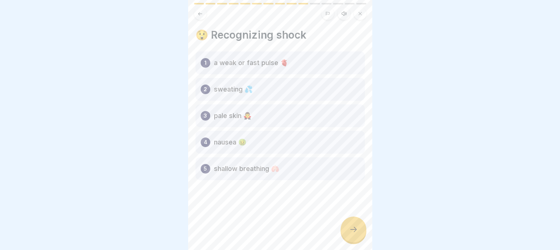
click at [353, 234] on icon at bounding box center [353, 229] width 9 height 9
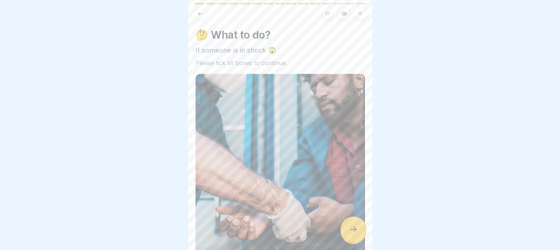
click at [354, 230] on div at bounding box center [353, 230] width 26 height 26
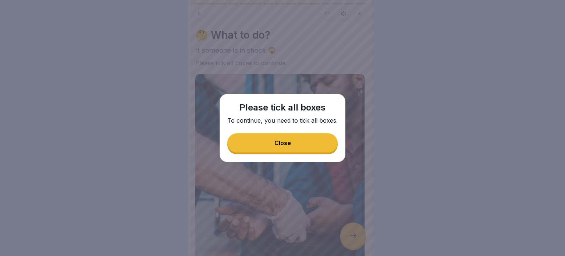
click at [280, 140] on div "Close" at bounding box center [283, 143] width 17 height 7
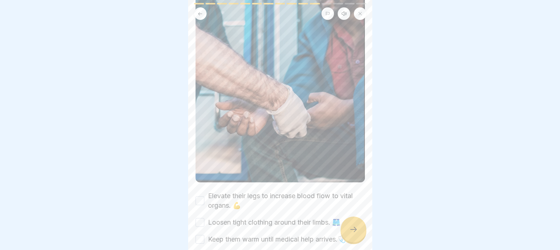
scroll to position [145, 0]
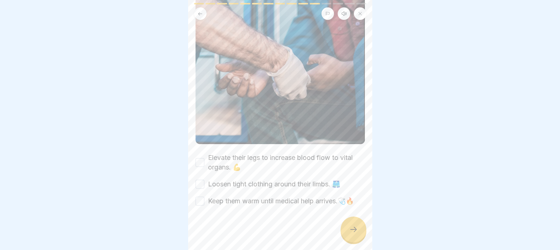
click at [199, 158] on button "Elevate their legs to increase blood flow to vital organs. 💪" at bounding box center [199, 162] width 9 height 9
click at [199, 180] on button "Loosen tight clothing around their limbs. 🩳" at bounding box center [199, 184] width 9 height 9
click at [200, 197] on button "Keep them warm until medical help arrives.🩺🔥" at bounding box center [199, 201] width 9 height 9
click at [354, 230] on div at bounding box center [353, 230] width 26 height 26
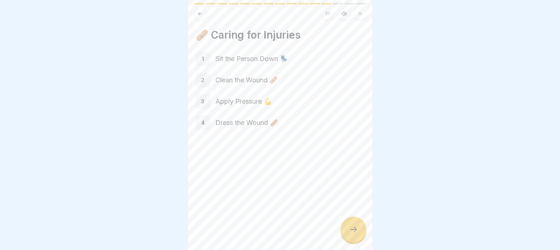
click at [346, 226] on div at bounding box center [353, 230] width 26 height 26
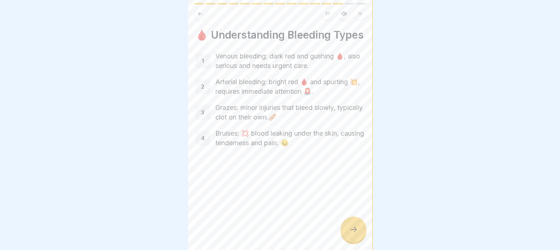
click at [356, 234] on icon at bounding box center [353, 229] width 9 height 9
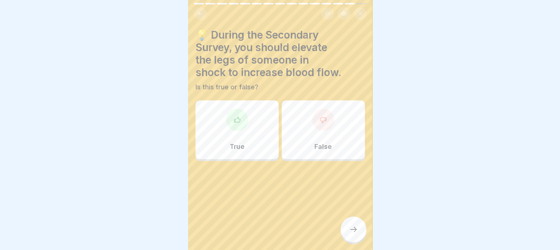
click at [256, 124] on div "True" at bounding box center [236, 129] width 83 height 59
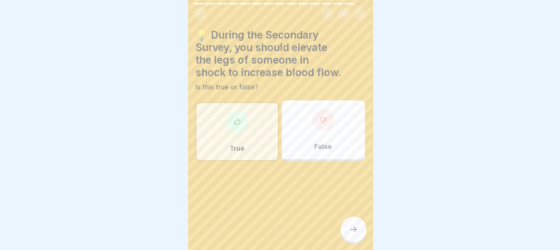
click at [350, 229] on div at bounding box center [353, 230] width 26 height 26
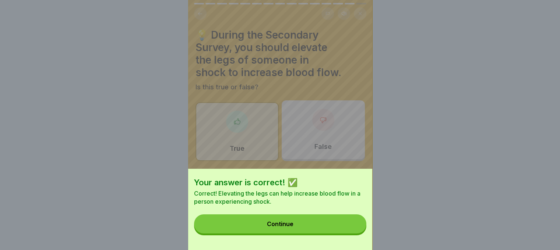
click at [350, 229] on button "Continue" at bounding box center [280, 224] width 172 height 19
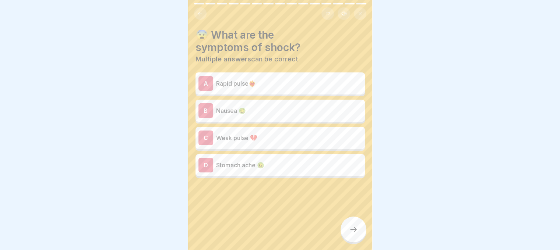
click at [355, 229] on div at bounding box center [353, 230] width 26 height 26
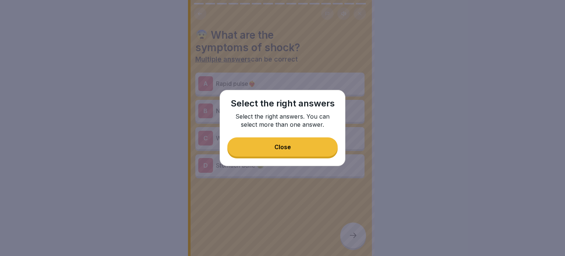
click at [279, 140] on button "Close" at bounding box center [282, 146] width 110 height 19
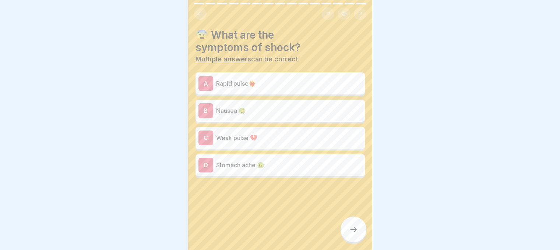
click at [252, 83] on p "Rapid pulse❤️‍🔥" at bounding box center [289, 83] width 146 height 9
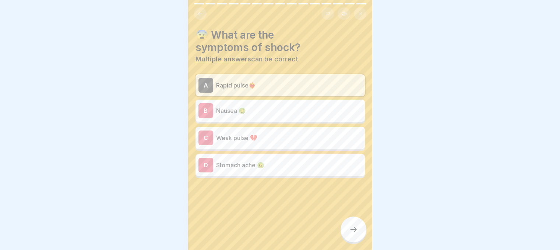
click at [286, 141] on p "Weak pulse 💔" at bounding box center [289, 138] width 146 height 9
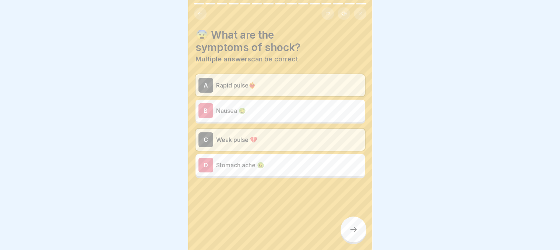
click at [349, 243] on div at bounding box center [353, 230] width 26 height 26
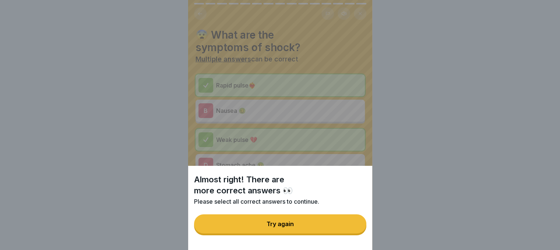
click at [329, 234] on button "Try again" at bounding box center [280, 224] width 172 height 19
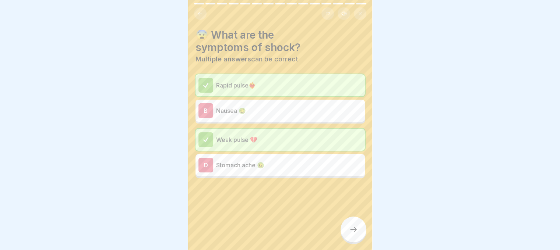
click at [288, 110] on p "Nausea 🤢" at bounding box center [289, 110] width 146 height 9
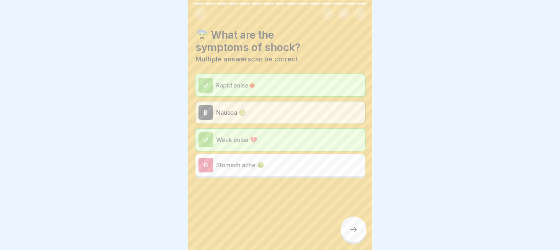
click at [350, 230] on div at bounding box center [353, 230] width 26 height 26
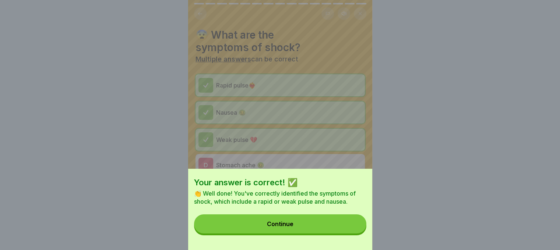
click at [350, 230] on button "Continue" at bounding box center [280, 224] width 172 height 19
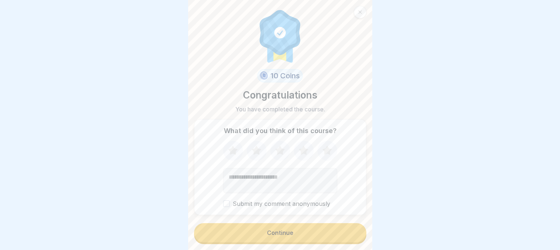
click at [228, 155] on icon at bounding box center [233, 150] width 10 height 9
click at [248, 154] on icon at bounding box center [257, 150] width 20 height 19
click at [282, 160] on icon at bounding box center [280, 150] width 20 height 19
click at [304, 155] on icon at bounding box center [304, 150] width 20 height 19
click at [323, 154] on icon at bounding box center [327, 150] width 10 height 9
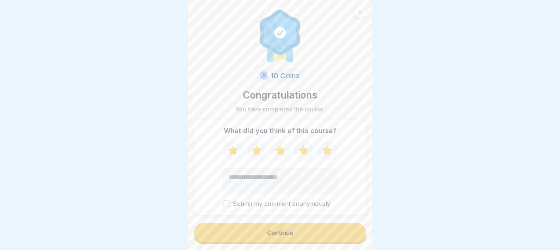
click at [225, 203] on div "Submit my comment anonymously" at bounding box center [280, 174] width 114 height 67
click at [225, 206] on button "Submit my comment anonymously" at bounding box center [226, 204] width 7 height 7
click at [241, 232] on button "Continue" at bounding box center [280, 232] width 172 height 19
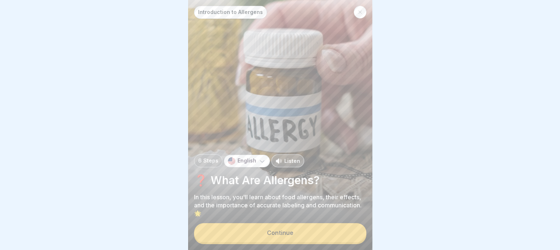
click at [241, 232] on button "Continue" at bounding box center [280, 232] width 172 height 19
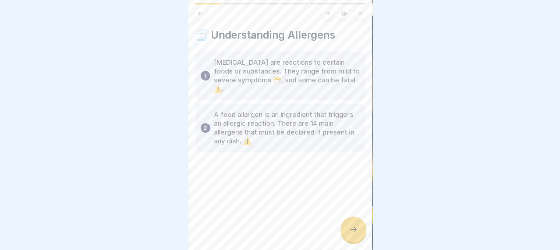
click at [346, 229] on div at bounding box center [353, 230] width 26 height 26
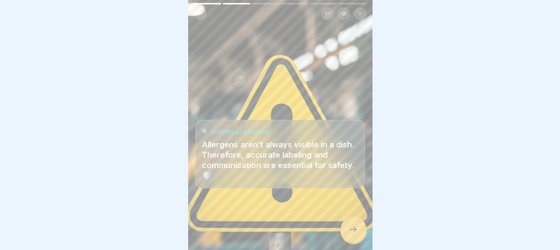
click at [352, 230] on div at bounding box center [353, 230] width 26 height 26
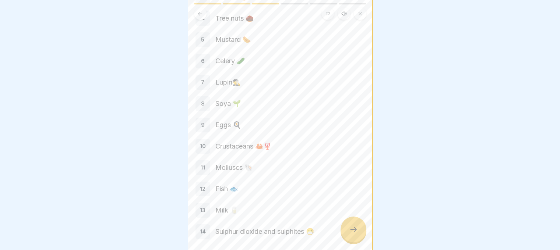
scroll to position [138, 0]
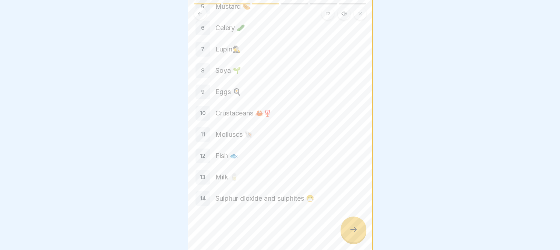
click at [356, 241] on div at bounding box center [353, 230] width 26 height 26
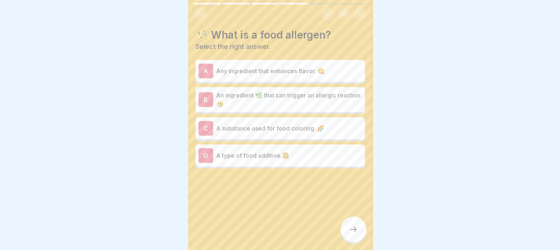
click at [353, 229] on div at bounding box center [353, 230] width 26 height 26
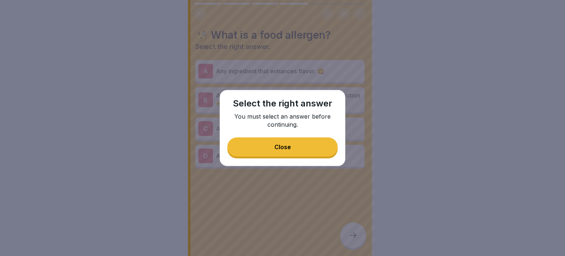
click at [306, 150] on button "Close" at bounding box center [282, 146] width 110 height 19
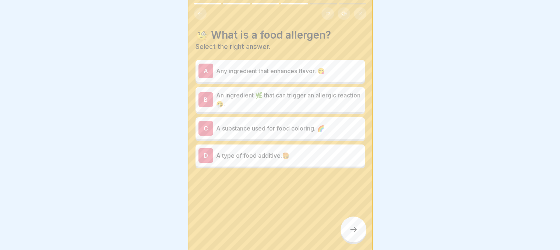
click at [297, 100] on p "An ingredient 🌿 that can trigger an allergic reaction 🤧." at bounding box center [289, 100] width 146 height 18
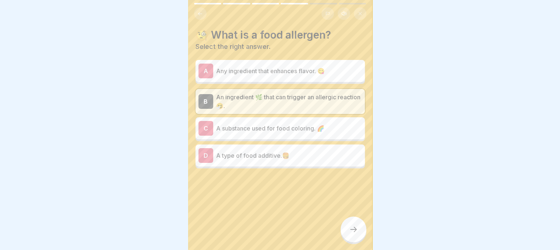
click at [344, 228] on div at bounding box center [353, 230] width 26 height 26
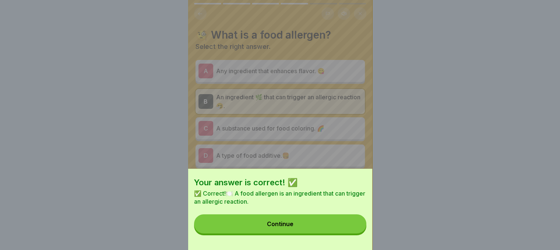
click at [343, 227] on button "Continue" at bounding box center [280, 224] width 172 height 19
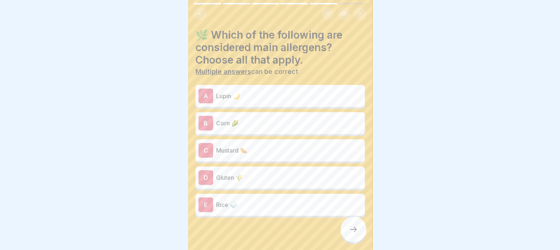
click at [256, 152] on p "Mustard 🌭" at bounding box center [289, 150] width 146 height 9
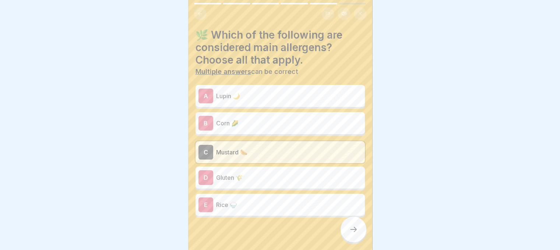
click at [254, 174] on p "Gluten 🌾" at bounding box center [289, 177] width 146 height 9
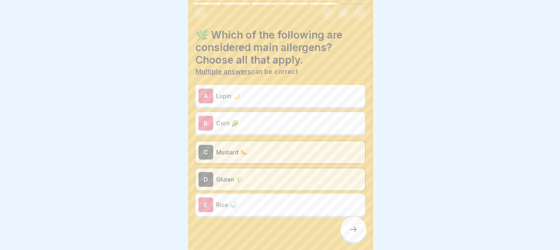
click at [254, 174] on div "D Gluten 🌾" at bounding box center [279, 179] width 163 height 15
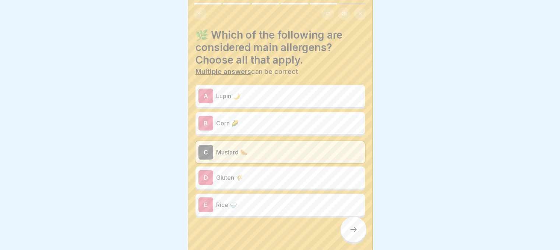
click at [254, 174] on p "Gluten 🌾" at bounding box center [289, 177] width 146 height 9
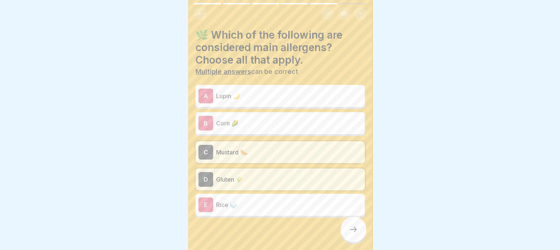
click at [247, 95] on p "Lupin 🌙" at bounding box center [289, 96] width 146 height 9
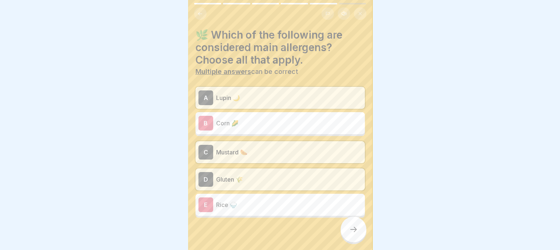
click at [345, 226] on div at bounding box center [353, 230] width 26 height 26
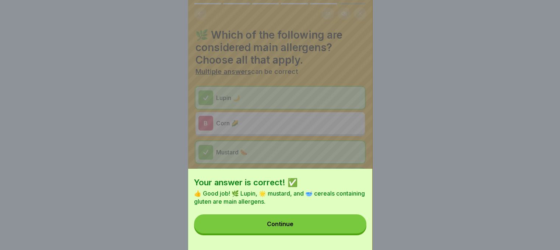
click at [345, 226] on button "Continue" at bounding box center [280, 224] width 172 height 19
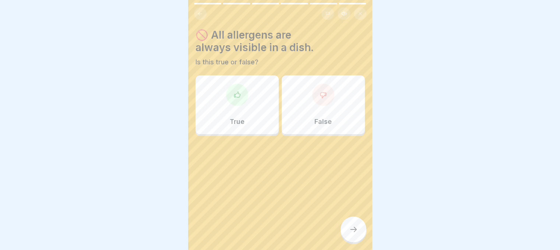
click at [303, 95] on div "False" at bounding box center [323, 104] width 83 height 59
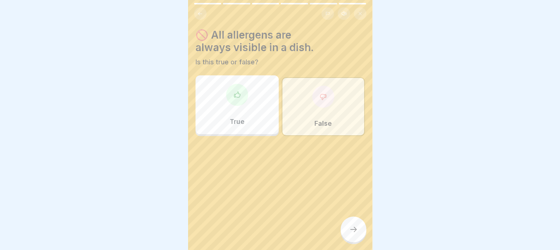
click at [354, 225] on div at bounding box center [353, 230] width 26 height 26
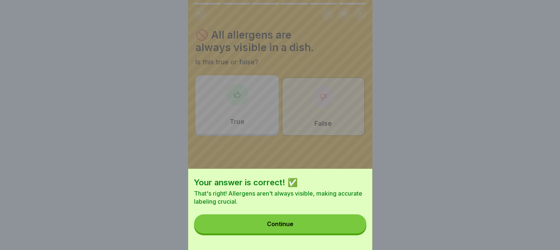
click at [354, 225] on button "Continue" at bounding box center [280, 224] width 172 height 19
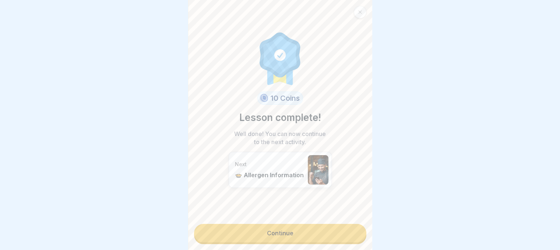
click at [331, 227] on link "Continue" at bounding box center [280, 233] width 172 height 18
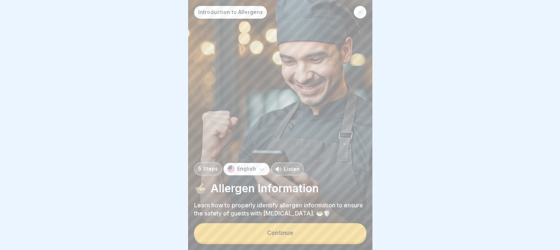
click at [307, 231] on button "Continue" at bounding box center [280, 232] width 172 height 19
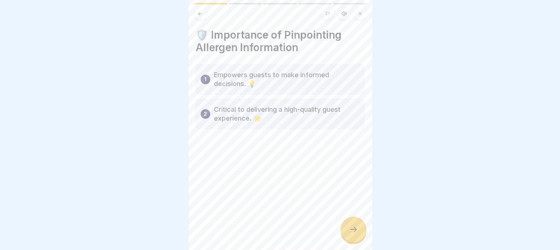
click at [348, 233] on div at bounding box center [353, 230] width 26 height 26
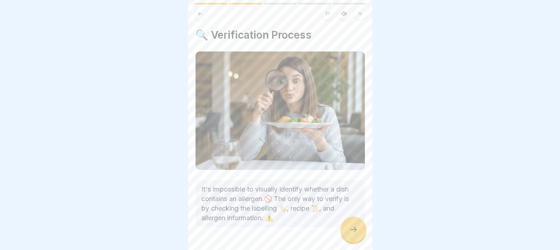
click at [348, 233] on div at bounding box center [353, 230] width 26 height 26
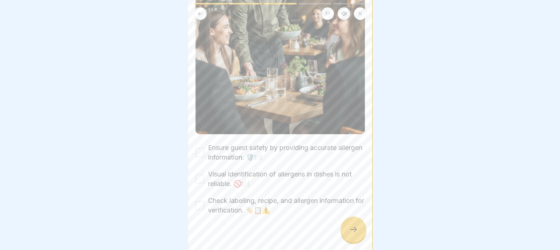
scroll to position [148, 0]
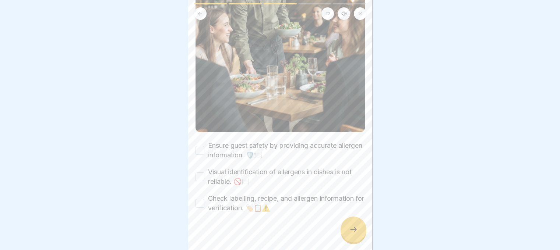
click at [200, 146] on button "Ensure guest safety by providing accurate allergen information. 🛡️🍽️" at bounding box center [199, 150] width 9 height 9
click at [200, 173] on button "Visual identification of allergens in dishes is not reliable. 🚫🍽️" at bounding box center [199, 177] width 9 height 9
click at [199, 199] on button "Check labelling, recipe, and allergen information for verification. 🏷️📋⚠️" at bounding box center [199, 203] width 9 height 9
click at [352, 231] on div at bounding box center [353, 230] width 26 height 26
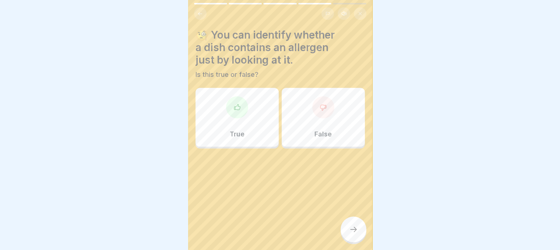
click at [236, 112] on div at bounding box center [237, 107] width 22 height 22
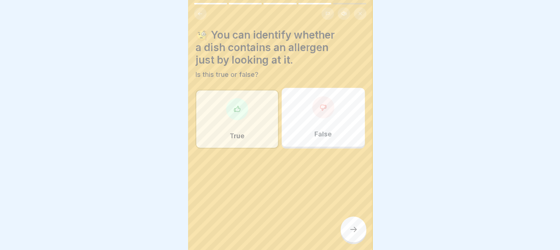
click at [353, 234] on icon at bounding box center [353, 229] width 9 height 9
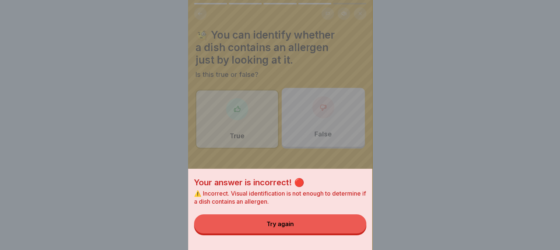
click at [353, 234] on button "Try again" at bounding box center [280, 224] width 172 height 19
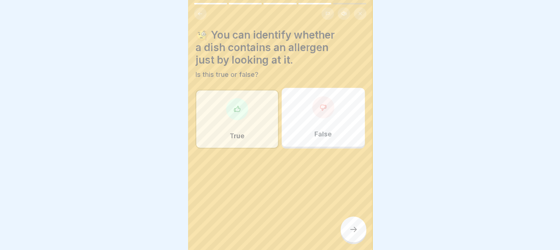
click at [327, 131] on p "False" at bounding box center [322, 134] width 17 height 8
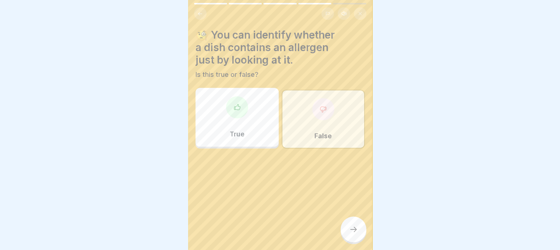
click at [354, 232] on icon at bounding box center [353, 229] width 9 height 9
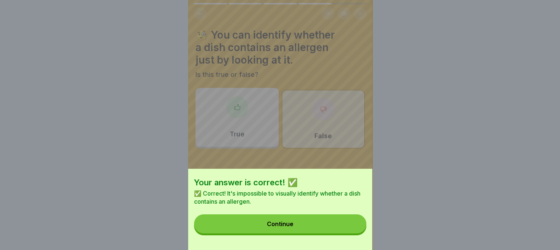
click at [336, 227] on button "Continue" at bounding box center [280, 224] width 172 height 19
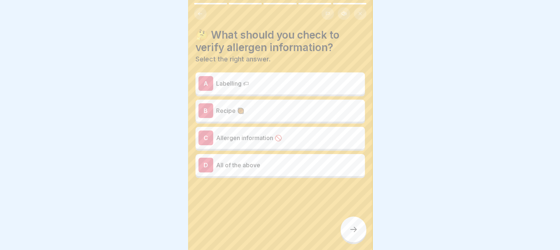
click at [249, 110] on p "Recipe 🥘" at bounding box center [289, 110] width 146 height 9
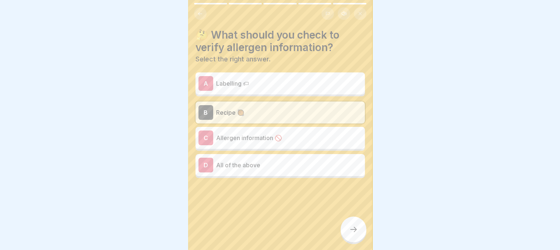
click at [248, 135] on p "Allergen information 🚫" at bounding box center [289, 138] width 146 height 9
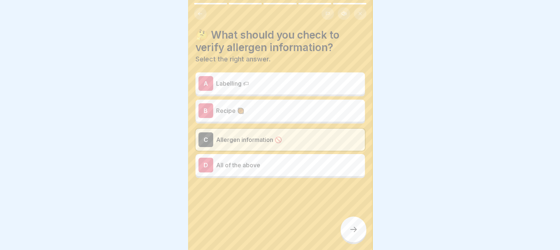
click at [244, 163] on p "All of the above" at bounding box center [289, 165] width 146 height 9
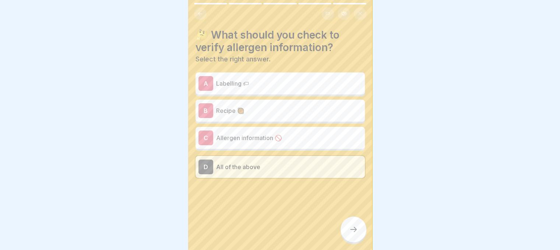
click at [354, 240] on div at bounding box center [353, 230] width 26 height 26
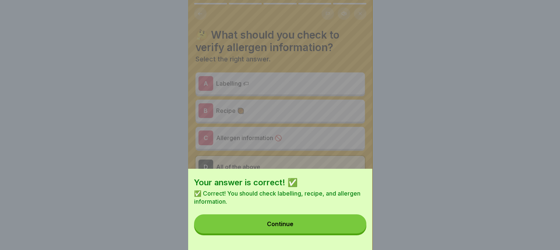
click at [350, 223] on button "Continue" at bounding box center [280, 224] width 172 height 19
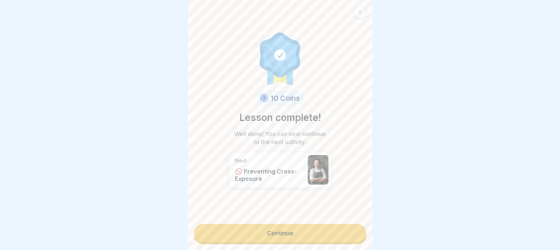
click at [303, 235] on link "Continue" at bounding box center [280, 233] width 172 height 18
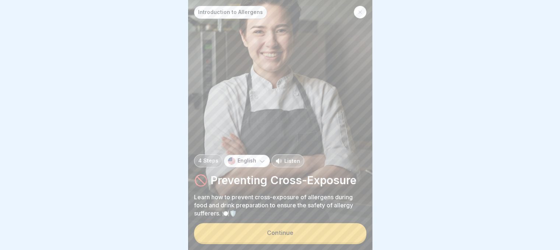
click at [297, 238] on button "Continue" at bounding box center [280, 232] width 172 height 19
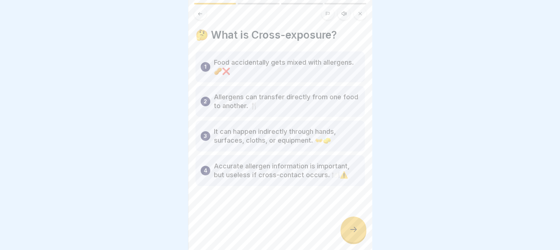
click at [350, 233] on icon at bounding box center [353, 229] width 9 height 9
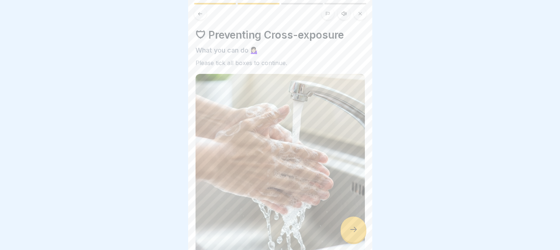
click at [350, 233] on icon at bounding box center [353, 229] width 9 height 9
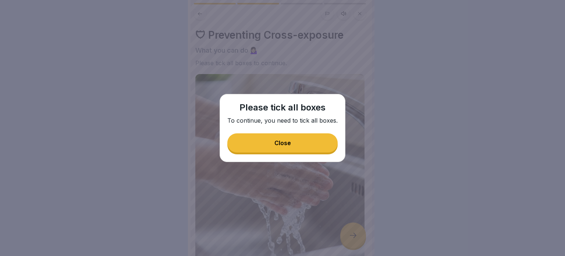
click at [316, 148] on button "Close" at bounding box center [282, 142] width 110 height 19
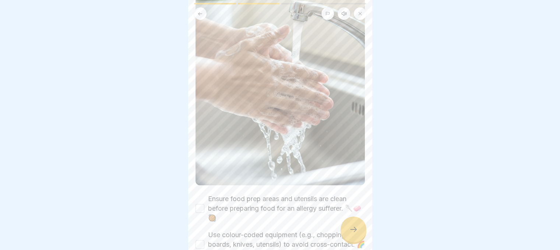
scroll to position [163, 0]
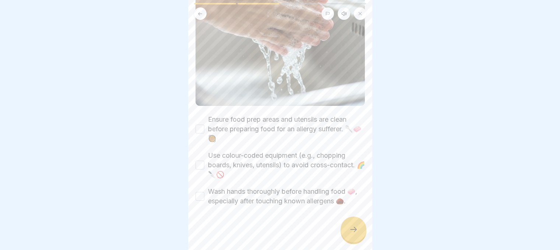
click at [198, 125] on button "Ensure food prep areas and utensils are clean before preparing food for an alle…" at bounding box center [199, 129] width 9 height 9
click at [196, 161] on button "Use colour-coded equipment (e.g., chopping boards, knives, utensils) to avoid c…" at bounding box center [199, 165] width 9 height 9
click at [200, 192] on button "Wash hands thoroughly before handling food 🧼, especially after touching known a…" at bounding box center [199, 196] width 9 height 9
click at [350, 232] on div at bounding box center [353, 230] width 26 height 26
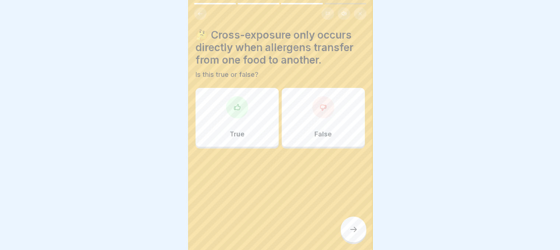
click at [243, 114] on div at bounding box center [237, 107] width 22 height 22
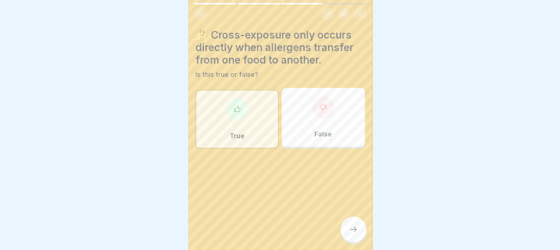
click at [354, 230] on div at bounding box center [353, 230] width 26 height 26
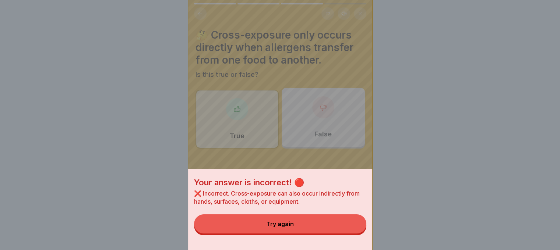
click at [354, 230] on button "Try again" at bounding box center [280, 224] width 172 height 19
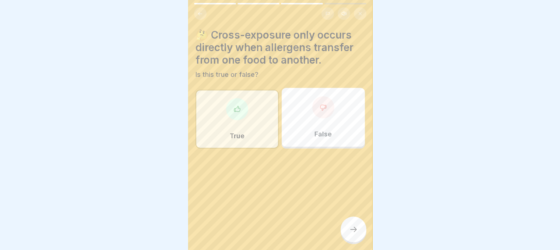
click at [324, 117] on div "False" at bounding box center [323, 117] width 83 height 59
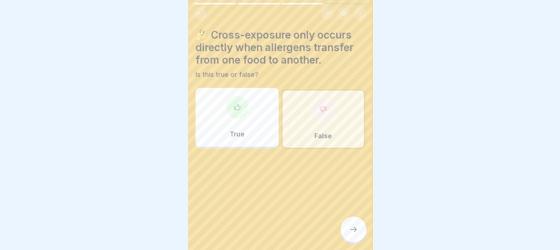
click at [347, 237] on div at bounding box center [353, 230] width 26 height 26
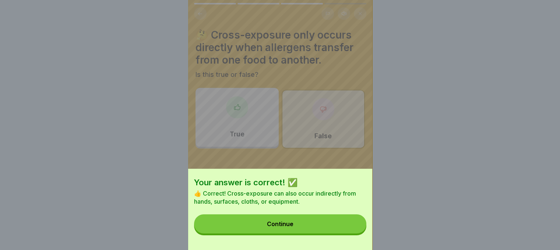
click at [347, 234] on button "Continue" at bounding box center [280, 224] width 172 height 19
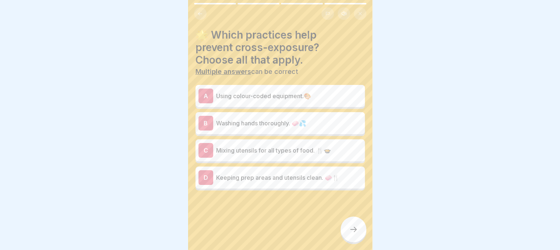
click at [293, 174] on p "Keeping prep areas and utensils clean. 🧼🍴" at bounding box center [289, 177] width 146 height 9
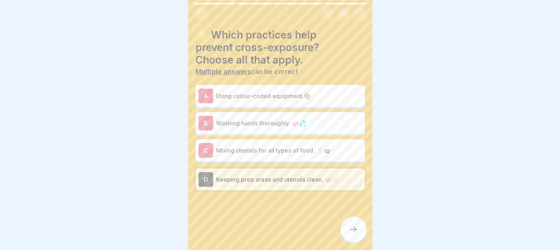
click at [350, 234] on icon at bounding box center [353, 229] width 9 height 9
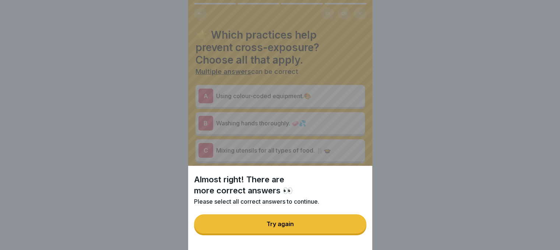
click at [330, 222] on button "Try again" at bounding box center [280, 224] width 172 height 19
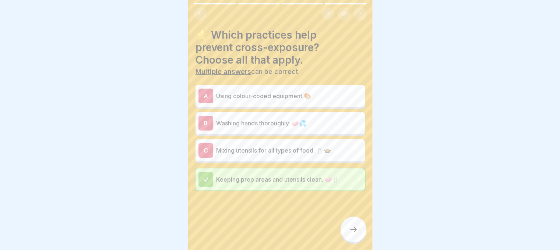
click at [269, 121] on p "Washing hands thoroughly. 🧼💦" at bounding box center [289, 123] width 146 height 9
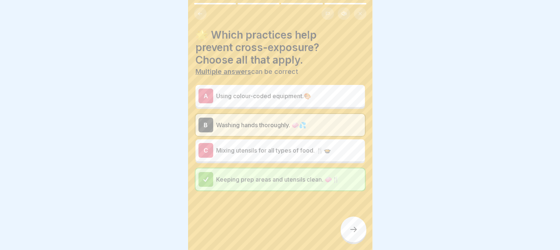
click at [274, 100] on div "A Using colour-coded equipment.🎨" at bounding box center [279, 96] width 163 height 15
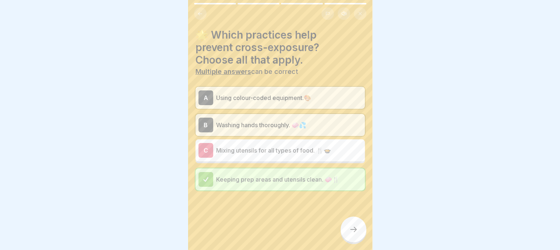
click at [352, 232] on div at bounding box center [353, 230] width 26 height 26
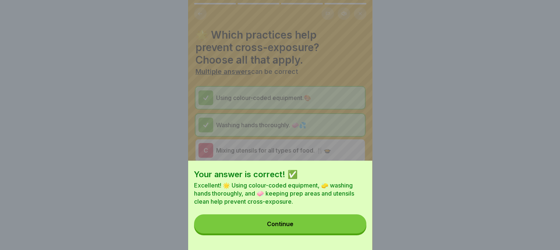
click at [352, 232] on button "Continue" at bounding box center [280, 224] width 172 height 19
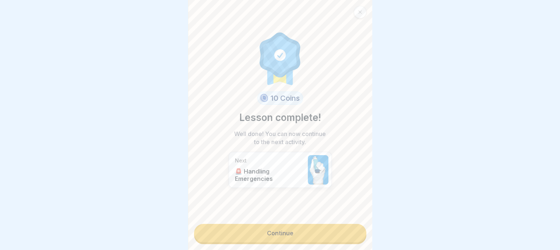
click at [330, 233] on link "Continue" at bounding box center [280, 233] width 172 height 18
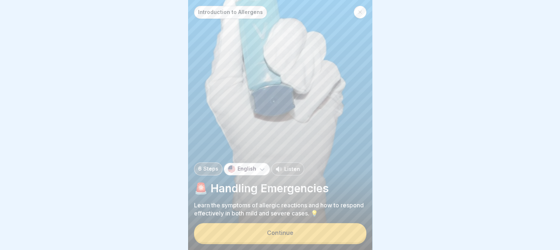
click at [326, 237] on button "Continue" at bounding box center [280, 232] width 172 height 19
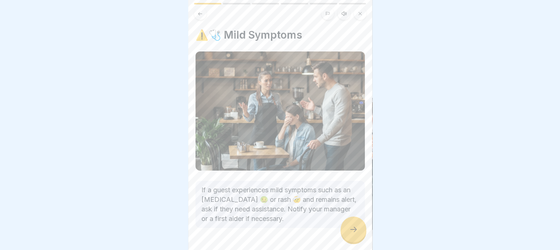
click at [346, 233] on div at bounding box center [353, 230] width 26 height 26
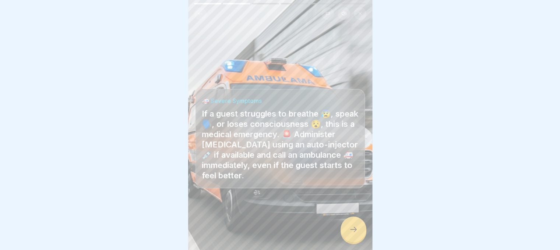
click at [346, 233] on div at bounding box center [353, 230] width 26 height 26
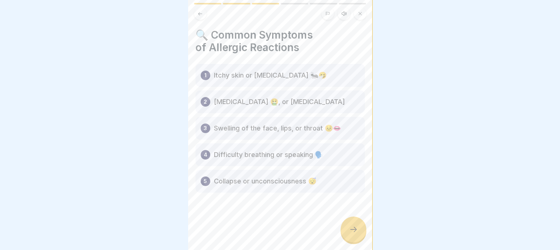
click at [346, 233] on div at bounding box center [353, 230] width 26 height 26
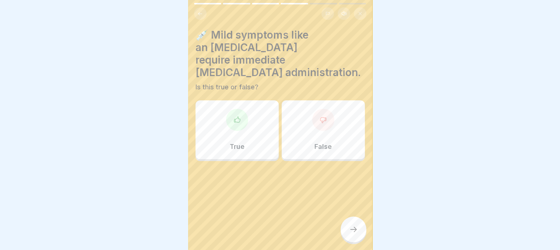
click at [258, 117] on div "True" at bounding box center [236, 129] width 83 height 59
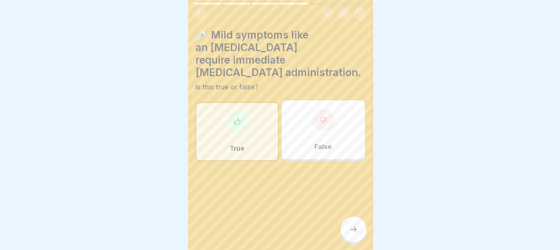
click at [298, 123] on div "False" at bounding box center [323, 129] width 83 height 59
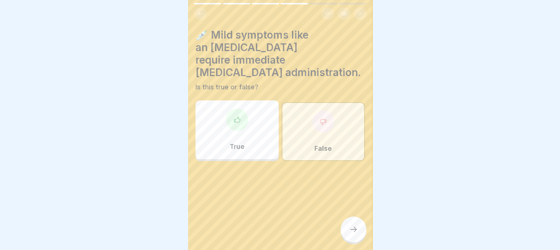
click at [351, 243] on div at bounding box center [353, 230] width 26 height 26
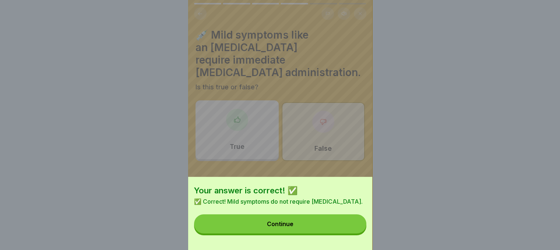
click at [330, 223] on button "Continue" at bounding box center [280, 224] width 172 height 19
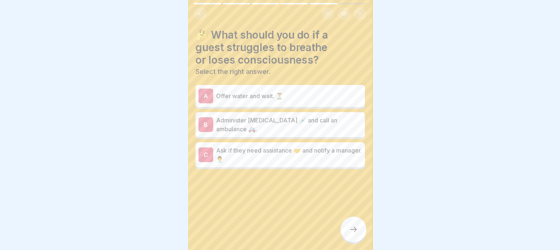
click at [264, 165] on div "C Ask if they need assistance 🤝 and notify a manager. 👨‍💼" at bounding box center [279, 154] width 169 height 25
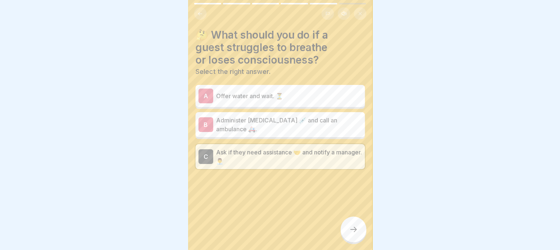
click at [350, 243] on div at bounding box center [353, 230] width 26 height 26
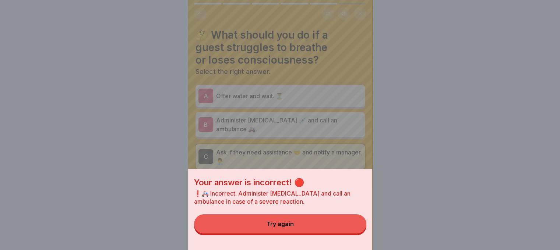
click at [336, 233] on button "Try again" at bounding box center [280, 224] width 172 height 19
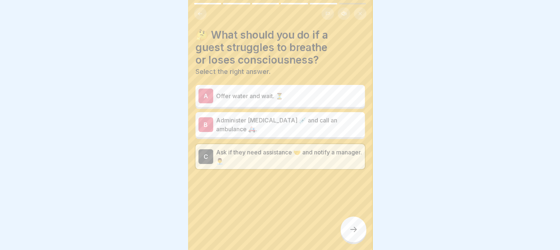
click at [291, 94] on p "Offer water and wait. ⏳" at bounding box center [289, 96] width 146 height 9
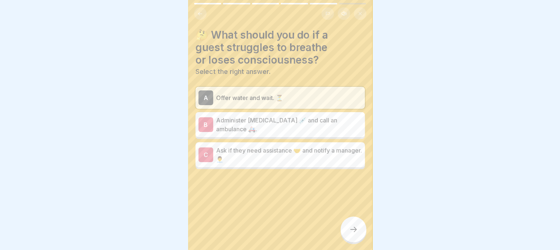
click at [290, 117] on p "Administer adrenaline 💉 and call an ambulance 🚑." at bounding box center [289, 125] width 146 height 18
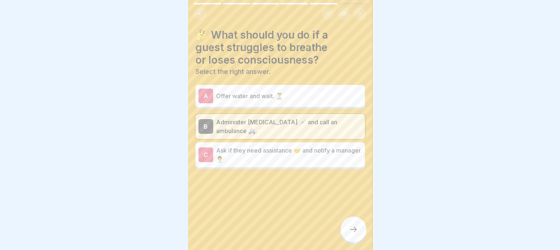
click at [347, 233] on div at bounding box center [353, 230] width 26 height 26
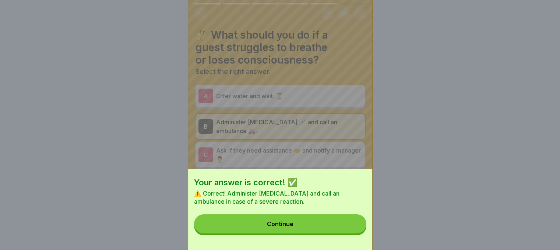
click at [347, 233] on button "Continue" at bounding box center [280, 224] width 172 height 19
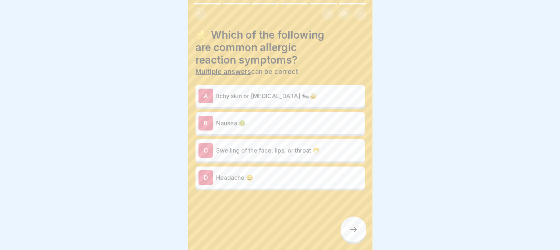
click at [278, 98] on p "Itchy skin or hives 🐜🤕" at bounding box center [289, 96] width 146 height 9
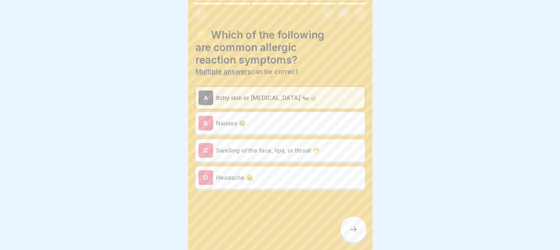
click at [262, 121] on p "Nausea 🤢" at bounding box center [289, 123] width 146 height 9
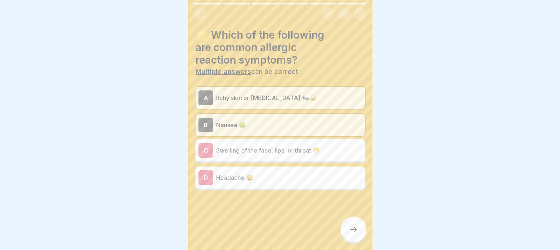
click at [275, 158] on div "C Swelling of the face, lips, or throat 😷" at bounding box center [279, 151] width 169 height 22
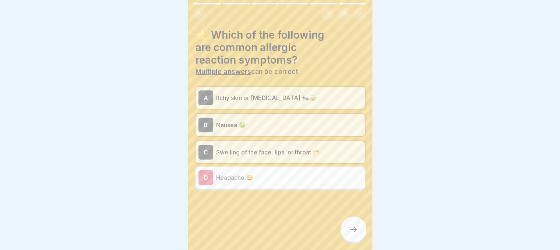
click at [350, 231] on div at bounding box center [353, 230] width 26 height 26
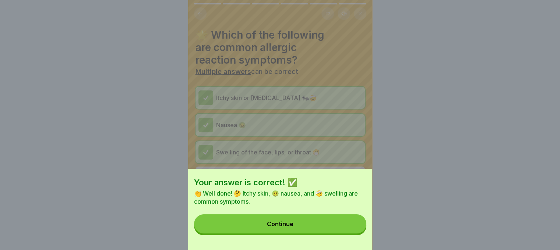
click at [350, 231] on button "Continue" at bounding box center [280, 224] width 172 height 19
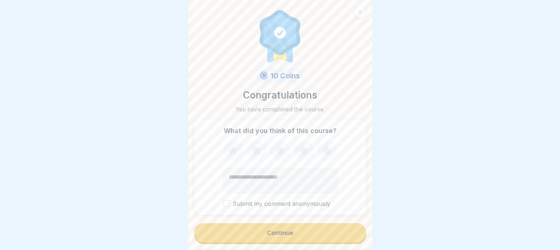
click at [267, 243] on button "Continue" at bounding box center [280, 232] width 172 height 19
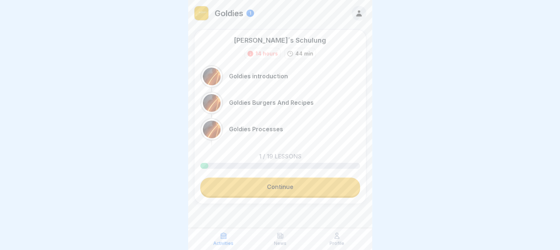
click at [214, 75] on div at bounding box center [212, 77] width 18 height 18
click at [271, 184] on link "Continue" at bounding box center [280, 187] width 160 height 18
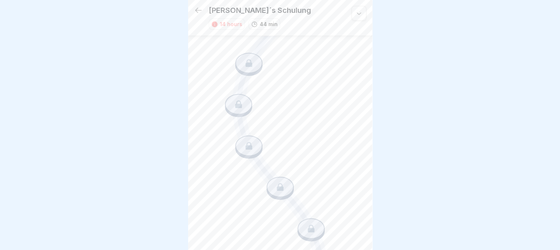
scroll to position [162, 0]
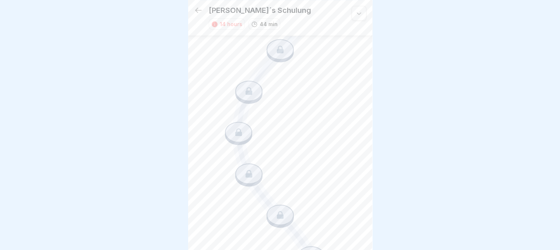
drag, startPoint x: 365, startPoint y: 78, endPoint x: 366, endPoint y: 85, distance: 6.4
click at [366, 85] on div "Goldie´s Schulung 14 hours 44 min Goldies introduction In this course you will …" at bounding box center [280, 125] width 184 height 250
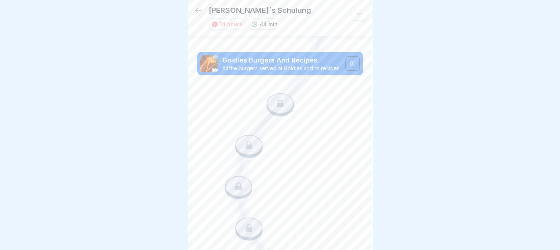
scroll to position [78, 0]
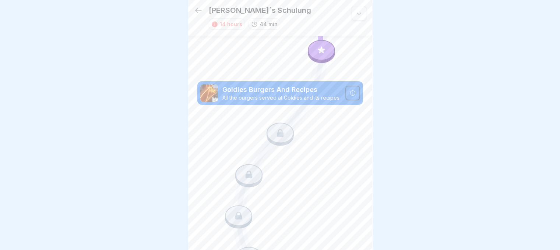
click at [321, 85] on p "Goldies Burgers And Recipes" at bounding box center [281, 90] width 119 height 10
click at [345, 86] on div at bounding box center [352, 93] width 15 height 15
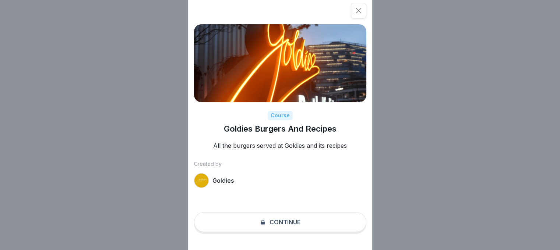
click at [276, 225] on div "Course Goldies Burgers And Recipes All the burgers served at Goldies and its re…" at bounding box center [280, 125] width 184 height 250
click at [203, 178] on div at bounding box center [201, 180] width 15 height 15
click at [281, 230] on div "Course Goldies Burgers And Recipes All the burgers served at Goldies and its re…" at bounding box center [280, 125] width 184 height 250
click at [361, 12] on icon at bounding box center [358, 10] width 7 height 7
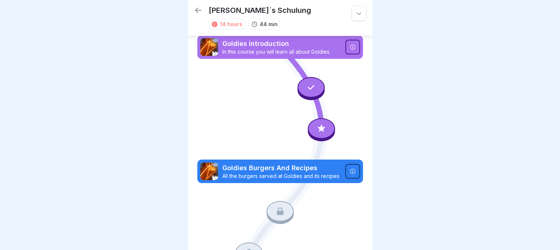
scroll to position [2, 0]
click at [345, 164] on div at bounding box center [352, 171] width 15 height 15
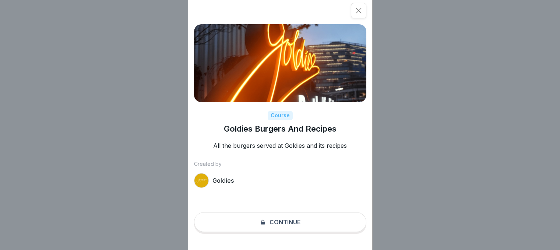
click at [300, 223] on div "Course Goldies Burgers And Recipes All the burgers served at Goldies and its re…" at bounding box center [280, 125] width 184 height 250
click at [209, 183] on div at bounding box center [201, 180] width 15 height 15
click at [281, 116] on div "Course" at bounding box center [280, 115] width 25 height 9
click at [261, 241] on div "Course Goldies Burgers And Recipes All the burgers served at Goldies and its re…" at bounding box center [280, 125] width 184 height 250
click at [362, 10] on icon at bounding box center [358, 10] width 7 height 7
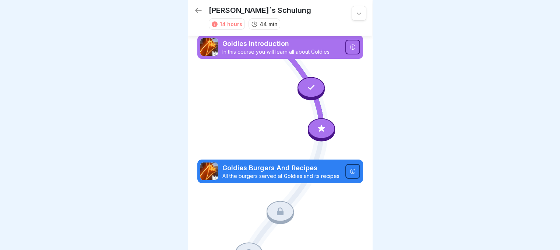
click at [349, 170] on div at bounding box center [352, 171] width 15 height 15
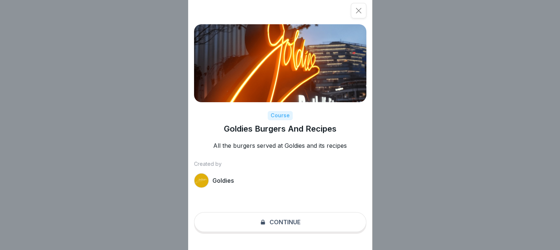
click at [312, 234] on div "Course Goldies Burgers And Recipes All the burgers served at Goldies and its re…" at bounding box center [280, 125] width 184 height 250
click at [207, 181] on div at bounding box center [201, 180] width 15 height 15
drag, startPoint x: 357, startPoint y: 0, endPoint x: 360, endPoint y: 11, distance: 11.4
click at [360, 11] on div "Course Goldies Burgers And Recipes All the burgers served at Goldies and its re…" at bounding box center [280, 125] width 184 height 250
click at [360, 11] on icon at bounding box center [359, 11] width 6 height 6
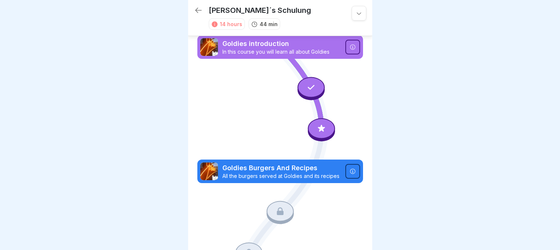
scroll to position [2, 0]
click at [317, 119] on div at bounding box center [321, 129] width 27 height 21
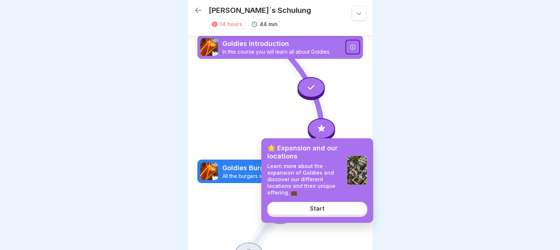
click at [318, 207] on div "Start" at bounding box center [317, 208] width 14 height 7
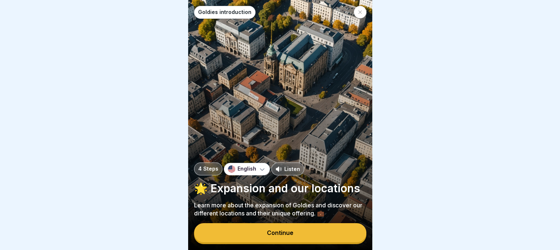
click at [291, 218] on p "Learn more about the expansion of Goldies and discover our different locations …" at bounding box center [280, 209] width 172 height 16
click at [288, 230] on button "Continue" at bounding box center [280, 232] width 172 height 19
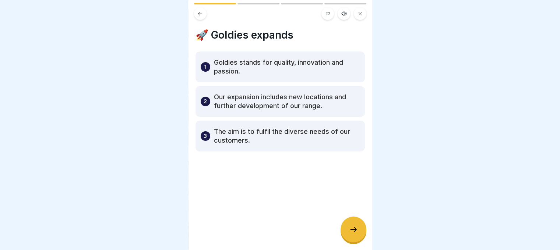
click at [343, 229] on div at bounding box center [353, 230] width 26 height 26
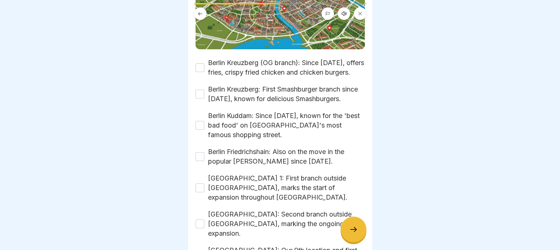
scroll to position [123, 0]
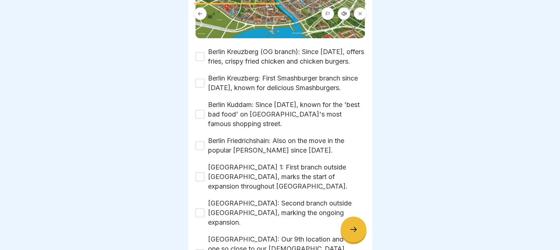
click at [202, 53] on button "Berlin Kreuzberg (OG branch): Since 2017, offers fries, crispy fried chicken an…" at bounding box center [199, 56] width 9 height 9
click at [201, 88] on button "Berlin Kreuzberg: First Smashburger branch since 2021, known for delicious Smas…" at bounding box center [199, 83] width 9 height 9
click at [200, 119] on button "Berlin Kuddam: Since 2023, known for the 'best bad food' on Germany's most famo…" at bounding box center [199, 114] width 9 height 9
click at [201, 150] on button "Berlin Friedrichshain: Also on the move in the popular Friedrich Hain since 202…" at bounding box center [199, 145] width 9 height 9
click at [203, 181] on button "Frankfurt am Main 1: First branch outside Berlin, marks the start of expansion …" at bounding box center [199, 177] width 9 height 9
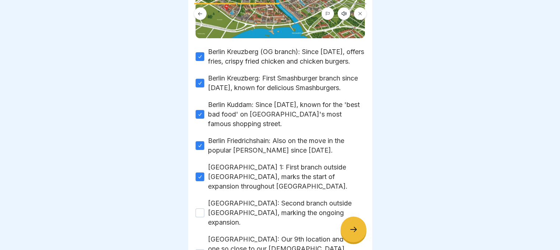
click at [203, 212] on button "Stuttgart: Second branch outside berlin, marking the ongoing expansion." at bounding box center [199, 213] width 9 height 9
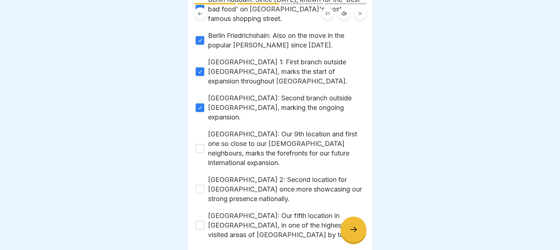
scroll to position [249, 0]
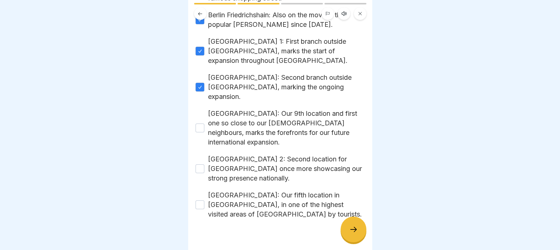
click at [198, 124] on button "Düsseldorf: Our 9th location and first one so close to our German neighbours, m…" at bounding box center [199, 128] width 9 height 9
click at [202, 165] on button "Frankfurt Am Main 2: Second location for Frankfurt once more showcasing our str…" at bounding box center [199, 169] width 9 height 9
click at [200, 201] on button "Potsdamer Platz: Our fifth location in Berlin, in one of the highest visited ar…" at bounding box center [199, 205] width 9 height 9
click at [358, 226] on div at bounding box center [353, 230] width 26 height 26
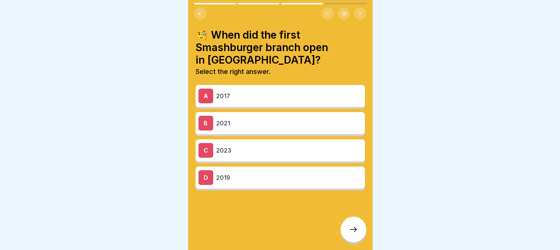
click at [301, 97] on p "2017" at bounding box center [289, 96] width 146 height 9
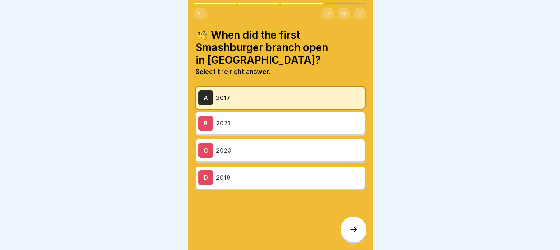
click at [350, 230] on icon at bounding box center [353, 229] width 9 height 9
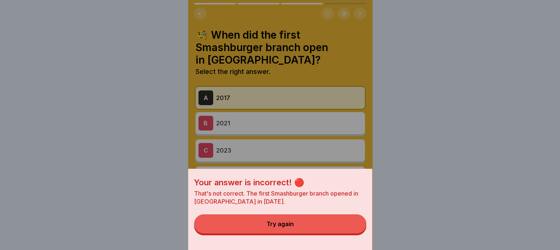
click at [350, 230] on button "Try again" at bounding box center [280, 224] width 172 height 19
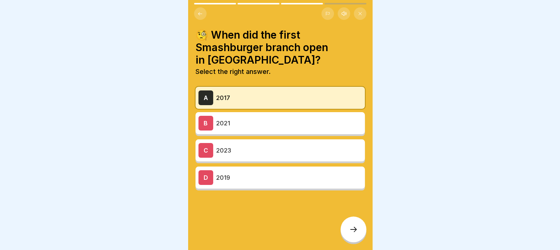
click at [309, 179] on p "2019" at bounding box center [289, 177] width 146 height 9
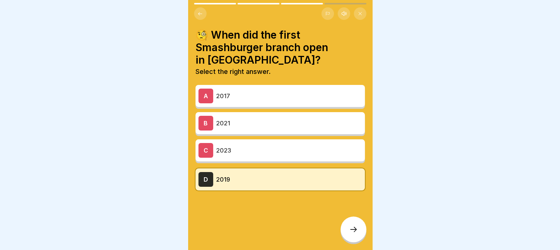
click at [347, 229] on div at bounding box center [353, 230] width 26 height 26
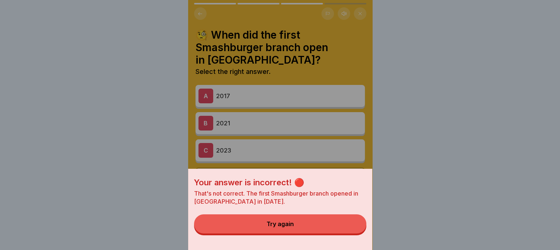
click at [287, 128] on div "Your answer is incorrect! 🔴 That's not correct. The first Smashburger branch op…" at bounding box center [280, 125] width 184 height 250
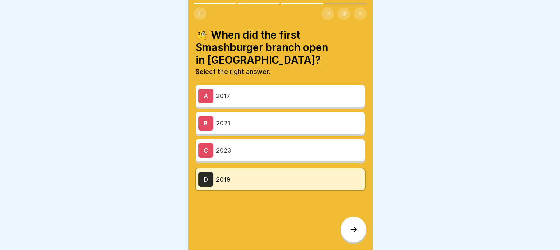
click at [269, 119] on p "2021" at bounding box center [289, 123] width 146 height 9
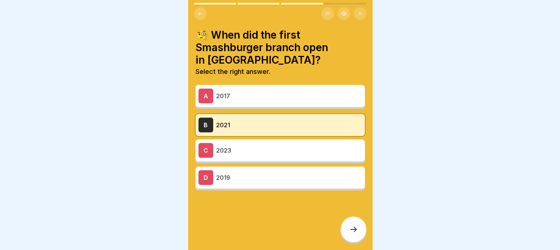
click at [354, 232] on icon at bounding box center [353, 229] width 9 height 9
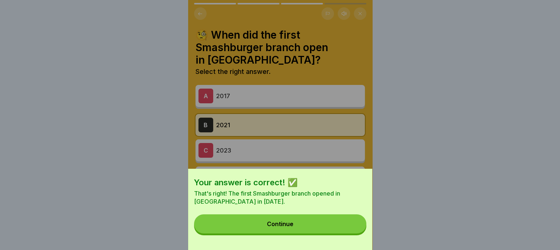
click at [339, 226] on button "Continue" at bounding box center [280, 224] width 172 height 19
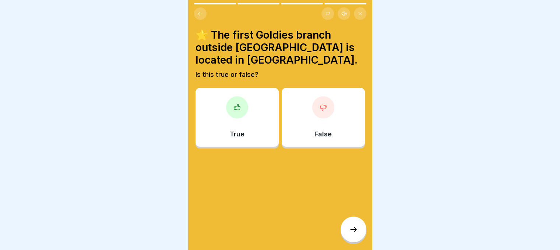
click at [240, 109] on div at bounding box center [237, 107] width 22 height 22
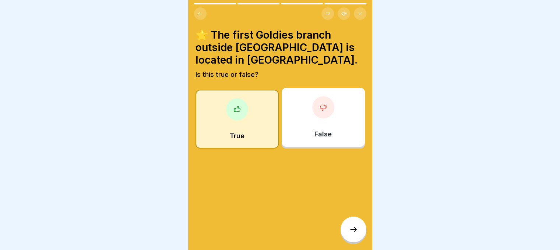
click at [356, 230] on icon at bounding box center [353, 229] width 9 height 9
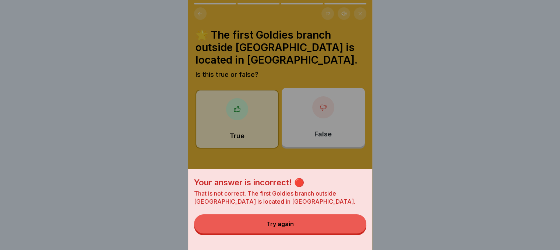
click at [356, 230] on button "Try again" at bounding box center [280, 224] width 172 height 19
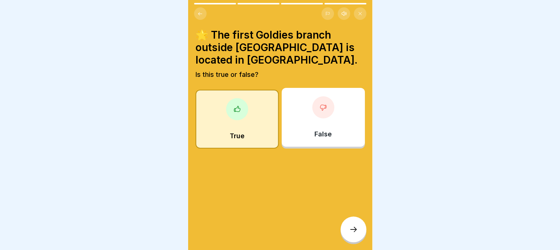
click at [320, 104] on icon at bounding box center [323, 107] width 7 height 7
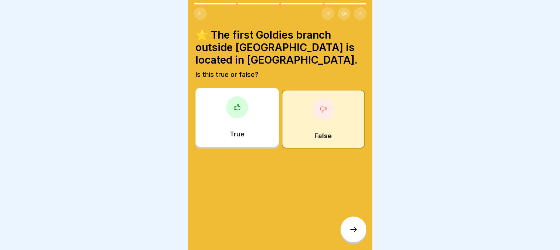
click at [354, 226] on div at bounding box center [353, 230] width 26 height 26
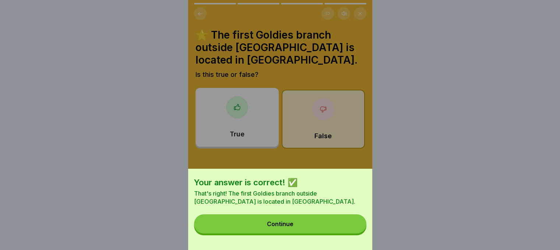
click at [349, 226] on button "Continue" at bounding box center [280, 224] width 172 height 19
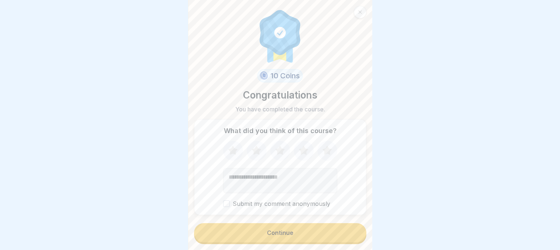
click at [332, 235] on button "Continue" at bounding box center [280, 232] width 172 height 19
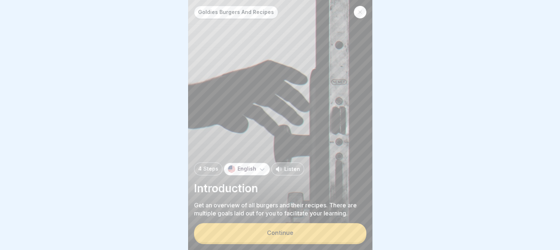
click at [315, 234] on button "Continue" at bounding box center [280, 232] width 172 height 19
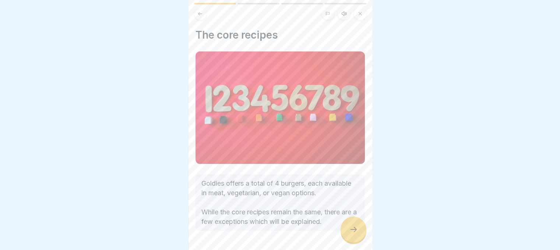
click at [355, 225] on div at bounding box center [353, 230] width 26 height 26
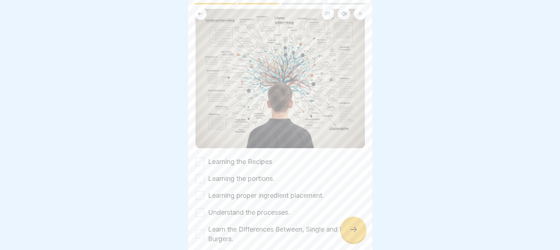
scroll to position [101, 0]
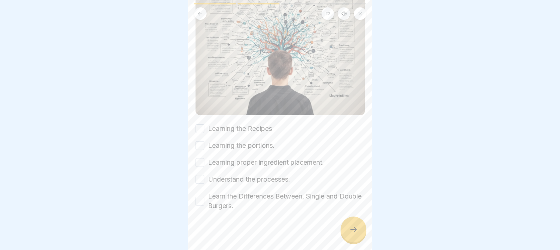
click at [197, 124] on button "Learning the Recipes" at bounding box center [199, 128] width 9 height 9
click at [197, 141] on button "Learning the portions." at bounding box center [199, 145] width 9 height 9
click at [202, 158] on button "Learning proper ingredient placement." at bounding box center [199, 162] width 9 height 9
click at [200, 177] on button "Understand the processes." at bounding box center [199, 179] width 9 height 9
click at [198, 192] on div "Learn the Differences Between, Single and Double Burgers." at bounding box center [279, 201] width 169 height 19
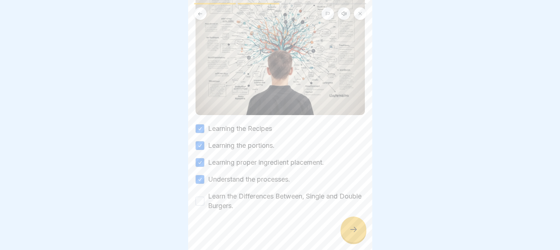
click at [199, 197] on button "Learn the Differences Between, Single and Double Burgers." at bounding box center [199, 201] width 9 height 9
click at [349, 238] on div at bounding box center [353, 230] width 26 height 26
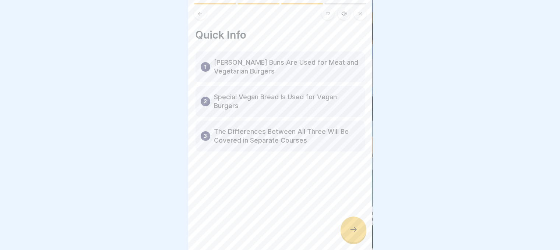
click at [350, 233] on icon at bounding box center [353, 229] width 9 height 9
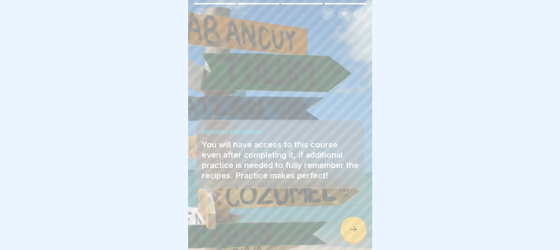
click at [352, 232] on icon at bounding box center [353, 229] width 9 height 9
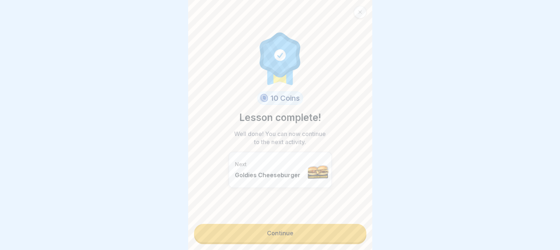
click at [292, 234] on link "Continue" at bounding box center [280, 233] width 172 height 18
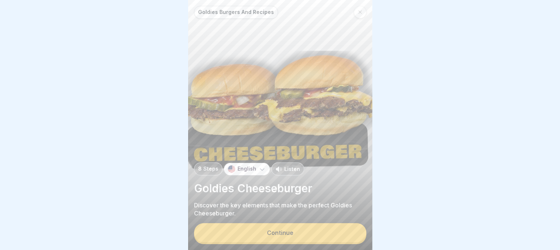
click at [282, 232] on button "Continue" at bounding box center [280, 232] width 172 height 19
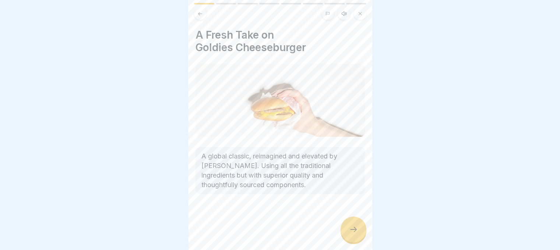
click at [351, 231] on icon at bounding box center [353, 229] width 9 height 9
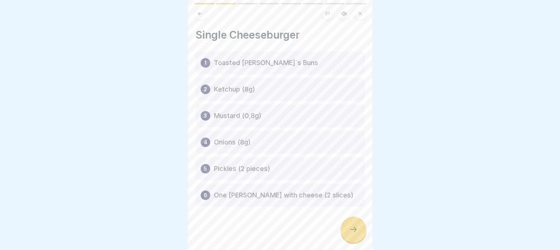
click at [357, 224] on div at bounding box center [353, 230] width 26 height 26
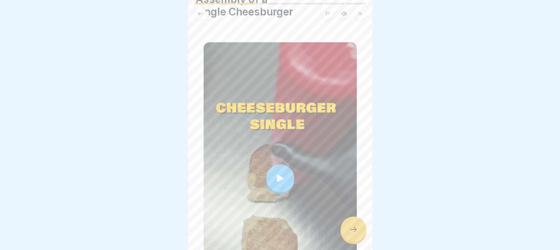
scroll to position [40, 0]
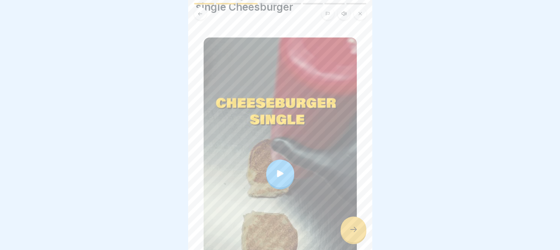
click at [273, 160] on div at bounding box center [280, 174] width 28 height 28
click at [356, 232] on icon at bounding box center [353, 229] width 9 height 9
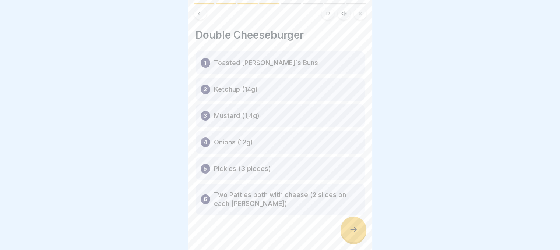
click at [346, 226] on div at bounding box center [353, 230] width 26 height 26
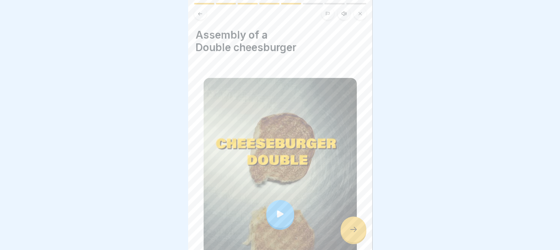
click at [277, 211] on icon at bounding box center [280, 214] width 7 height 7
click at [355, 234] on icon at bounding box center [353, 229] width 9 height 9
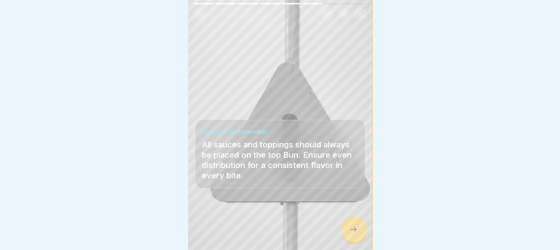
click at [355, 234] on icon at bounding box center [353, 229] width 9 height 9
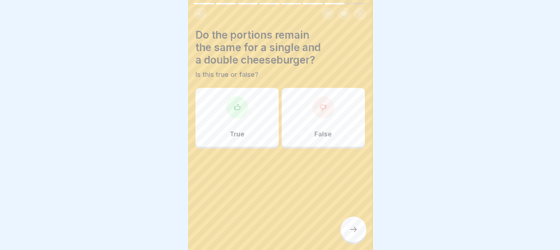
click at [355, 234] on icon at bounding box center [353, 229] width 9 height 9
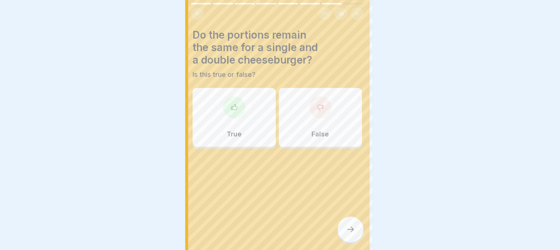
scroll to position [0, 0]
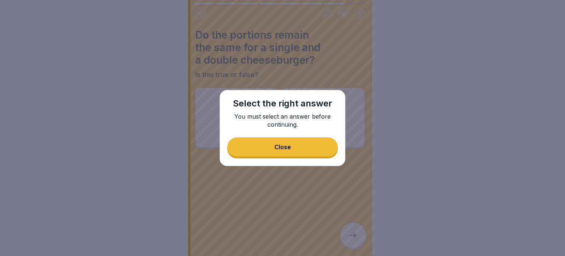
click at [309, 137] on div "Select the right answer You must select an answer before continuing. Close" at bounding box center [283, 128] width 126 height 76
click at [306, 139] on button "Close" at bounding box center [282, 146] width 110 height 19
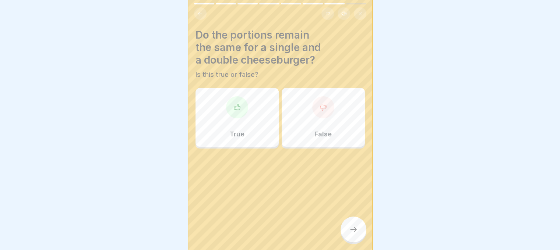
click at [313, 112] on div at bounding box center [323, 107] width 22 height 22
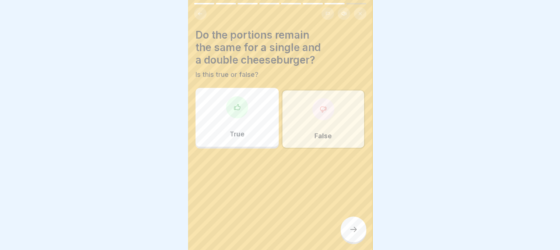
click at [351, 234] on icon at bounding box center [353, 229] width 9 height 9
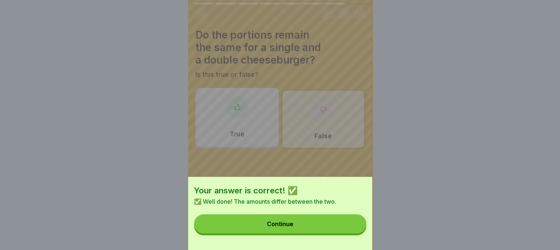
click at [349, 232] on button "Continue" at bounding box center [280, 224] width 172 height 19
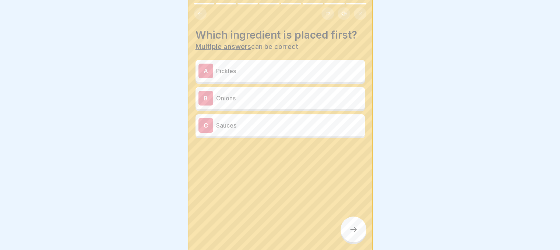
click at [262, 117] on div "C Sauces" at bounding box center [279, 125] width 169 height 22
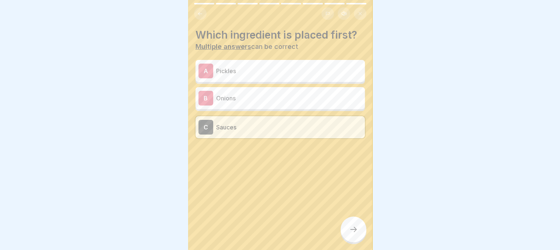
click at [349, 230] on div at bounding box center [353, 230] width 26 height 26
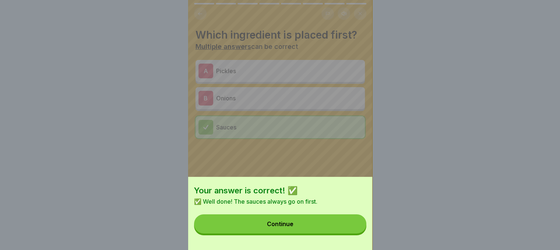
click at [349, 230] on button "Continue" at bounding box center [280, 224] width 172 height 19
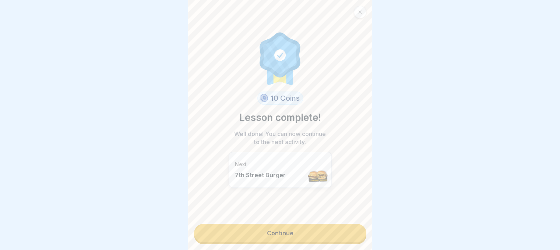
click at [335, 232] on link "Continue" at bounding box center [280, 233] width 172 height 18
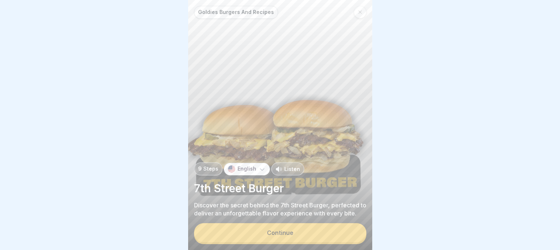
click at [335, 232] on button "Continue" at bounding box center [280, 232] width 172 height 19
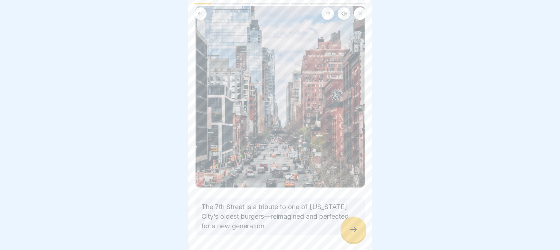
scroll to position [69, 0]
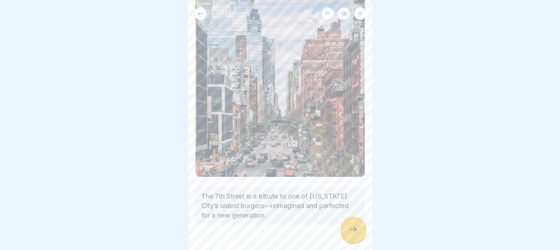
click at [350, 234] on icon at bounding box center [353, 229] width 9 height 9
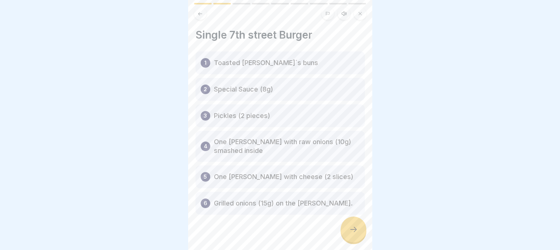
scroll to position [9, 0]
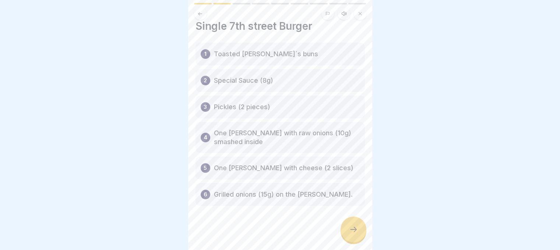
click at [351, 230] on div at bounding box center [353, 230] width 26 height 26
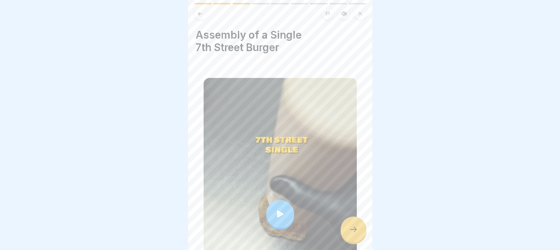
click at [283, 213] on div at bounding box center [280, 214] width 28 height 28
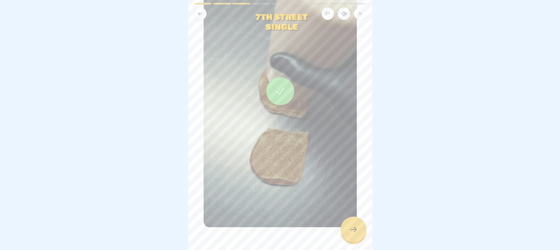
scroll to position [134, 0]
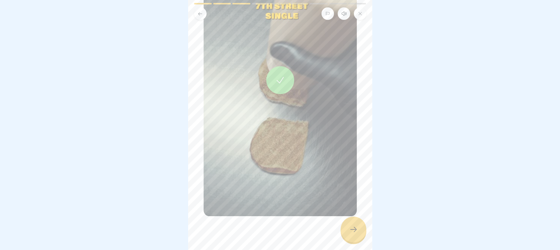
click at [349, 234] on icon at bounding box center [353, 229] width 9 height 9
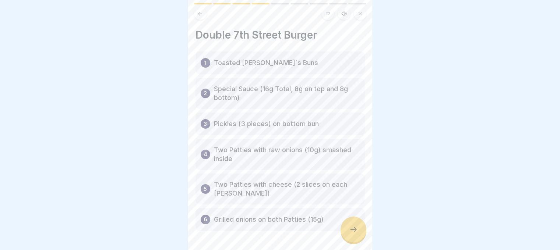
click at [354, 234] on icon at bounding box center [353, 229] width 9 height 9
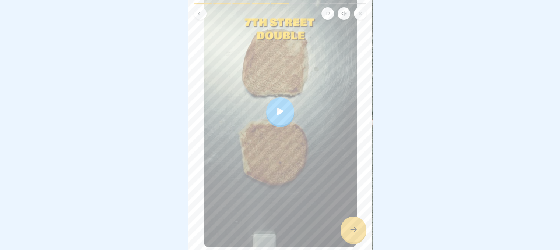
scroll to position [105, 0]
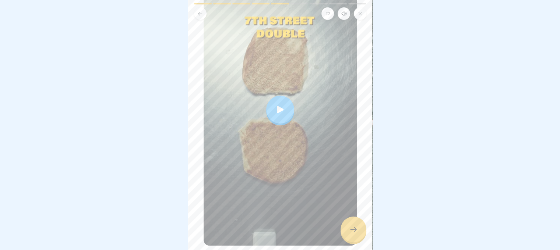
click at [261, 98] on div at bounding box center [280, 109] width 153 height 272
click at [353, 232] on icon at bounding box center [353, 229] width 9 height 9
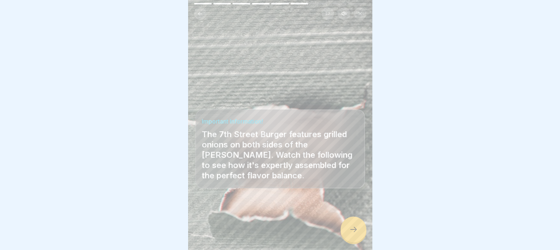
click at [353, 232] on icon at bounding box center [353, 229] width 9 height 9
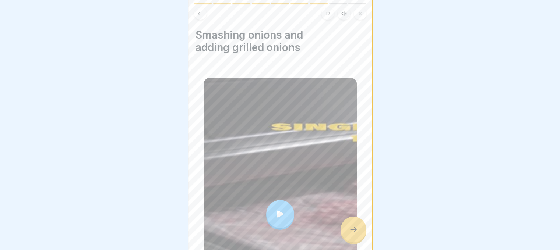
click at [275, 209] on icon at bounding box center [280, 214] width 10 height 10
click at [348, 226] on div at bounding box center [353, 230] width 26 height 26
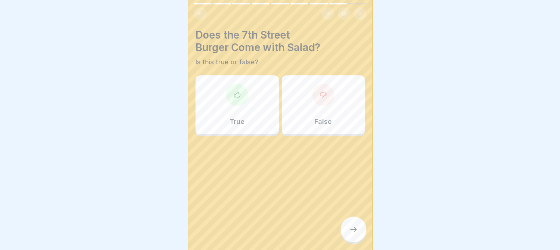
click at [327, 98] on div at bounding box center [323, 95] width 22 height 22
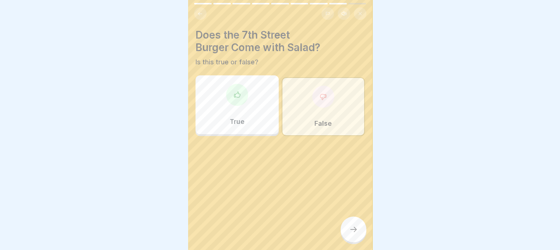
click at [355, 231] on div at bounding box center [353, 230] width 26 height 26
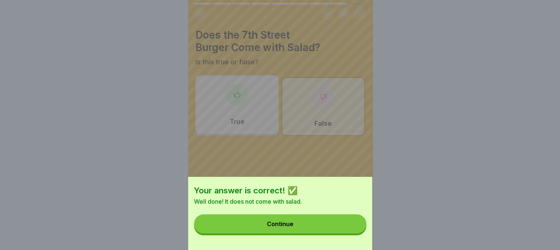
click at [344, 225] on button "Continue" at bounding box center [280, 224] width 172 height 19
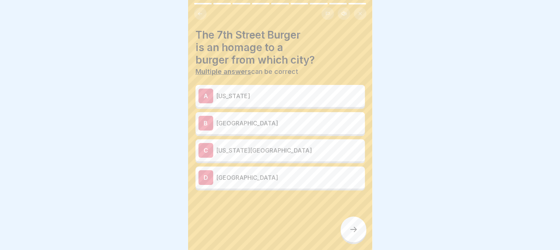
click at [306, 147] on p "New York City" at bounding box center [289, 150] width 146 height 9
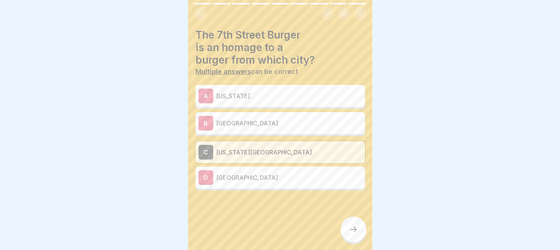
click at [351, 234] on icon at bounding box center [353, 229] width 9 height 9
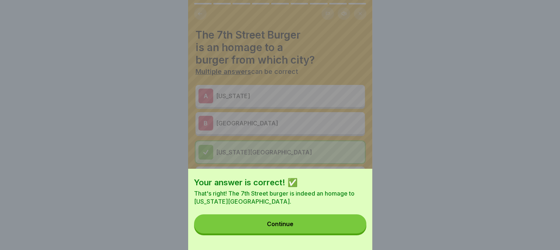
click at [351, 234] on button "Continue" at bounding box center [280, 224] width 172 height 19
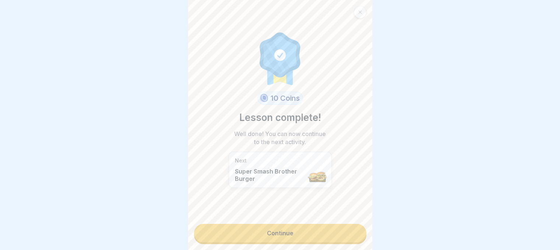
click at [351, 237] on link "Continue" at bounding box center [280, 233] width 172 height 18
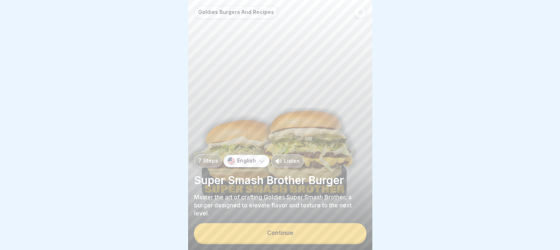
click at [320, 244] on div "Continue" at bounding box center [280, 233] width 172 height 21
click at [282, 242] on button "Continue" at bounding box center [280, 232] width 172 height 19
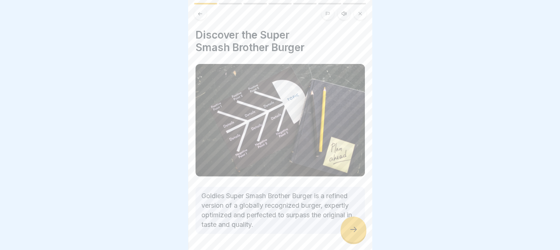
scroll to position [24, 0]
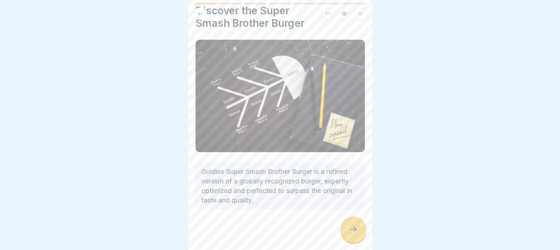
click at [346, 235] on div at bounding box center [353, 230] width 26 height 26
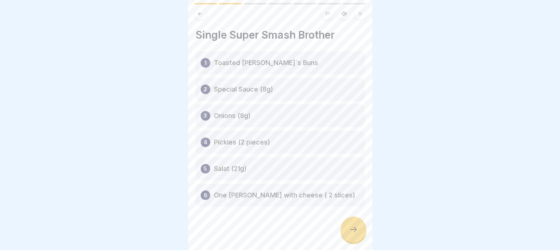
click at [346, 235] on div at bounding box center [353, 230] width 26 height 26
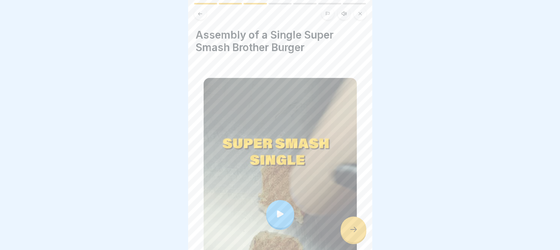
click at [286, 210] on div at bounding box center [280, 214] width 28 height 28
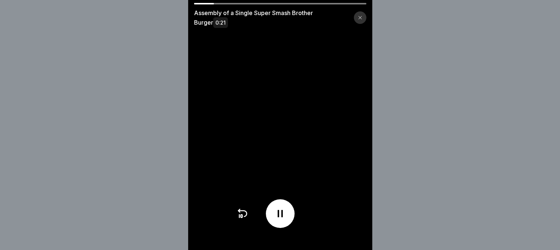
drag, startPoint x: 560, startPoint y: 211, endPoint x: 562, endPoint y: 228, distance: 16.7
click at [560, 228] on html "Goldies Burgers And Recipes 7 Steps English Listen Super Smash Brother Burger M…" at bounding box center [280, 125] width 560 height 250
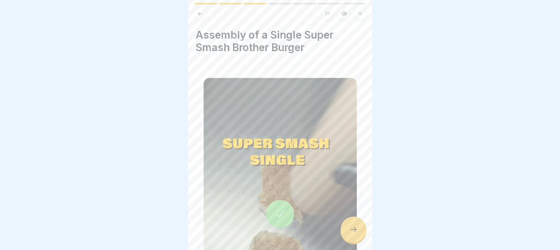
click at [277, 213] on icon at bounding box center [280, 214] width 10 height 10
click at [353, 222] on div "Assembly of a Single Super Smash Brother Burger" at bounding box center [279, 190] width 169 height 322
click at [353, 223] on div "Goldies Burgers And Recipes 7 Steps English Listen Super Smash Brother Burger M…" at bounding box center [280, 125] width 184 height 250
click at [355, 233] on icon at bounding box center [353, 229] width 9 height 9
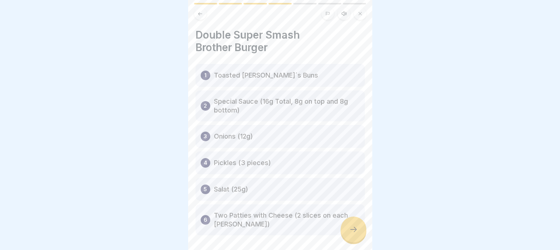
click at [353, 231] on div at bounding box center [353, 230] width 26 height 26
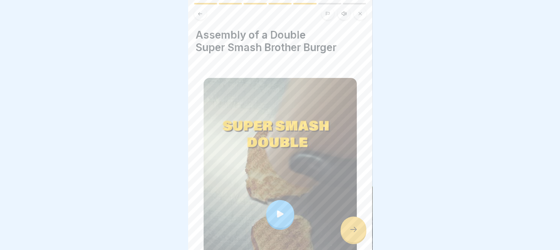
click at [277, 211] on icon at bounding box center [280, 214] width 7 height 7
click at [345, 234] on div at bounding box center [353, 230] width 26 height 26
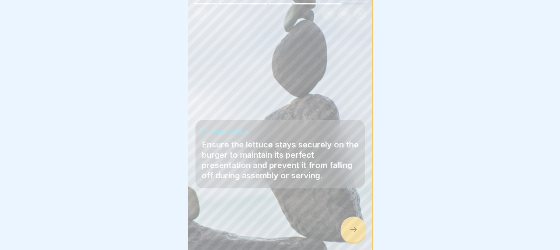
click at [345, 234] on div at bounding box center [353, 230] width 26 height 26
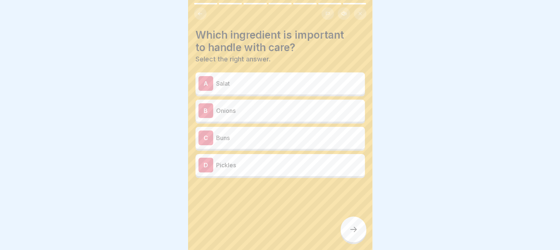
click at [259, 133] on div "C Buns" at bounding box center [279, 138] width 163 height 15
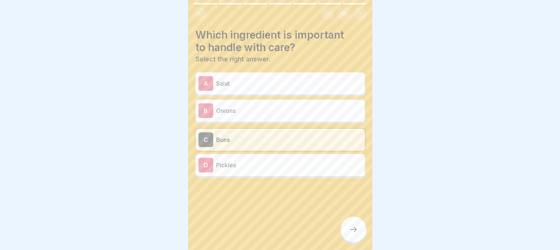
click at [263, 161] on p "Pickles" at bounding box center [289, 165] width 146 height 9
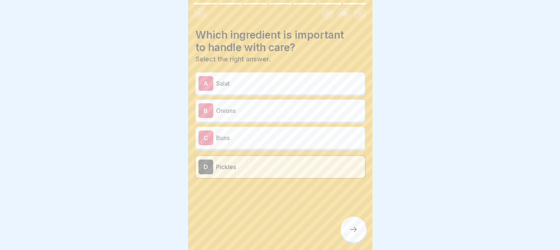
click at [352, 234] on icon at bounding box center [353, 229] width 9 height 9
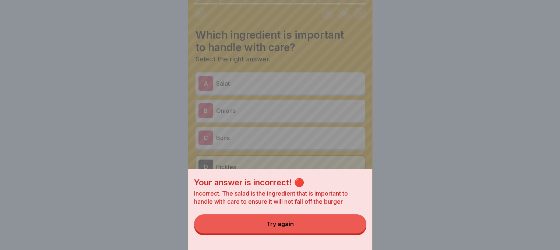
click at [352, 234] on button "Try again" at bounding box center [280, 224] width 172 height 19
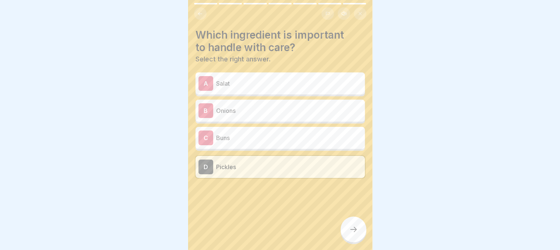
click at [306, 89] on div "A Salat" at bounding box center [279, 83] width 163 height 15
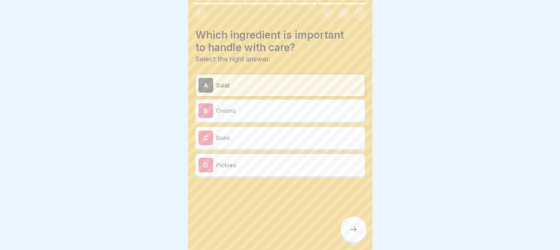
click at [355, 229] on div at bounding box center [353, 230] width 26 height 26
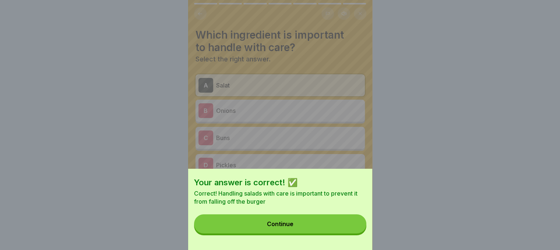
click at [290, 221] on button "Continue" at bounding box center [280, 224] width 172 height 19
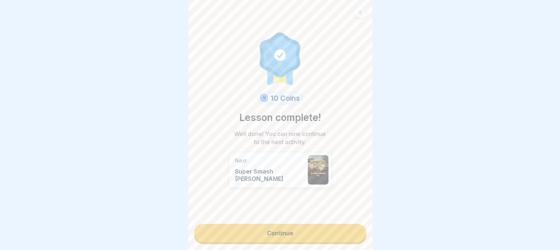
click at [287, 235] on link "Continue" at bounding box center [280, 233] width 172 height 18
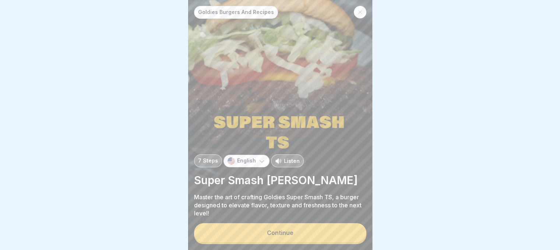
click at [287, 235] on button "Continue" at bounding box center [280, 232] width 172 height 19
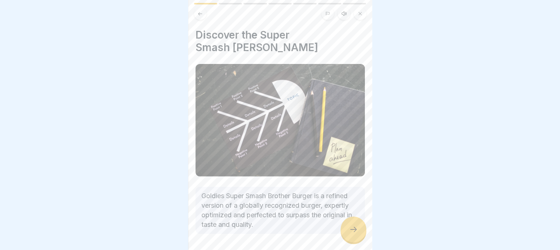
click at [349, 232] on icon at bounding box center [353, 229] width 9 height 9
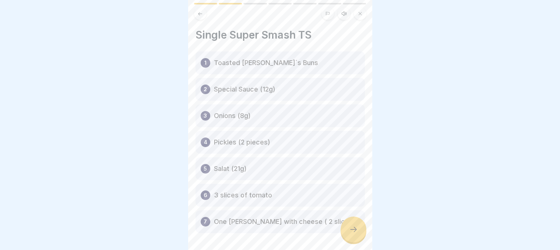
click at [349, 232] on icon at bounding box center [353, 229] width 9 height 9
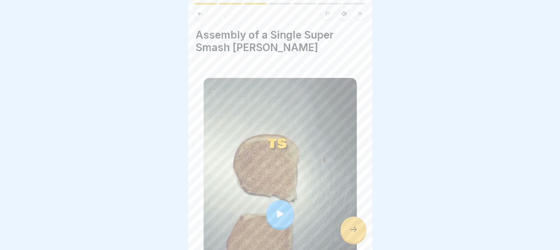
click at [279, 211] on icon at bounding box center [280, 214] width 10 height 10
click at [353, 228] on div at bounding box center [353, 230] width 26 height 26
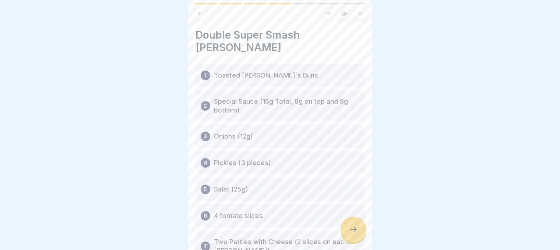
click at [350, 234] on icon at bounding box center [353, 229] width 9 height 9
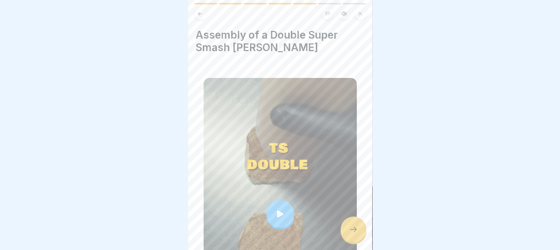
click at [285, 214] on div at bounding box center [280, 214] width 28 height 28
click at [349, 230] on div at bounding box center [353, 230] width 26 height 26
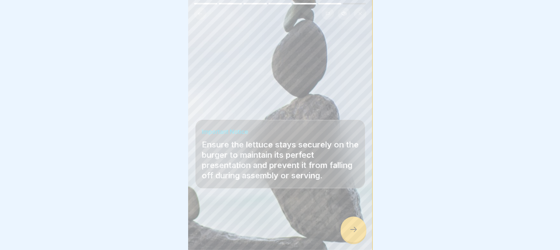
click at [349, 230] on div at bounding box center [353, 230] width 26 height 26
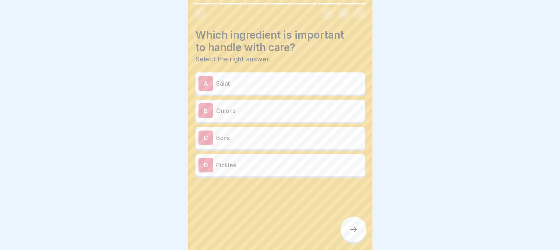
click at [303, 78] on div "A Salat" at bounding box center [279, 83] width 163 height 15
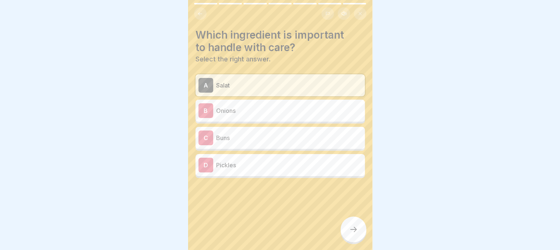
click at [351, 234] on icon at bounding box center [353, 229] width 9 height 9
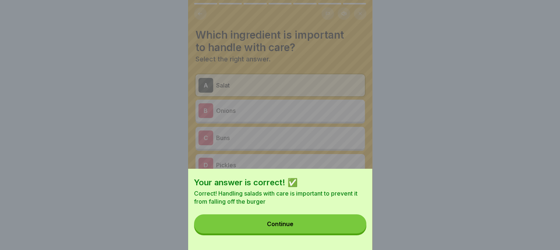
click at [351, 234] on button "Continue" at bounding box center [280, 224] width 172 height 19
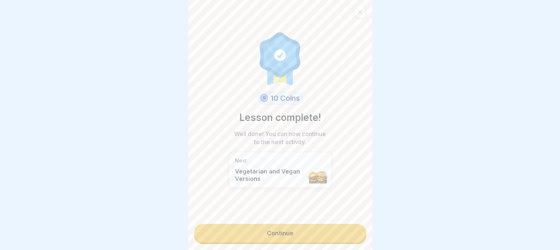
click at [345, 231] on link "Continue" at bounding box center [280, 233] width 172 height 18
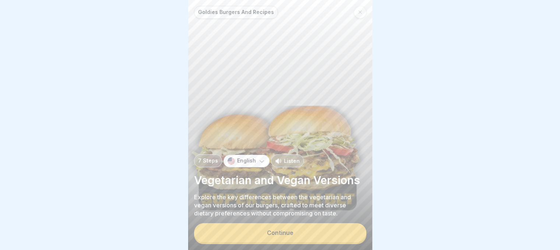
click at [322, 229] on div "Goldies Burgers And Recipes 7 Steps English Listen Vegetarian and Vegan Version…" at bounding box center [280, 125] width 184 height 250
click at [318, 238] on button "Continue" at bounding box center [280, 232] width 172 height 19
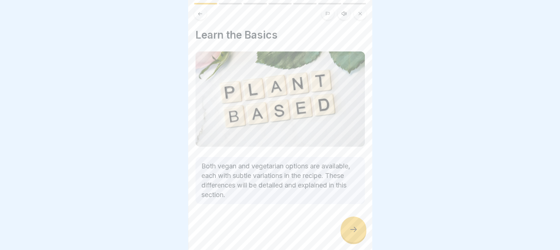
click at [355, 228] on div at bounding box center [353, 230] width 26 height 26
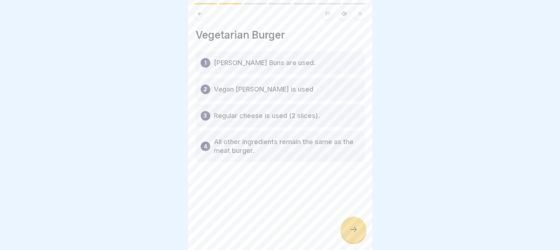
click at [353, 232] on div at bounding box center [353, 230] width 26 height 26
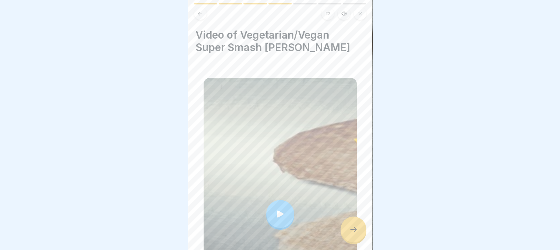
click at [282, 209] on icon at bounding box center [280, 214] width 10 height 10
click at [352, 226] on div at bounding box center [353, 230] width 26 height 26
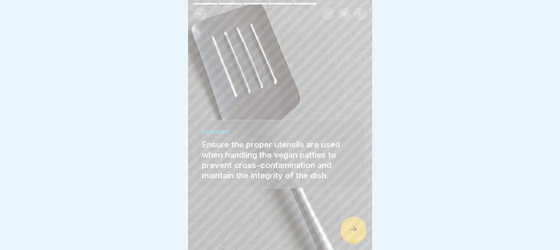
click at [344, 225] on div at bounding box center [279, 228] width 169 height 44
click at [344, 234] on div at bounding box center [353, 230] width 26 height 26
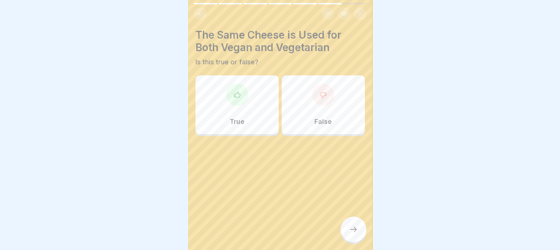
click at [307, 111] on div "False" at bounding box center [323, 104] width 83 height 59
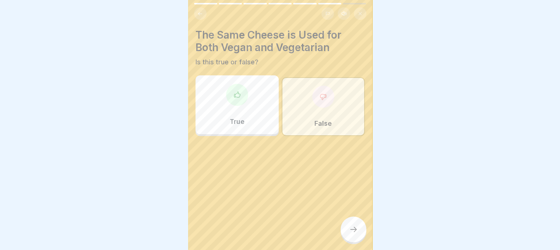
click at [352, 232] on icon at bounding box center [353, 229] width 9 height 9
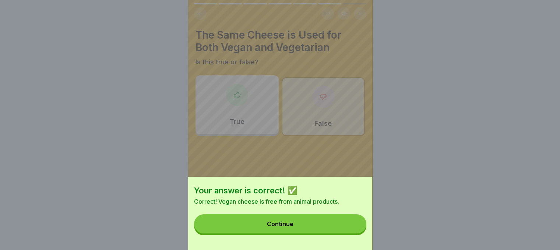
click at [352, 232] on button "Continue" at bounding box center [280, 224] width 172 height 19
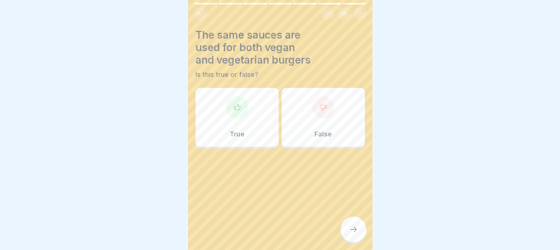
click at [321, 129] on div "False" at bounding box center [323, 117] width 83 height 59
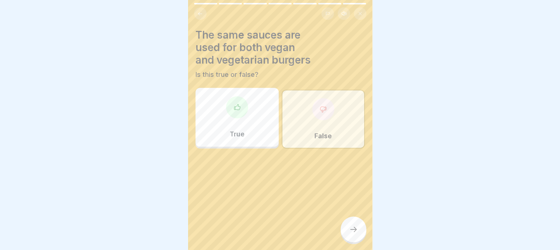
click at [221, 108] on div "True" at bounding box center [236, 117] width 83 height 59
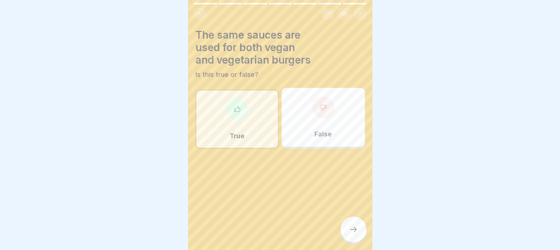
click at [334, 125] on div "False" at bounding box center [323, 117] width 83 height 59
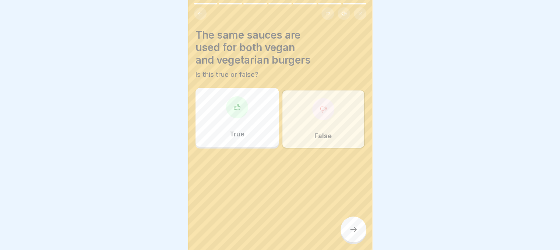
click at [350, 231] on div at bounding box center [353, 230] width 26 height 26
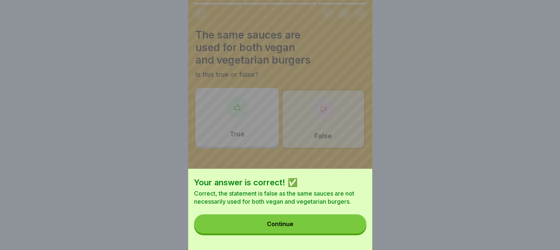
click at [350, 231] on button "Continue" at bounding box center [280, 224] width 172 height 19
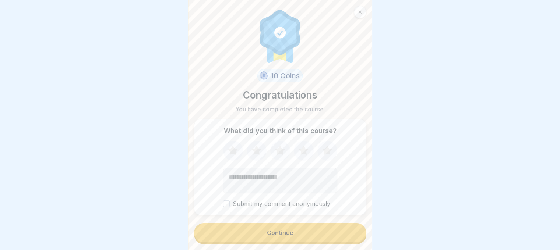
click at [294, 240] on button "Continue" at bounding box center [280, 232] width 172 height 19
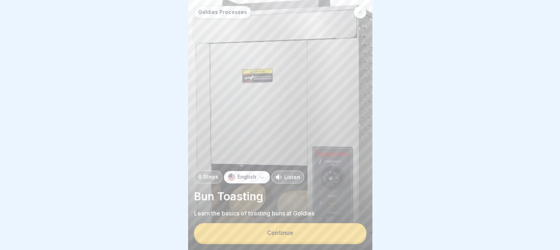
click at [294, 240] on button "Continue" at bounding box center [280, 232] width 172 height 19
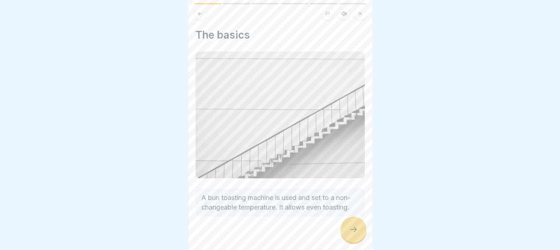
click at [361, 234] on div at bounding box center [353, 230] width 26 height 26
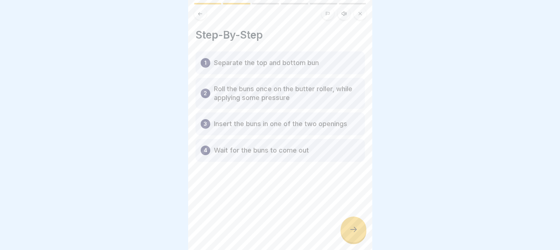
click at [361, 234] on div at bounding box center [353, 230] width 26 height 26
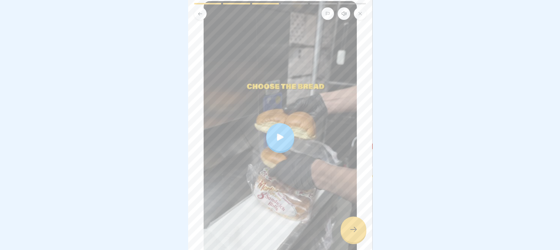
scroll to position [103, 0]
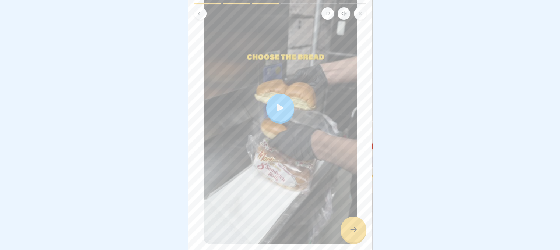
click at [278, 103] on icon at bounding box center [280, 108] width 10 height 10
click at [351, 232] on div at bounding box center [353, 230] width 26 height 26
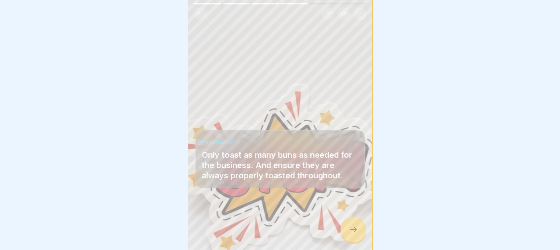
click at [351, 232] on div at bounding box center [353, 230] width 26 height 26
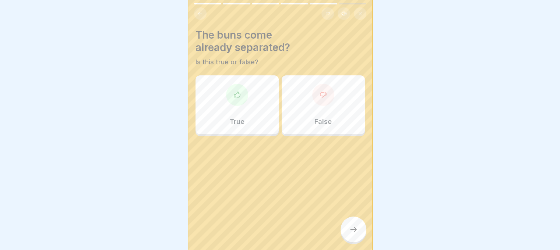
click at [233, 107] on div "True" at bounding box center [236, 104] width 83 height 59
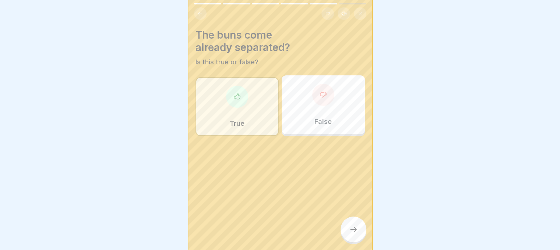
click at [358, 239] on div at bounding box center [353, 230] width 26 height 26
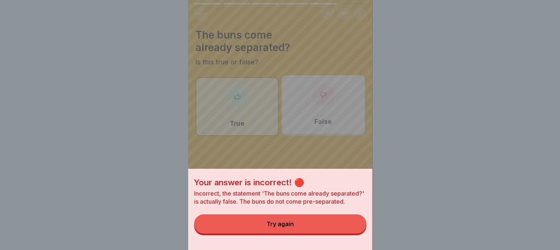
click at [346, 227] on button "Try again" at bounding box center [280, 224] width 172 height 19
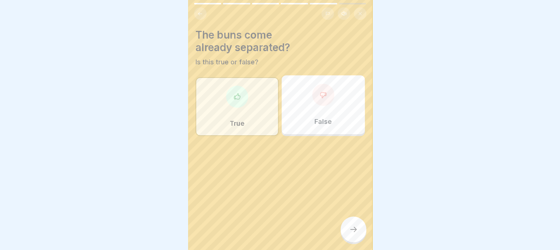
click at [346, 120] on div "False" at bounding box center [323, 104] width 83 height 59
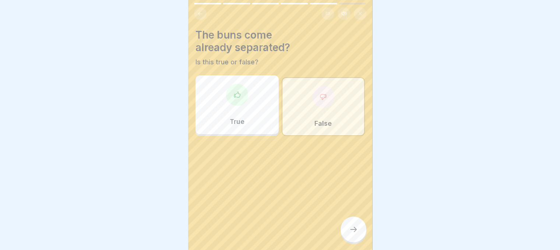
click at [352, 233] on icon at bounding box center [353, 229] width 9 height 9
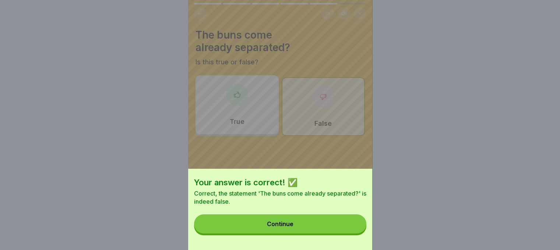
click at [352, 233] on button "Continue" at bounding box center [280, 224] width 172 height 19
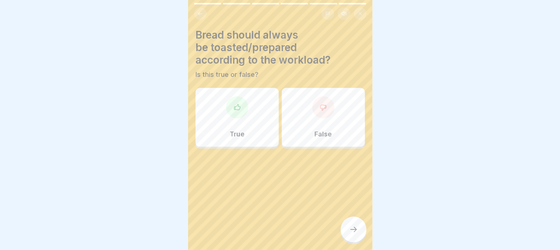
click at [315, 117] on div at bounding box center [323, 107] width 22 height 22
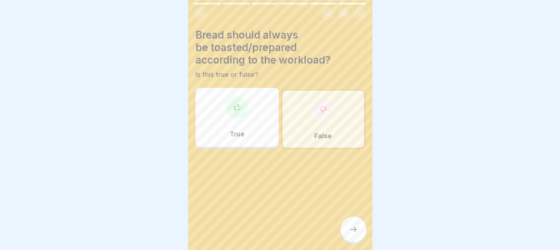
click at [346, 237] on div at bounding box center [353, 230] width 26 height 26
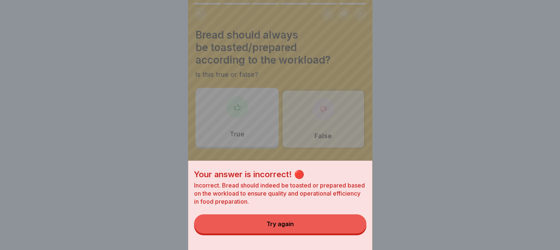
click at [346, 234] on button "Try again" at bounding box center [280, 224] width 172 height 19
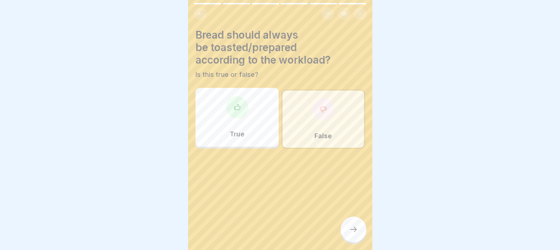
click at [236, 114] on div at bounding box center [237, 107] width 22 height 22
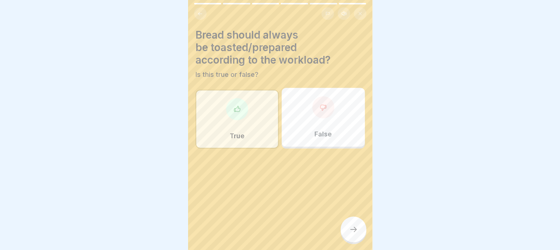
click at [352, 243] on div at bounding box center [353, 230] width 26 height 26
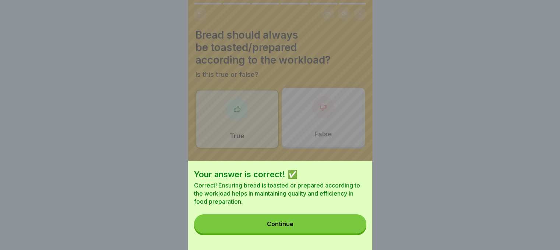
click at [339, 229] on button "Continue" at bounding box center [280, 224] width 172 height 19
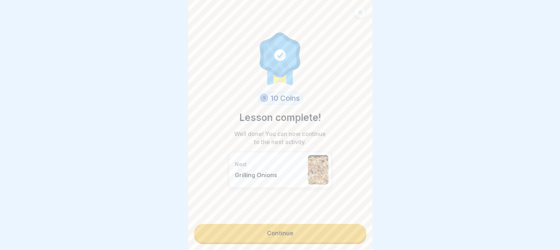
click at [299, 237] on link "Continue" at bounding box center [280, 233] width 172 height 18
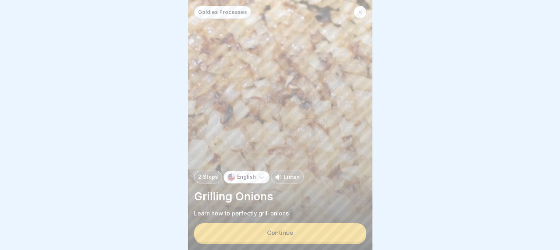
click at [299, 237] on button "Continue" at bounding box center [280, 232] width 172 height 19
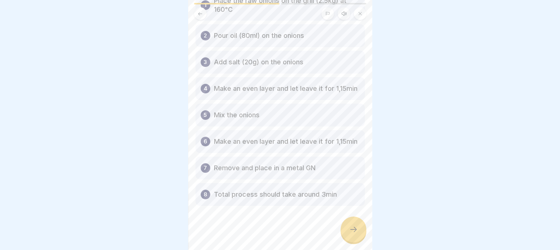
scroll to position [78, 0]
click at [347, 236] on div at bounding box center [353, 230] width 26 height 26
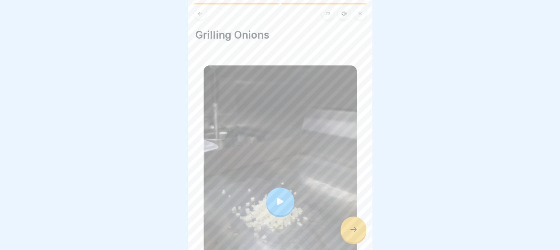
click at [299, 195] on div at bounding box center [280, 202] width 153 height 272
click at [353, 225] on div at bounding box center [353, 230] width 26 height 26
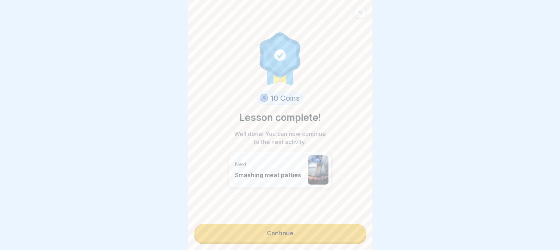
click at [318, 235] on link "Continue" at bounding box center [280, 233] width 172 height 18
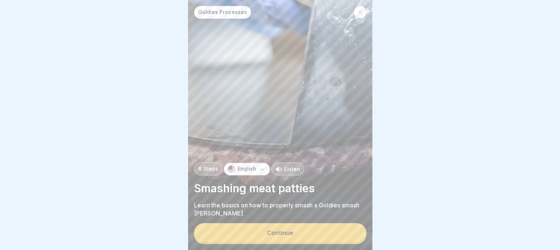
click at [317, 236] on button "Continue" at bounding box center [280, 232] width 172 height 19
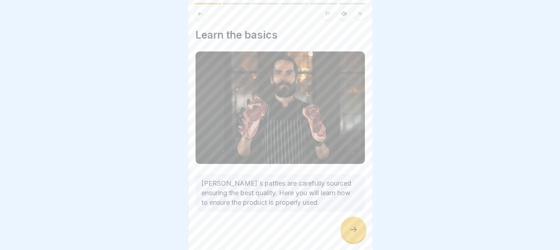
click at [317, 236] on div at bounding box center [279, 234] width 169 height 44
click at [353, 232] on icon at bounding box center [353, 229] width 9 height 9
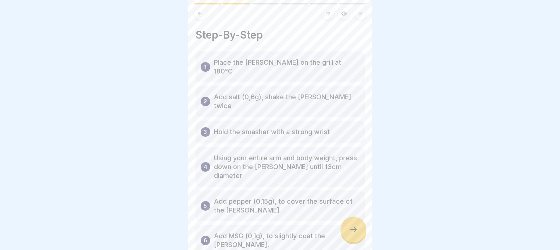
click at [353, 232] on icon at bounding box center [353, 229] width 9 height 9
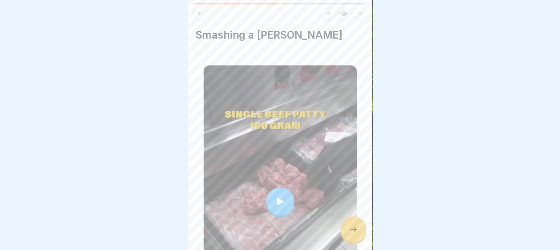
click at [275, 191] on div at bounding box center [280, 202] width 28 height 28
click at [352, 231] on div at bounding box center [353, 230] width 26 height 26
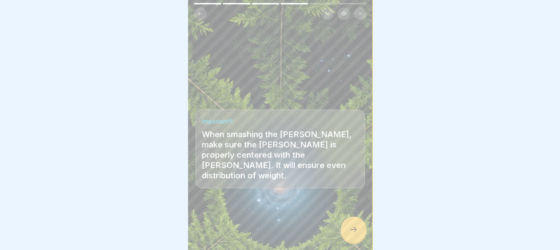
click at [345, 233] on div at bounding box center [353, 230] width 26 height 26
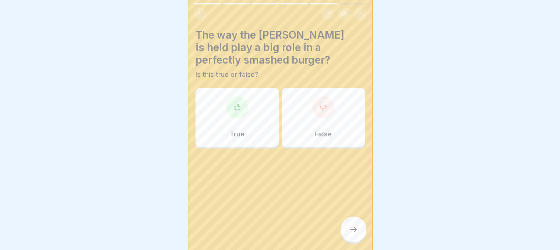
click at [310, 118] on div "False" at bounding box center [323, 117] width 83 height 59
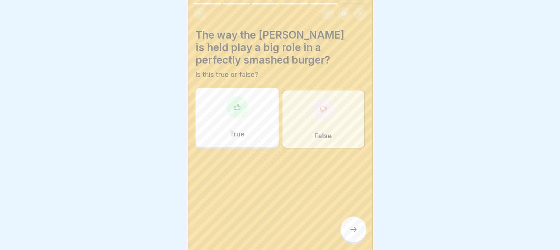
click at [346, 228] on div at bounding box center [353, 230] width 26 height 26
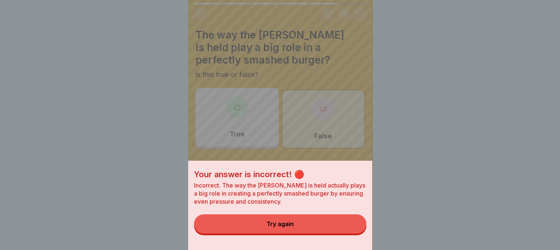
click at [346, 228] on button "Try again" at bounding box center [280, 224] width 172 height 19
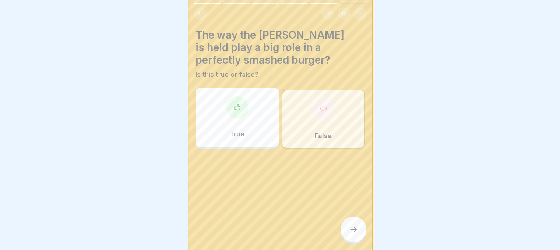
click at [249, 123] on div "True" at bounding box center [236, 117] width 83 height 59
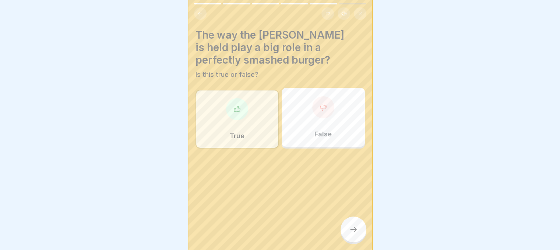
click at [349, 232] on icon at bounding box center [353, 229] width 9 height 9
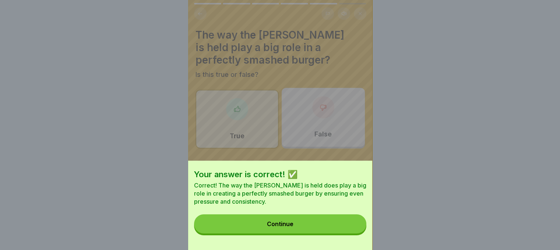
click at [303, 221] on button "Continue" at bounding box center [280, 224] width 172 height 19
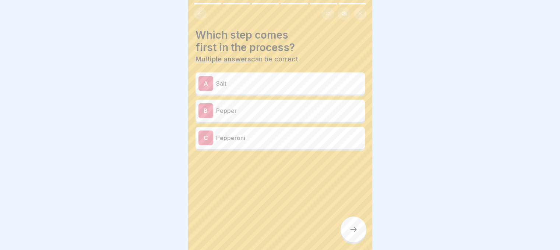
click at [286, 71] on div "Which step comes first in the process? Multiple answers can be correct A Salt B…" at bounding box center [279, 90] width 169 height 122
click at [285, 82] on p "Salt" at bounding box center [289, 83] width 146 height 9
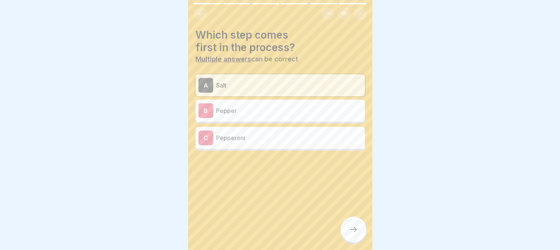
click at [354, 233] on icon at bounding box center [353, 229] width 9 height 9
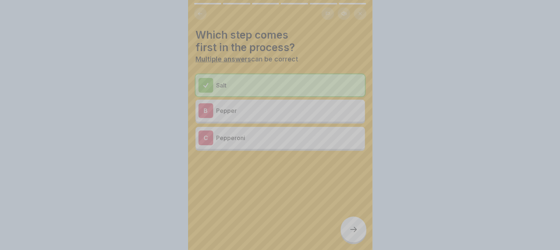
click at [354, 233] on div "Your answer is correct! ✅ Correct! Adding salt comes first in the process. Cont…" at bounding box center [280, 241] width 184 height 250
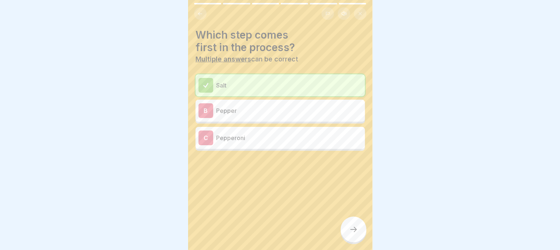
click at [354, 233] on icon at bounding box center [353, 229] width 9 height 9
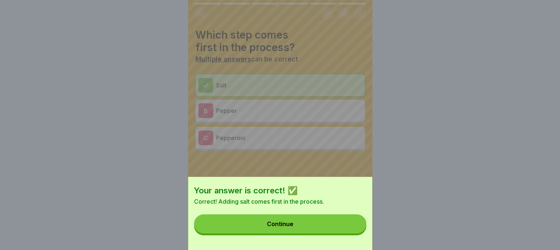
click at [348, 230] on button "Continue" at bounding box center [280, 224] width 172 height 19
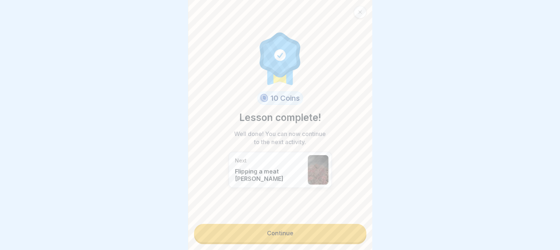
click at [297, 235] on link "Continue" at bounding box center [280, 233] width 172 height 18
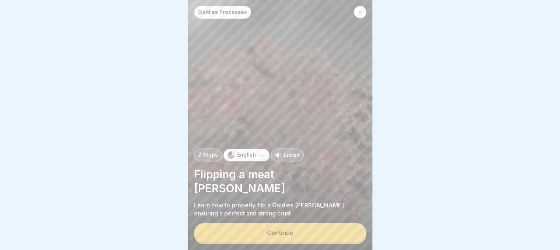
click at [289, 235] on button "Continue" at bounding box center [280, 232] width 172 height 19
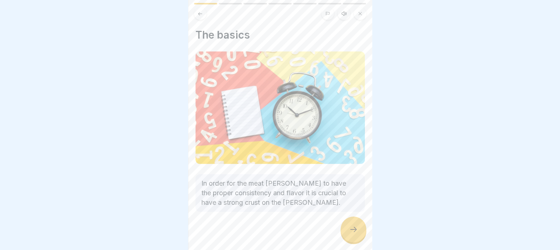
click at [356, 231] on div at bounding box center [353, 230] width 26 height 26
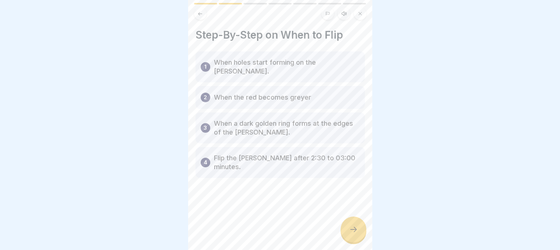
click at [356, 231] on div at bounding box center [353, 230] width 26 height 26
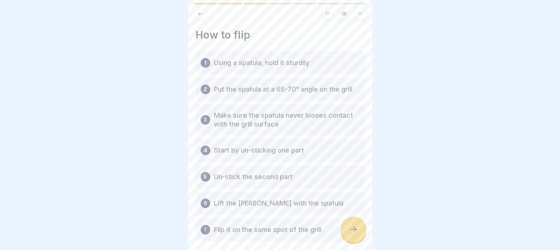
click at [356, 231] on div at bounding box center [353, 230] width 26 height 26
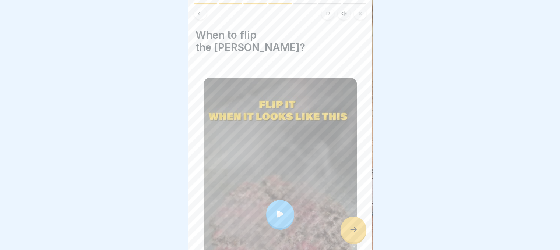
click at [356, 231] on div at bounding box center [353, 230] width 26 height 26
click at [353, 226] on div at bounding box center [353, 230] width 26 height 26
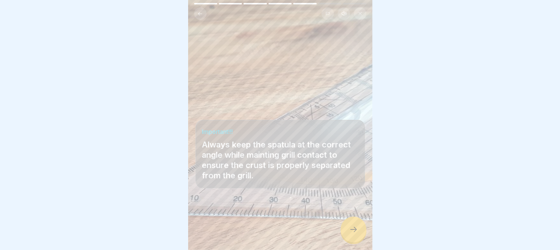
click at [353, 226] on div at bounding box center [353, 230] width 26 height 26
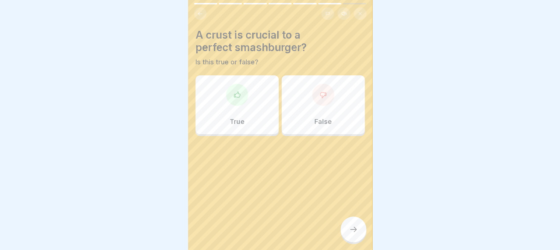
click at [263, 113] on div "True" at bounding box center [236, 104] width 83 height 59
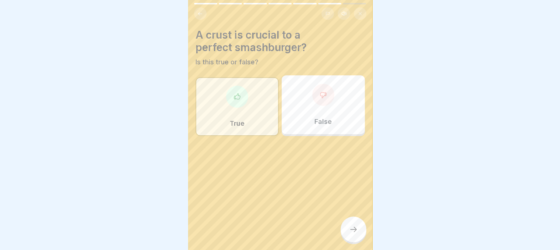
click at [341, 240] on div at bounding box center [353, 230] width 26 height 26
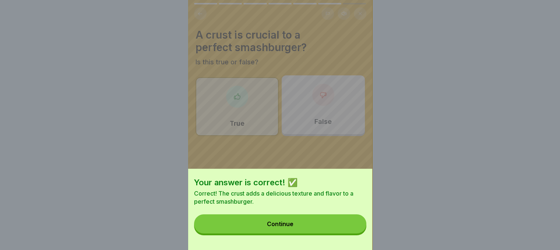
click at [341, 230] on button "Continue" at bounding box center [280, 224] width 172 height 19
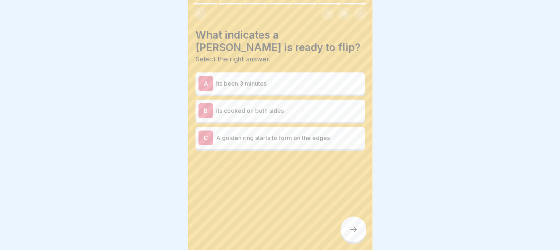
click at [275, 150] on div "A Its been 3 minutes B its cooked on both sides C A golden ring starts to form …" at bounding box center [279, 112] width 169 height 77
click at [274, 136] on p "A golden ring starts to form on the edges" at bounding box center [289, 138] width 146 height 9
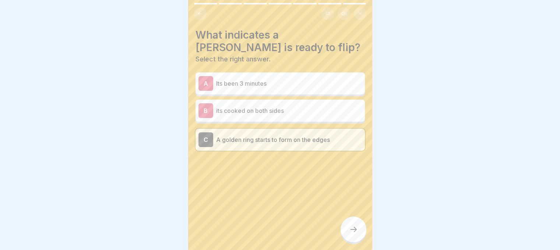
click at [352, 231] on div at bounding box center [353, 230] width 26 height 26
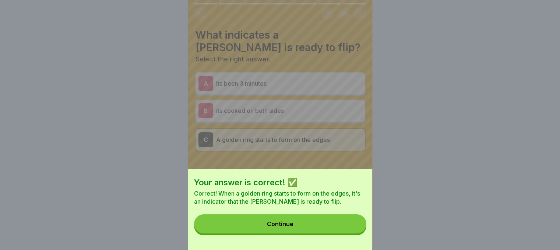
click at [352, 231] on button "Continue" at bounding box center [280, 224] width 172 height 19
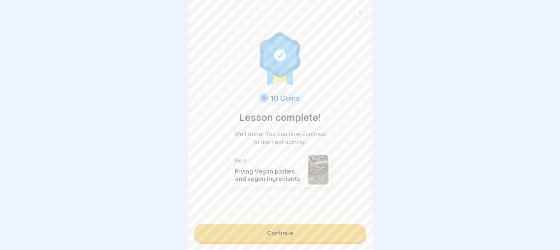
click at [303, 237] on link "Continue" at bounding box center [280, 233] width 172 height 18
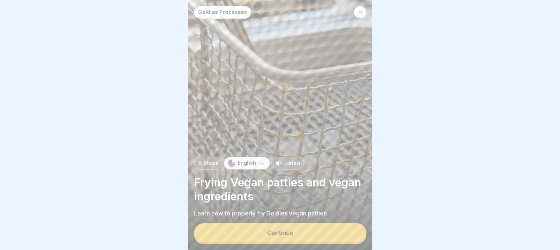
click at [303, 234] on button "Continue" at bounding box center [280, 232] width 172 height 19
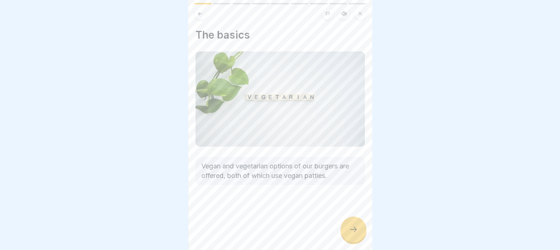
click at [303, 234] on div "The basics Vegan and vegetarian options of our burgers are offered, both of whi…" at bounding box center [280, 125] width 184 height 250
click at [353, 232] on icon at bounding box center [353, 229] width 9 height 9
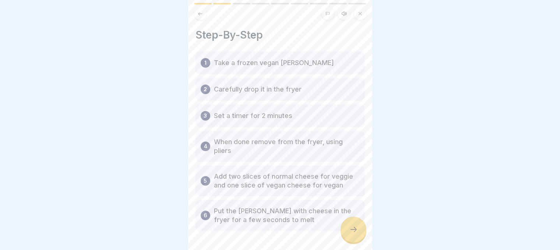
click at [353, 232] on icon at bounding box center [353, 229] width 9 height 9
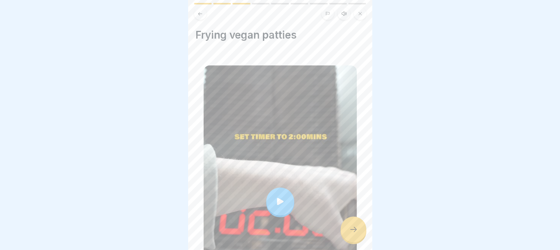
click at [259, 203] on div at bounding box center [280, 202] width 153 height 272
click at [350, 227] on div at bounding box center [353, 230] width 26 height 26
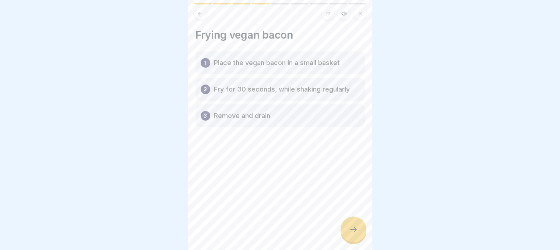
click at [350, 227] on div at bounding box center [353, 230] width 26 height 26
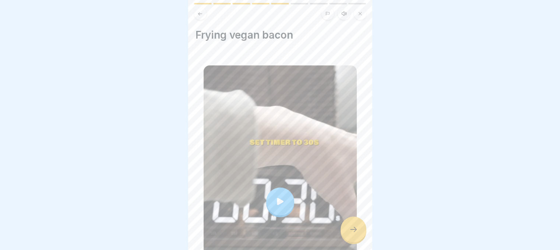
click at [276, 170] on div at bounding box center [280, 202] width 153 height 272
click at [351, 226] on div at bounding box center [353, 230] width 26 height 26
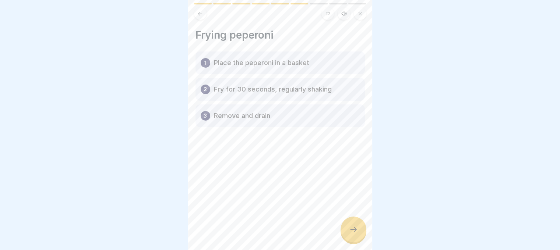
click at [351, 226] on div at bounding box center [353, 230] width 26 height 26
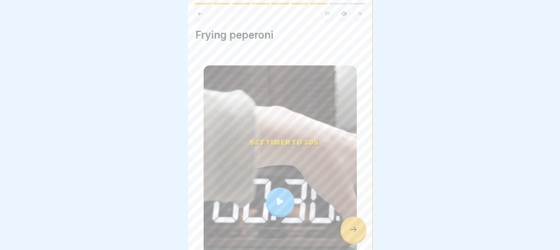
click at [276, 188] on div at bounding box center [280, 202] width 28 height 28
click at [354, 231] on div at bounding box center [353, 230] width 26 height 26
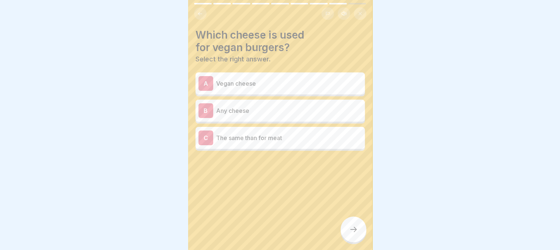
click at [280, 81] on p "Vegan cheese" at bounding box center [289, 83] width 146 height 9
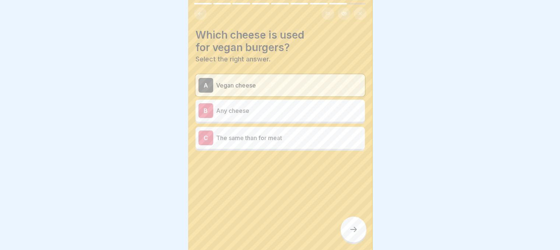
click at [353, 231] on div at bounding box center [353, 230] width 26 height 26
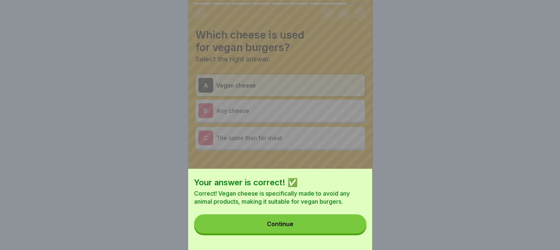
click at [353, 231] on button "Continue" at bounding box center [280, 224] width 172 height 19
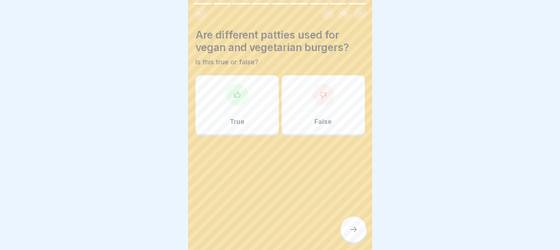
click at [259, 111] on div "True" at bounding box center [236, 104] width 83 height 59
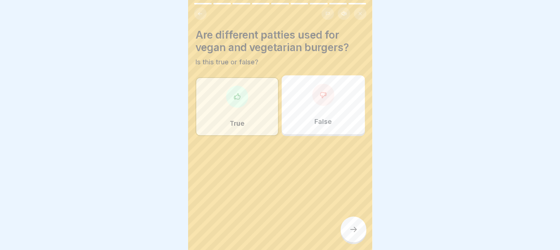
click at [354, 229] on div at bounding box center [353, 230] width 26 height 26
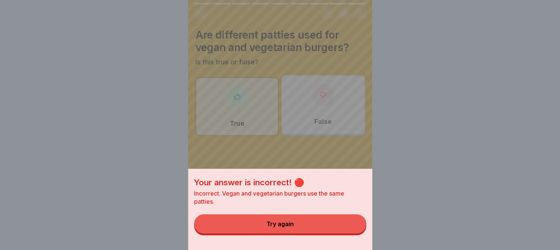
click at [349, 229] on button "Try again" at bounding box center [280, 224] width 172 height 19
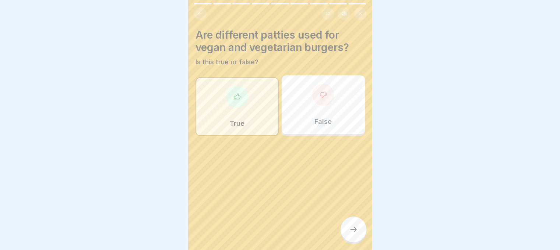
click at [320, 112] on div "False" at bounding box center [323, 104] width 83 height 59
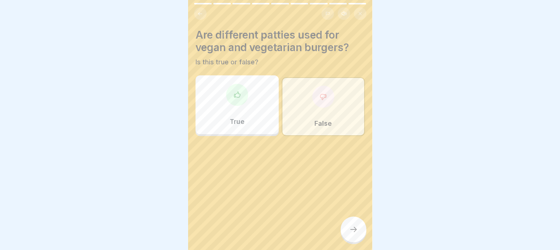
click at [355, 243] on div at bounding box center [353, 230] width 26 height 26
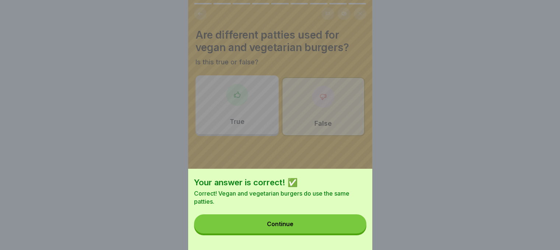
click at [324, 226] on button "Continue" at bounding box center [280, 224] width 172 height 19
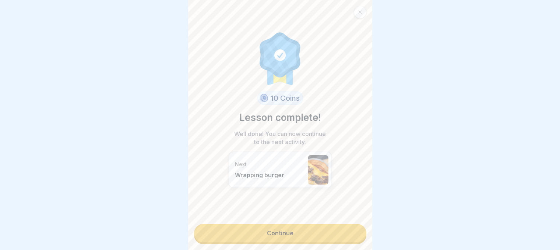
click at [308, 230] on link "Continue" at bounding box center [280, 233] width 172 height 18
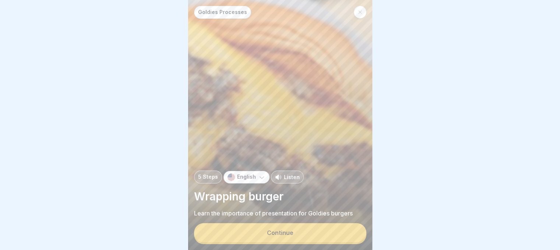
click at [308, 230] on button "Continue" at bounding box center [280, 232] width 172 height 19
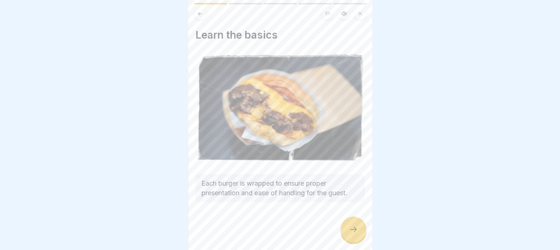
click at [345, 229] on div at bounding box center [353, 230] width 26 height 26
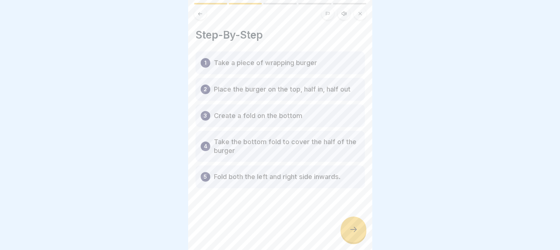
click at [345, 229] on div at bounding box center [353, 230] width 26 height 26
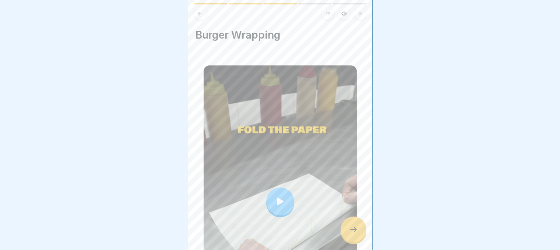
click at [309, 206] on div at bounding box center [280, 202] width 153 height 272
click at [349, 240] on div at bounding box center [353, 230] width 26 height 26
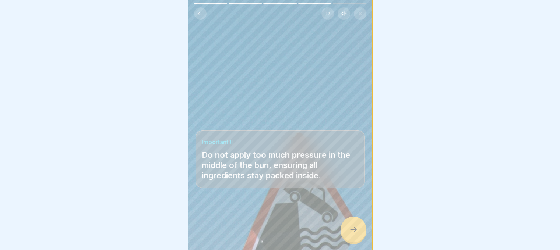
click at [359, 239] on div at bounding box center [353, 230] width 26 height 26
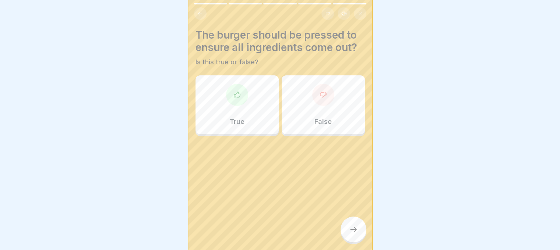
click at [311, 111] on div "False" at bounding box center [323, 104] width 83 height 59
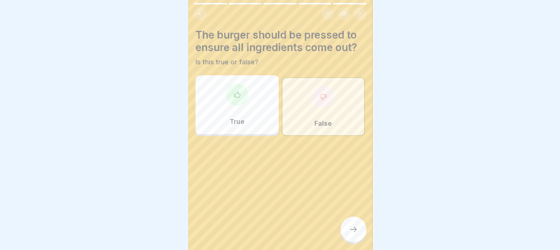
click at [349, 234] on icon at bounding box center [353, 229] width 9 height 9
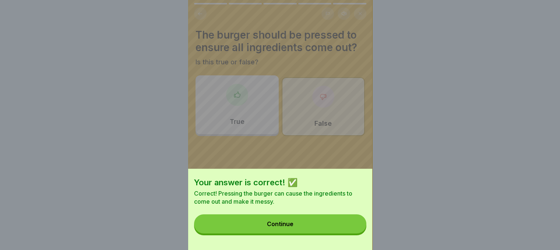
click at [349, 234] on button "Continue" at bounding box center [280, 224] width 172 height 19
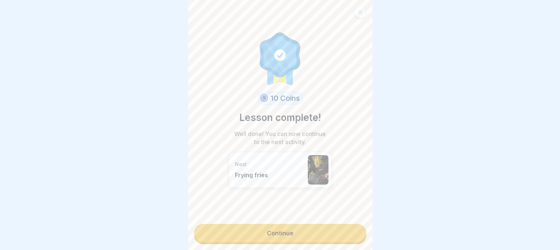
click at [321, 238] on link "Continue" at bounding box center [280, 233] width 172 height 18
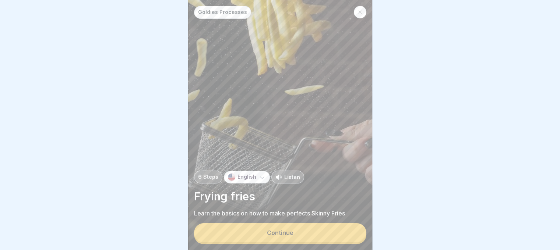
click at [311, 241] on button "Continue" at bounding box center [280, 232] width 172 height 19
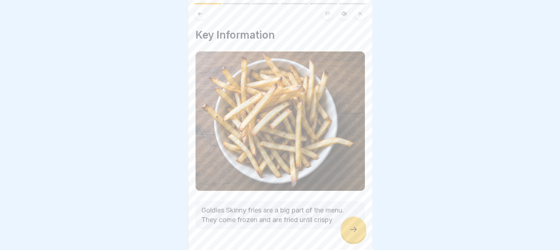
click at [343, 240] on div at bounding box center [353, 230] width 26 height 26
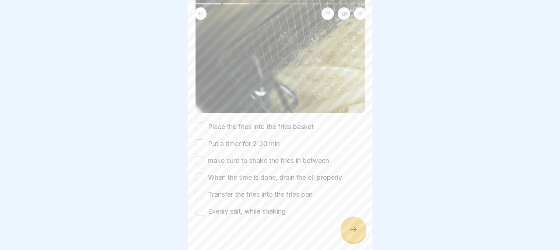
scroll to position [99, 0]
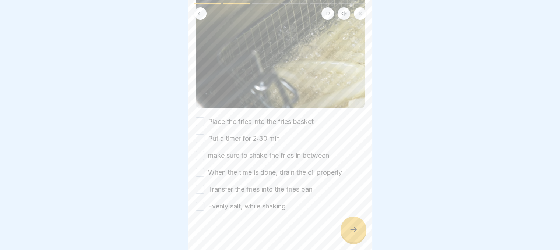
click at [199, 119] on button "Place the fries into the fries basket" at bounding box center [199, 121] width 9 height 9
click at [196, 136] on button "Put a timer for 2:30 min" at bounding box center [199, 138] width 9 height 9
click at [199, 151] on button "make sure to shake the fries in between" at bounding box center [199, 155] width 9 height 9
click at [197, 168] on button "When the time is done, drain the oil properly" at bounding box center [199, 172] width 9 height 9
click at [201, 187] on button "Transfer the fries into the fries pan" at bounding box center [199, 189] width 9 height 9
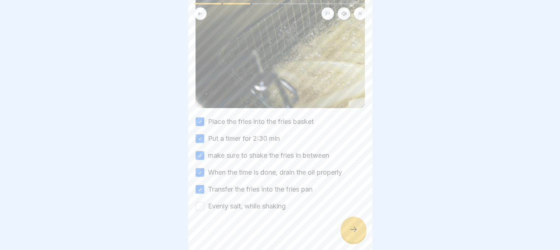
click at [201, 202] on button "Evenly salt, while shaking" at bounding box center [199, 206] width 9 height 9
click at [355, 234] on icon at bounding box center [353, 229] width 9 height 9
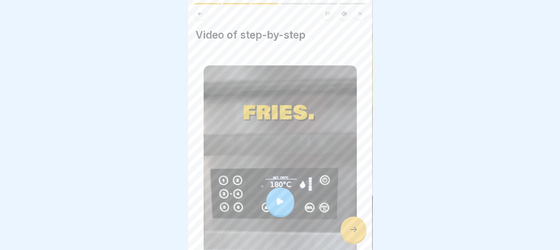
click at [355, 234] on icon at bounding box center [353, 229] width 9 height 9
click at [345, 231] on div at bounding box center [353, 230] width 26 height 26
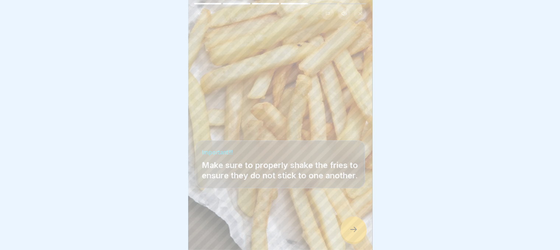
click at [345, 231] on div at bounding box center [353, 230] width 26 height 26
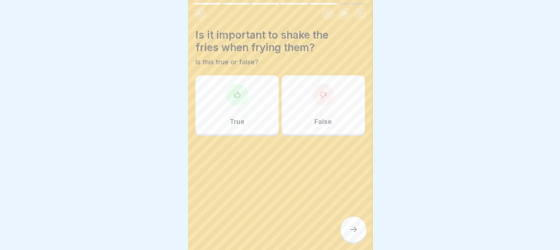
click at [246, 107] on div "True" at bounding box center [236, 104] width 83 height 59
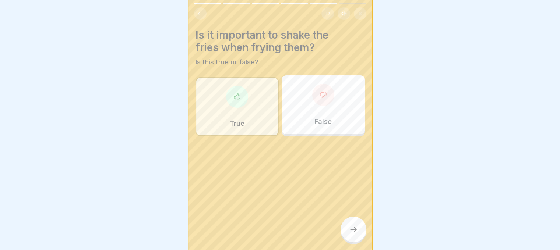
click at [349, 230] on div at bounding box center [353, 230] width 26 height 26
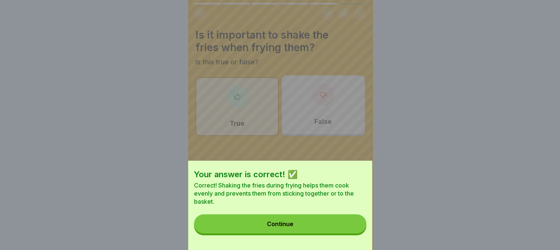
click at [349, 230] on button "Continue" at bounding box center [280, 224] width 172 height 19
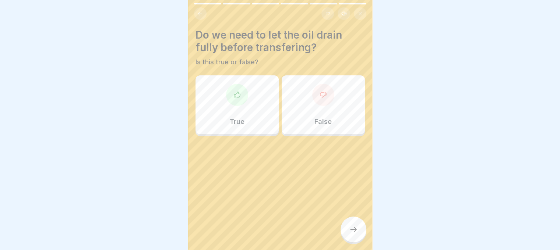
click at [233, 112] on div "True" at bounding box center [236, 104] width 83 height 59
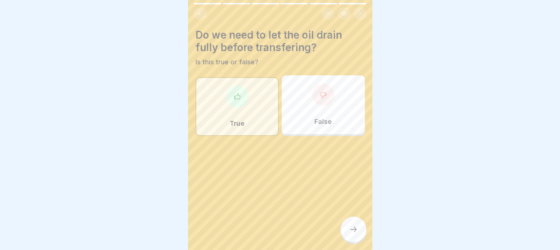
click at [359, 233] on div at bounding box center [353, 230] width 26 height 26
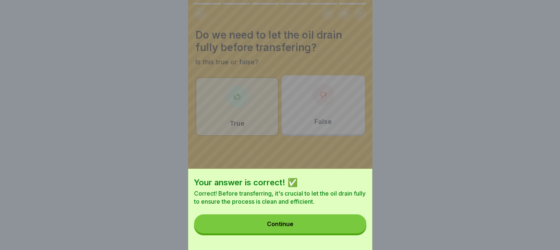
click at [359, 233] on button "Continue" at bounding box center [280, 224] width 172 height 19
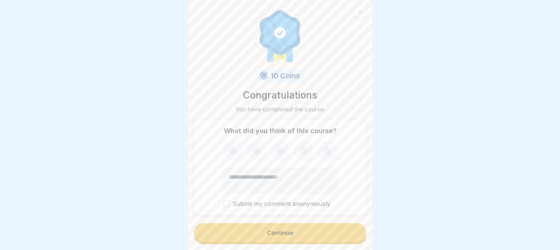
click at [299, 231] on button "Continue" at bounding box center [280, 232] width 172 height 19
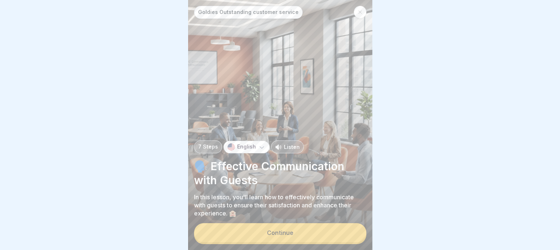
click at [299, 231] on button "Continue" at bounding box center [280, 232] width 172 height 19
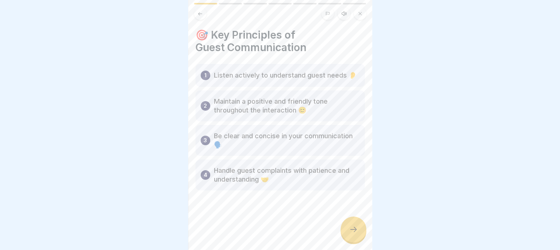
click at [356, 232] on icon at bounding box center [353, 229] width 9 height 9
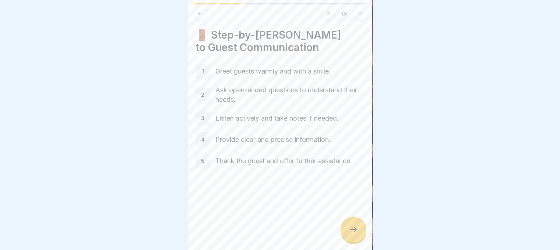
click at [356, 232] on icon at bounding box center [353, 229] width 9 height 9
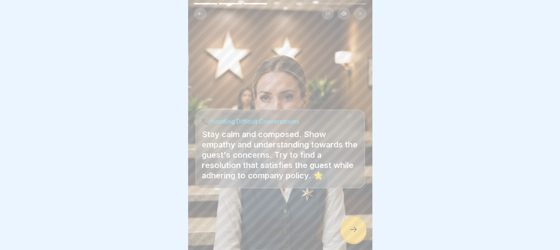
click at [356, 232] on icon at bounding box center [353, 229] width 9 height 9
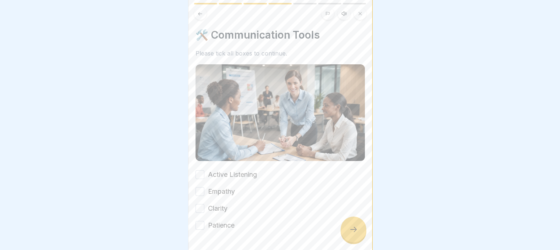
click at [201, 172] on button "Active Listening" at bounding box center [199, 174] width 9 height 9
click at [201, 188] on button "Empathy" at bounding box center [199, 191] width 9 height 9
click at [202, 204] on button "Clarity" at bounding box center [199, 208] width 9 height 9
click at [201, 221] on button "Patience" at bounding box center [199, 225] width 9 height 9
click at [342, 232] on div at bounding box center [353, 230] width 26 height 26
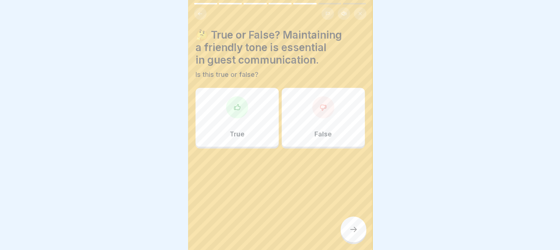
click at [242, 108] on div at bounding box center [237, 107] width 22 height 22
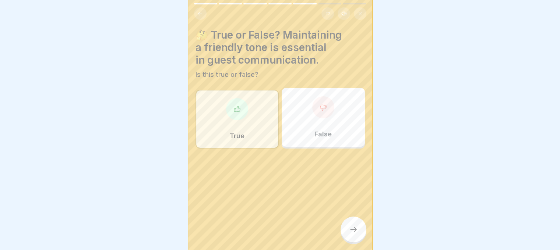
click at [356, 233] on icon at bounding box center [353, 229] width 9 height 9
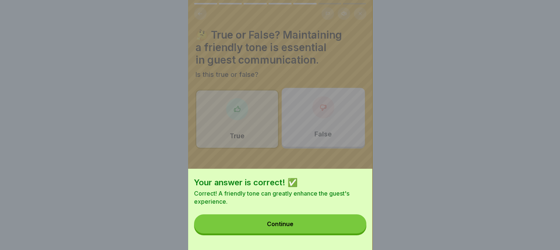
click at [319, 229] on button "Continue" at bounding box center [280, 224] width 172 height 19
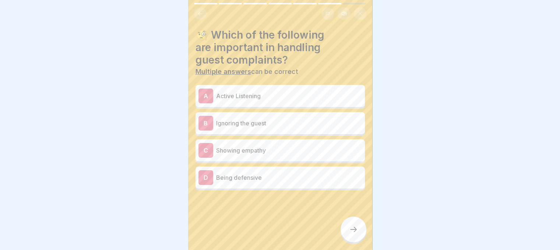
click at [265, 95] on p "Active Listening" at bounding box center [289, 96] width 146 height 9
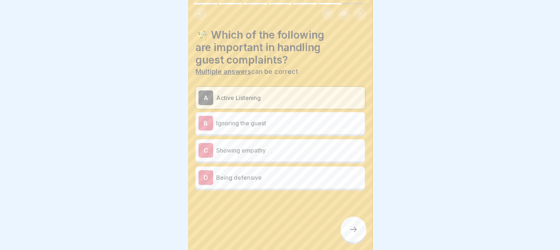
click at [242, 153] on p "Showing empathy" at bounding box center [289, 150] width 146 height 9
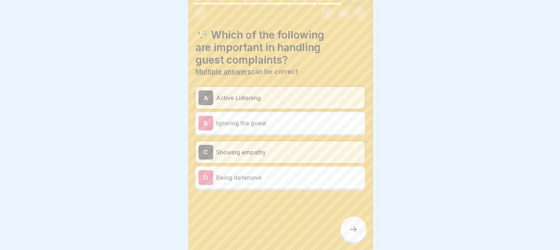
click at [355, 234] on icon at bounding box center [353, 229] width 9 height 9
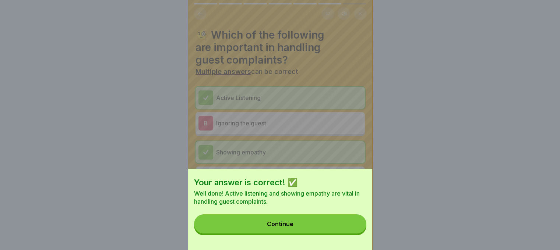
click at [355, 234] on button "Continue" at bounding box center [280, 224] width 172 height 19
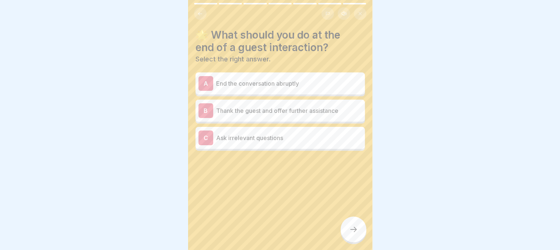
click at [279, 108] on p "Thank the guest and offer further assistance" at bounding box center [289, 110] width 146 height 9
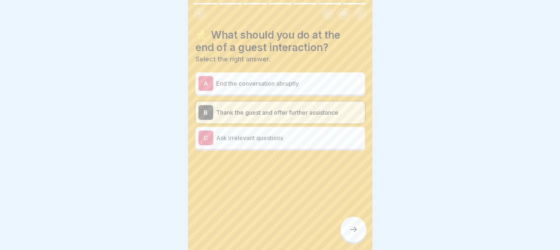
click at [342, 230] on div at bounding box center [353, 230] width 26 height 26
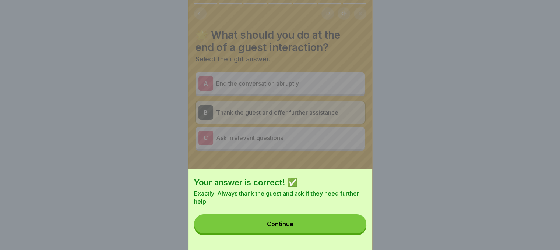
click at [342, 230] on button "Continue" at bounding box center [280, 224] width 172 height 19
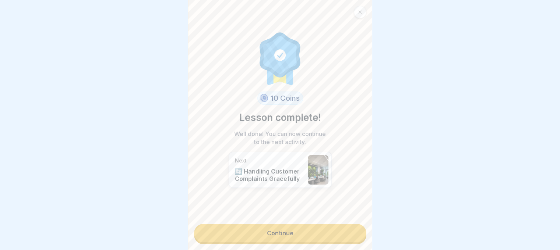
click at [319, 239] on link "Continue" at bounding box center [280, 233] width 172 height 18
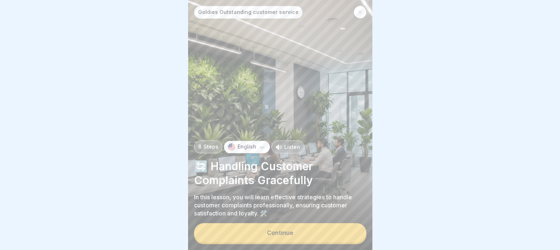
click at [319, 239] on button "Continue" at bounding box center [280, 232] width 172 height 19
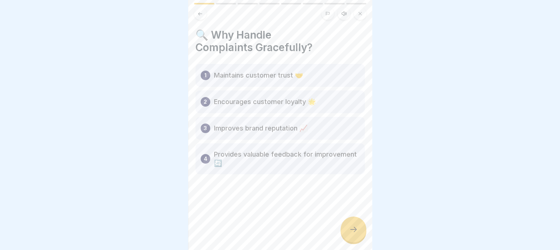
click at [357, 234] on icon at bounding box center [353, 229] width 9 height 9
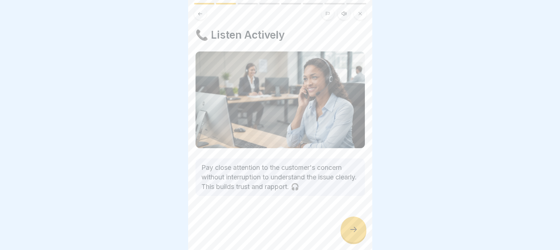
click at [357, 234] on icon at bounding box center [353, 229] width 9 height 9
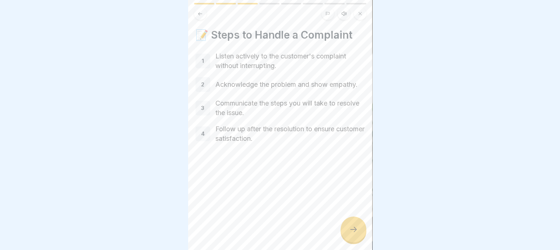
click at [356, 232] on icon at bounding box center [353, 229] width 9 height 9
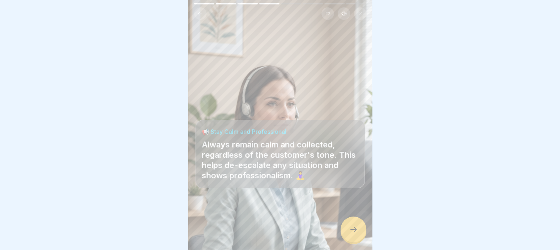
click at [356, 232] on icon at bounding box center [353, 229] width 9 height 9
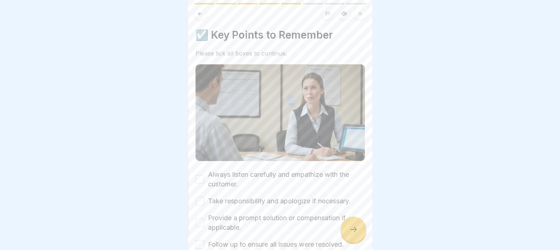
click at [201, 180] on button "Always listen carefully and empathize with the customer." at bounding box center [199, 179] width 9 height 9
click at [201, 197] on button "Take responsibility and apologize if necessary." at bounding box center [199, 201] width 9 height 9
click at [201, 219] on button "Provide a prompt solution or compensation if applicable." at bounding box center [199, 223] width 9 height 9
click at [203, 240] on button "Follow up to ensure all issues were resolved." at bounding box center [199, 244] width 9 height 9
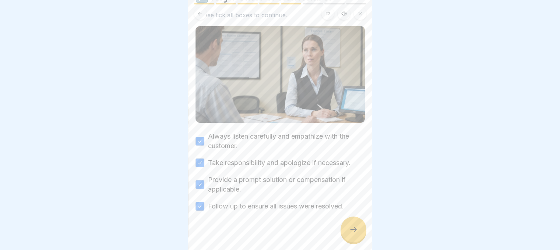
scroll to position [40, 0]
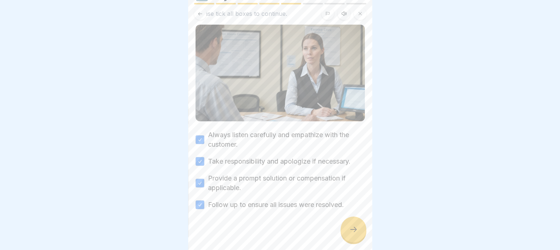
click at [352, 232] on icon at bounding box center [353, 229] width 9 height 9
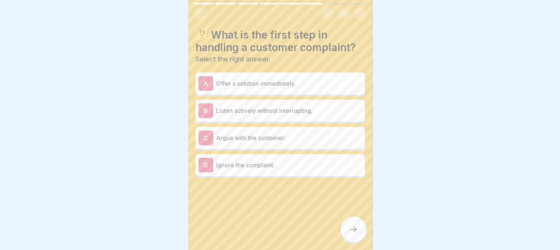
click at [268, 109] on p "Listen actively without interrupting." at bounding box center [289, 110] width 146 height 9
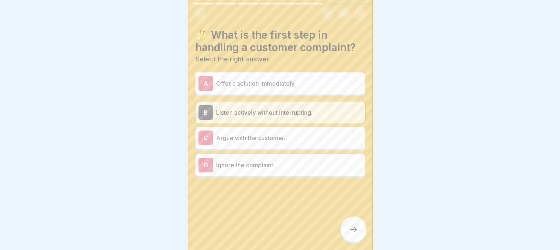
click at [353, 234] on icon at bounding box center [353, 229] width 9 height 9
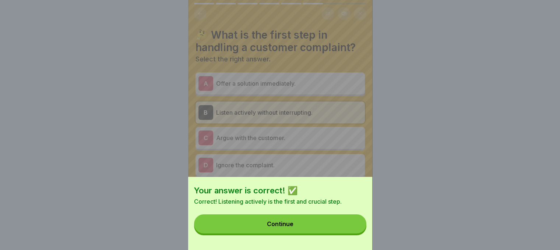
click at [353, 234] on button "Continue" at bounding box center [280, 224] width 172 height 19
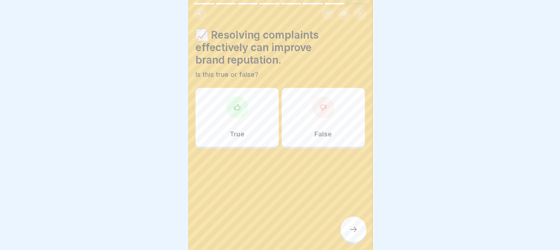
click at [256, 119] on div "True" at bounding box center [236, 117] width 83 height 59
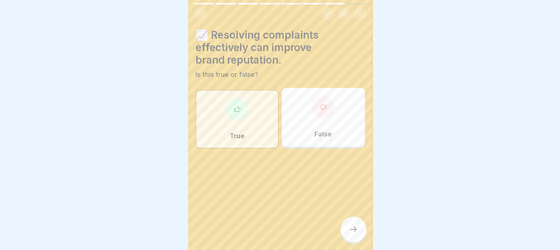
click at [360, 239] on div at bounding box center [353, 230] width 26 height 26
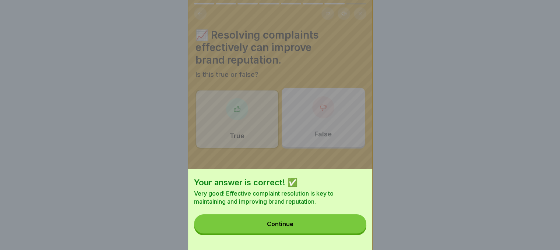
click at [357, 234] on button "Continue" at bounding box center [280, 224] width 172 height 19
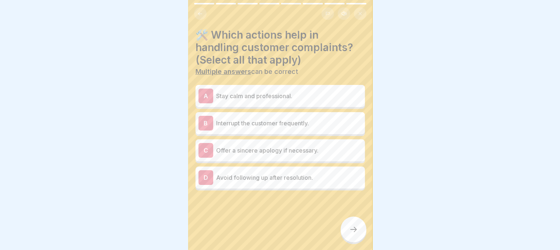
click at [264, 97] on p "Stay calm and professional." at bounding box center [289, 96] width 146 height 9
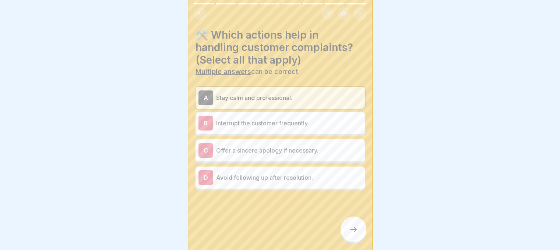
click at [261, 154] on p "Offer a sincere apology if necessary." at bounding box center [289, 150] width 146 height 9
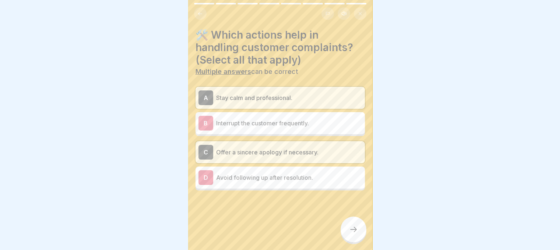
click at [350, 234] on icon at bounding box center [353, 229] width 9 height 9
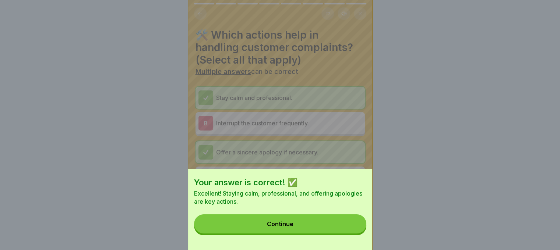
click at [350, 234] on button "Continue" at bounding box center [280, 224] width 172 height 19
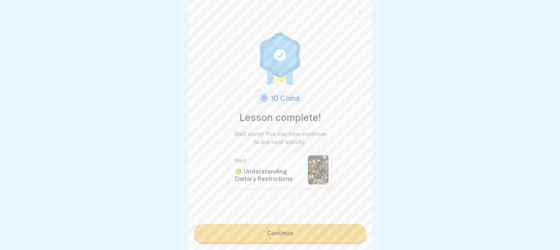
click at [327, 236] on link "Continue" at bounding box center [280, 233] width 172 height 18
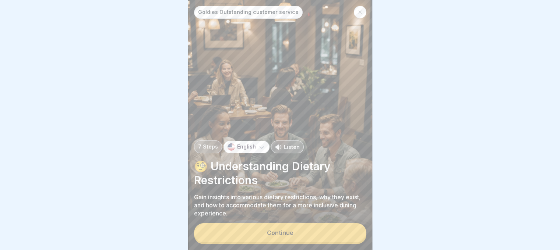
click at [311, 236] on button "Continue" at bounding box center [280, 232] width 172 height 19
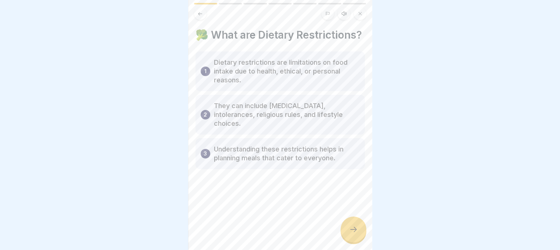
click at [356, 226] on div at bounding box center [353, 230] width 26 height 26
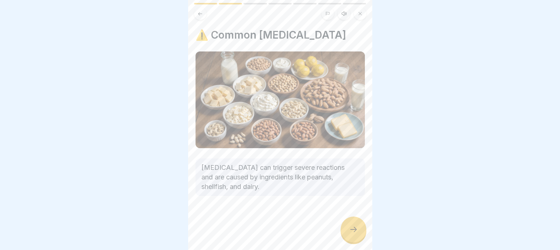
click at [356, 226] on div at bounding box center [353, 230] width 26 height 26
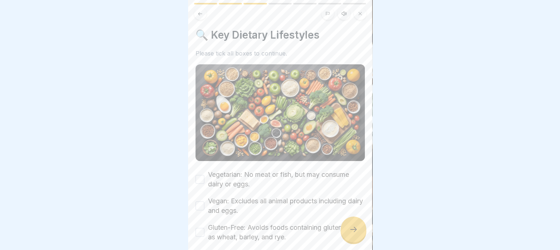
click at [356, 226] on div at bounding box center [353, 230] width 26 height 26
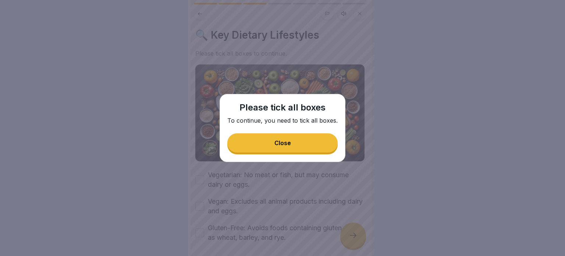
click at [327, 136] on button "Close" at bounding box center [282, 142] width 110 height 19
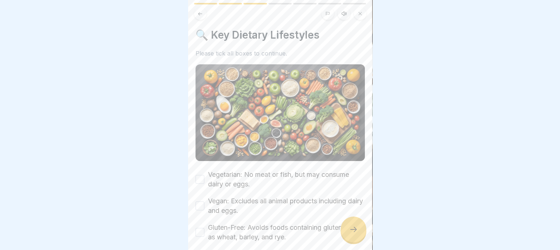
click at [200, 177] on button "Vegetarian: No meat or fish, but may consume dairy or eggs." at bounding box center [199, 179] width 9 height 9
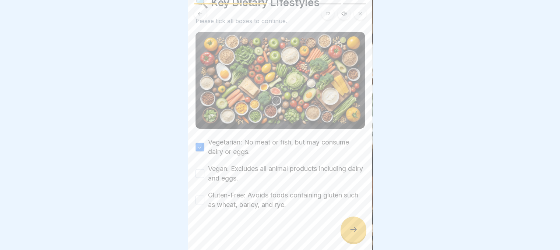
click at [201, 170] on button "Vegan: Excludes all animal products including dairy and eggs." at bounding box center [199, 173] width 9 height 9
click at [202, 198] on button "Gluten-Free: Avoids foods containing gluten such as wheat, barley, and rye." at bounding box center [199, 200] width 9 height 9
click at [349, 234] on icon at bounding box center [353, 229] width 9 height 9
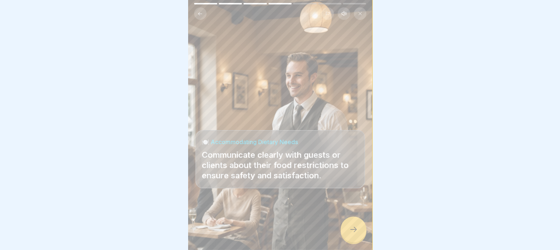
click at [349, 234] on icon at bounding box center [353, 229] width 9 height 9
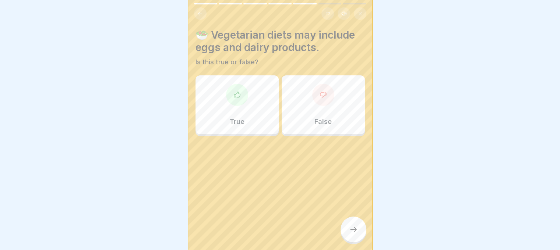
click at [243, 109] on div "True" at bounding box center [236, 104] width 83 height 59
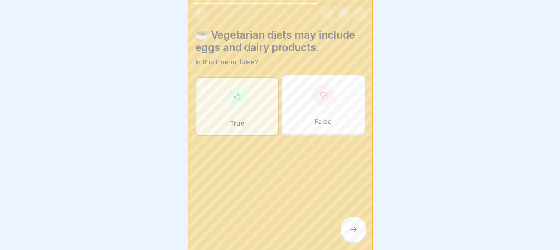
click at [353, 228] on div at bounding box center [353, 230] width 26 height 26
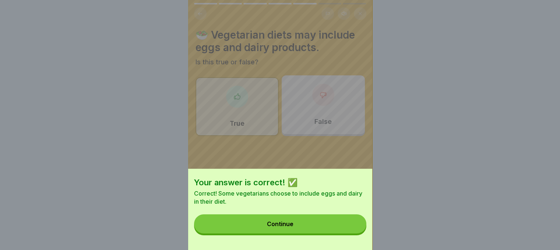
click at [353, 228] on button "Continue" at bounding box center [280, 224] width 172 height 19
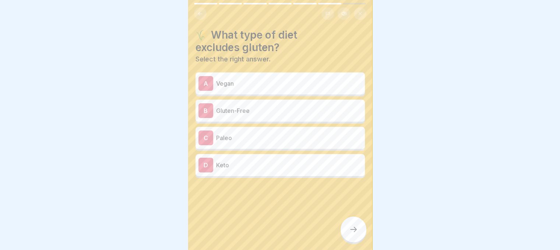
click at [268, 87] on p "Vegan" at bounding box center [289, 83] width 146 height 9
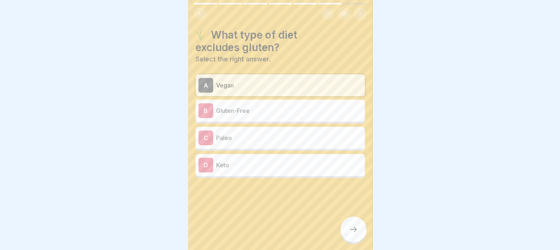
click at [350, 228] on div at bounding box center [353, 230] width 26 height 26
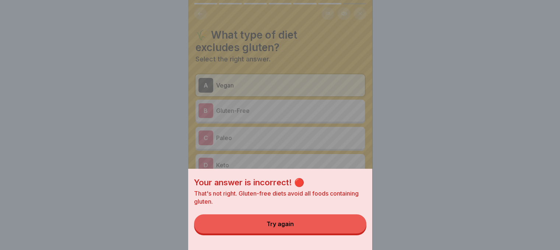
click at [322, 225] on button "Try again" at bounding box center [280, 224] width 172 height 19
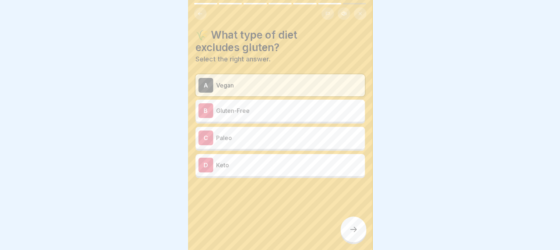
click at [282, 118] on div "B Gluten-Free" at bounding box center [279, 111] width 169 height 22
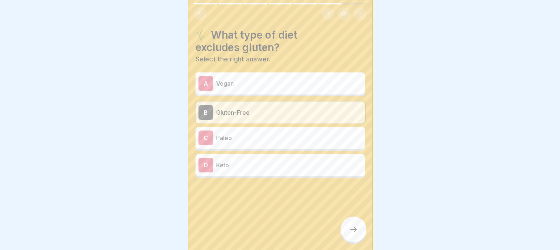
click at [356, 241] on div at bounding box center [353, 230] width 26 height 26
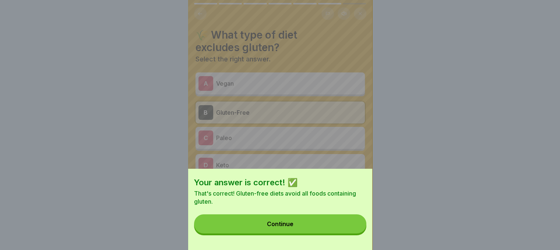
click at [353, 219] on div "Your answer is correct! ✅ That's correct! Gluten-free diets avoid all foods con…" at bounding box center [280, 209] width 184 height 81
click at [350, 226] on button "Continue" at bounding box center [280, 224] width 172 height 19
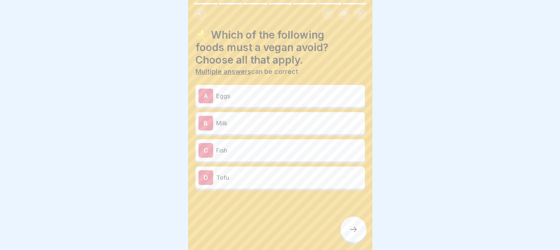
click at [286, 98] on p "Eggs" at bounding box center [289, 96] width 146 height 9
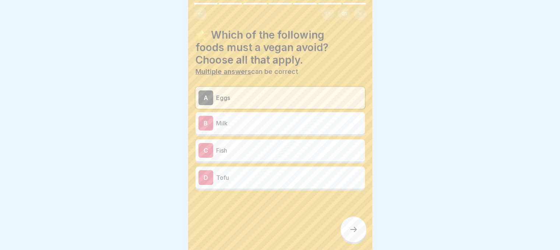
click at [279, 133] on div "B Milk" at bounding box center [279, 123] width 169 height 22
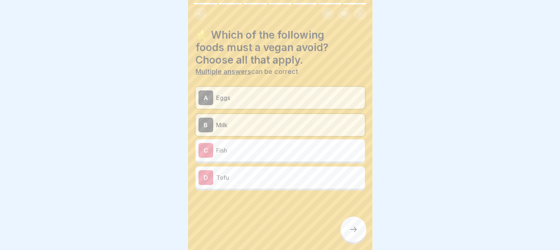
click at [278, 178] on p "Tofu" at bounding box center [289, 177] width 146 height 9
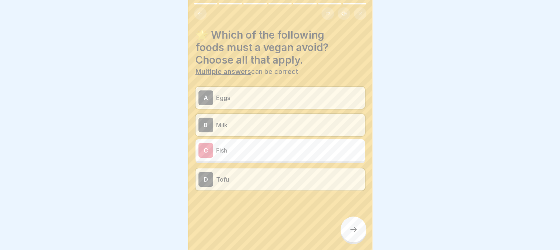
click at [279, 156] on div "C Fish" at bounding box center [279, 150] width 163 height 15
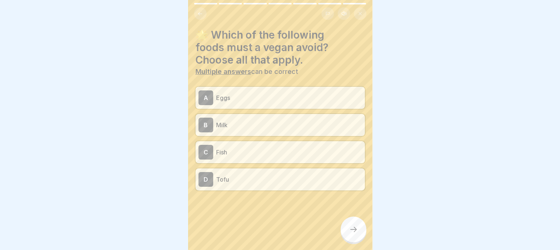
click at [348, 243] on div at bounding box center [353, 230] width 26 height 26
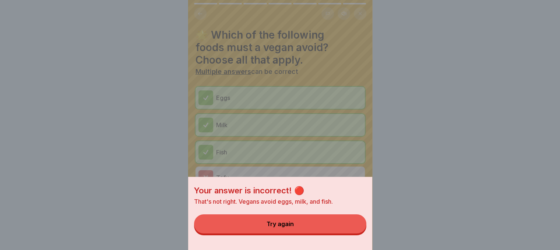
click at [336, 230] on button "Try again" at bounding box center [280, 224] width 172 height 19
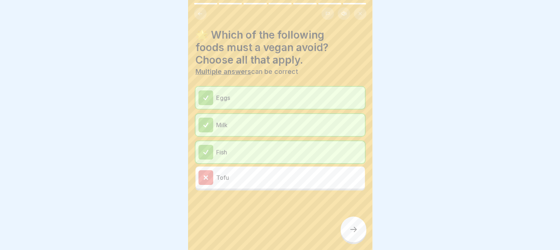
click at [308, 106] on div "Eggs" at bounding box center [279, 98] width 169 height 22
click at [289, 181] on p "Tofu" at bounding box center [289, 177] width 146 height 9
click at [289, 167] on div "Tofu" at bounding box center [279, 178] width 169 height 22
click at [291, 159] on div "Fish" at bounding box center [279, 152] width 163 height 15
click at [340, 240] on div "🌟 Which of the following foods must a vegan avoid? Choose all that apply. Multi…" at bounding box center [280, 125] width 184 height 250
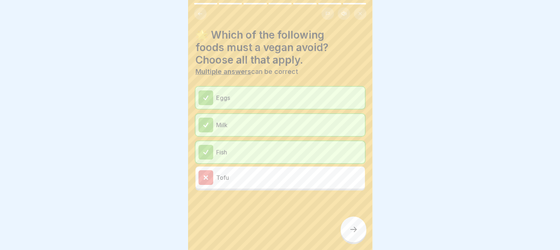
click at [347, 239] on div at bounding box center [353, 230] width 26 height 26
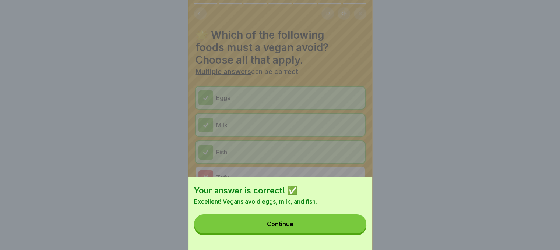
click at [347, 234] on button "Continue" at bounding box center [280, 224] width 172 height 19
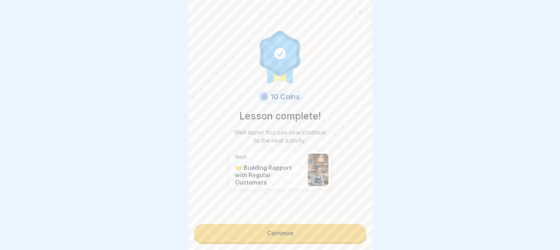
click at [314, 241] on link "Continue" at bounding box center [280, 233] width 172 height 18
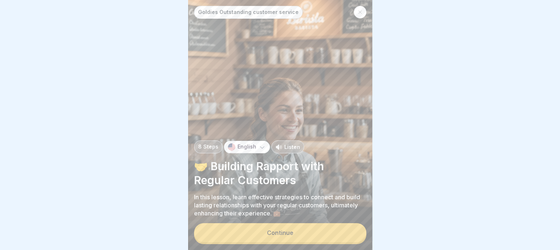
click at [302, 241] on button "Continue" at bounding box center [280, 232] width 172 height 19
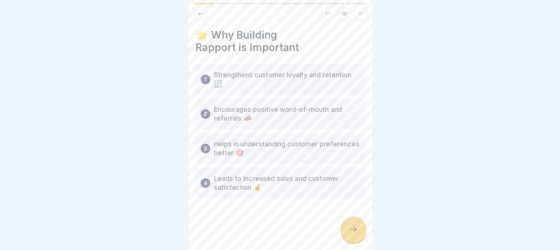
click at [357, 240] on div at bounding box center [353, 230] width 26 height 26
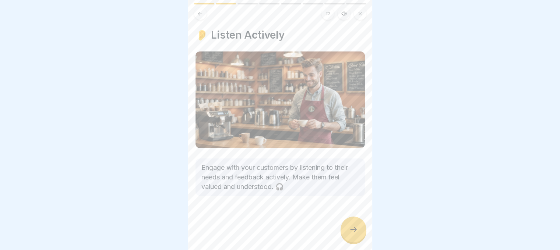
click at [357, 240] on div at bounding box center [353, 230] width 26 height 26
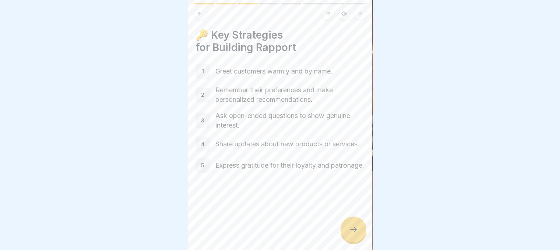
click at [357, 240] on div at bounding box center [353, 230] width 26 height 26
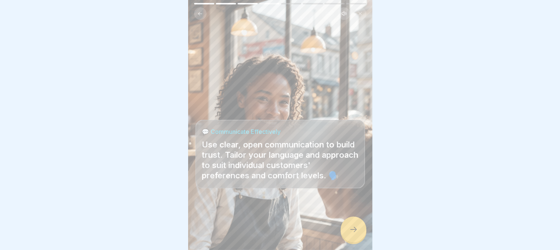
click at [357, 240] on div at bounding box center [353, 230] width 26 height 26
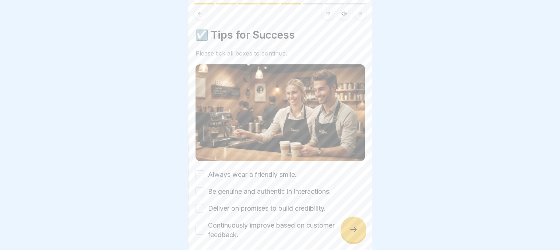
click at [357, 240] on div at bounding box center [353, 230] width 26 height 26
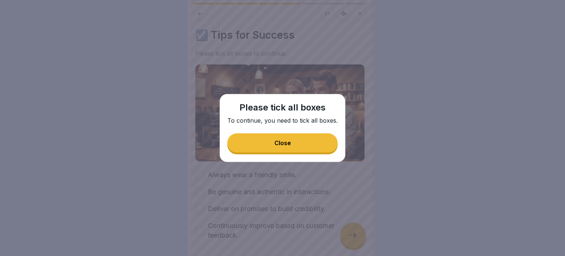
click at [320, 142] on button "Close" at bounding box center [282, 142] width 110 height 19
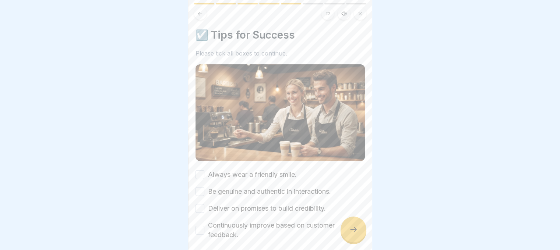
click at [202, 170] on button "Always wear a friendly smile." at bounding box center [199, 174] width 9 height 9
click at [198, 193] on button "Be genuine and authentic in interactions." at bounding box center [199, 191] width 9 height 9
click at [196, 205] on button "Deliver on promises to build credibility." at bounding box center [199, 208] width 9 height 9
click at [200, 226] on button "Continuously improve based on customer feedback." at bounding box center [199, 230] width 9 height 9
click at [349, 234] on icon at bounding box center [353, 229] width 9 height 9
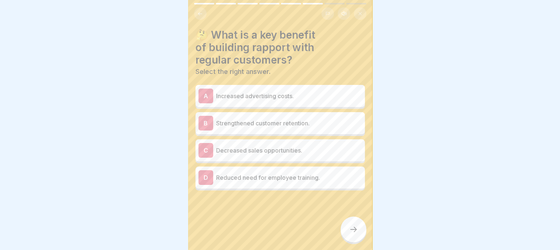
click at [260, 123] on p "Strengthened customer retention." at bounding box center [289, 123] width 146 height 9
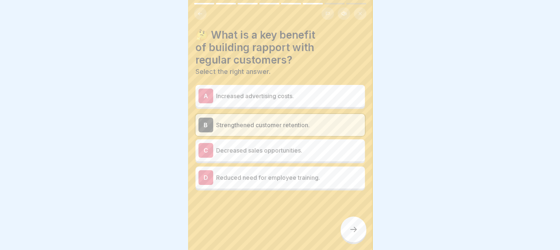
click at [355, 243] on div at bounding box center [353, 230] width 26 height 26
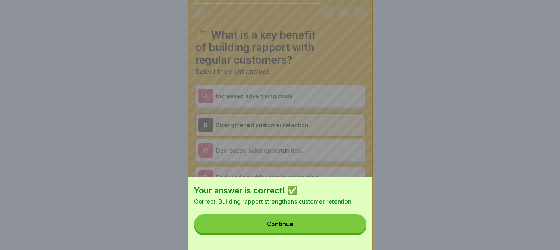
click at [354, 224] on button "Continue" at bounding box center [280, 224] width 172 height 19
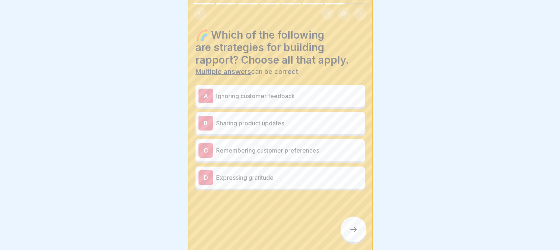
click at [309, 122] on p "Sharing product updates" at bounding box center [289, 123] width 146 height 9
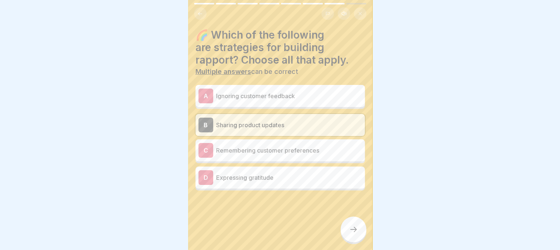
click at [293, 156] on div "C Remembering customer preferences" at bounding box center [279, 150] width 163 height 15
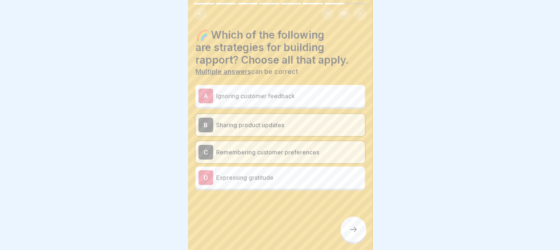
click at [288, 178] on p "Expressing gratitude" at bounding box center [289, 177] width 146 height 9
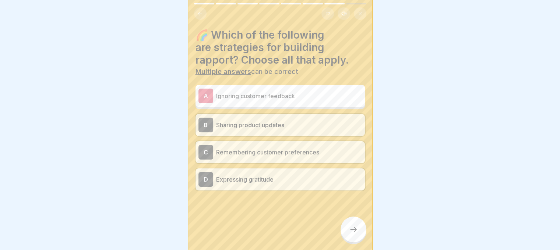
click at [352, 233] on icon at bounding box center [353, 229] width 9 height 9
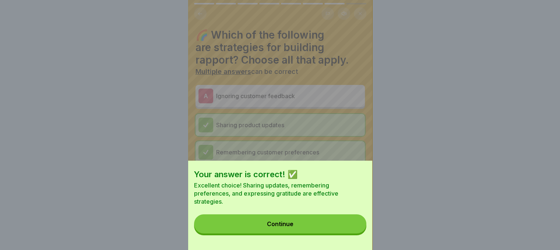
click at [352, 233] on button "Continue" at bounding box center [280, 224] width 172 height 19
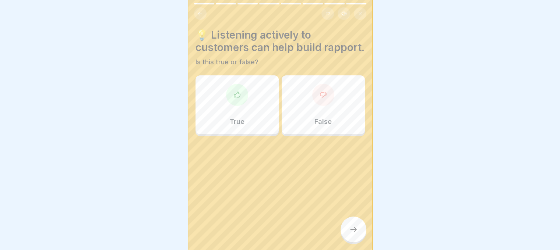
click at [251, 107] on div "True" at bounding box center [236, 104] width 83 height 59
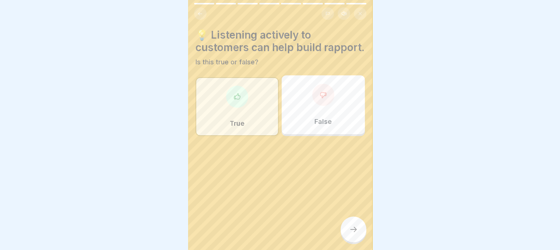
click at [349, 230] on div at bounding box center [353, 230] width 26 height 26
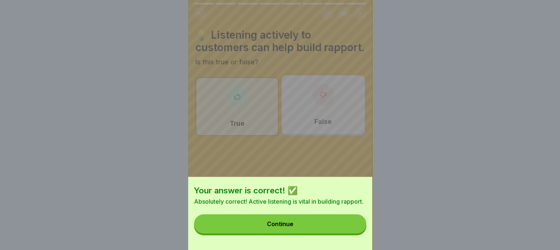
click at [349, 230] on button "Continue" at bounding box center [280, 224] width 172 height 19
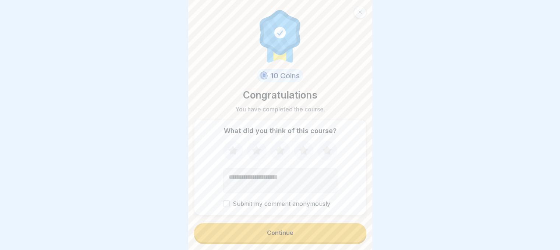
click at [331, 241] on button "Continue" at bounding box center [280, 232] width 172 height 19
